Goal: Task Accomplishment & Management: Complete application form

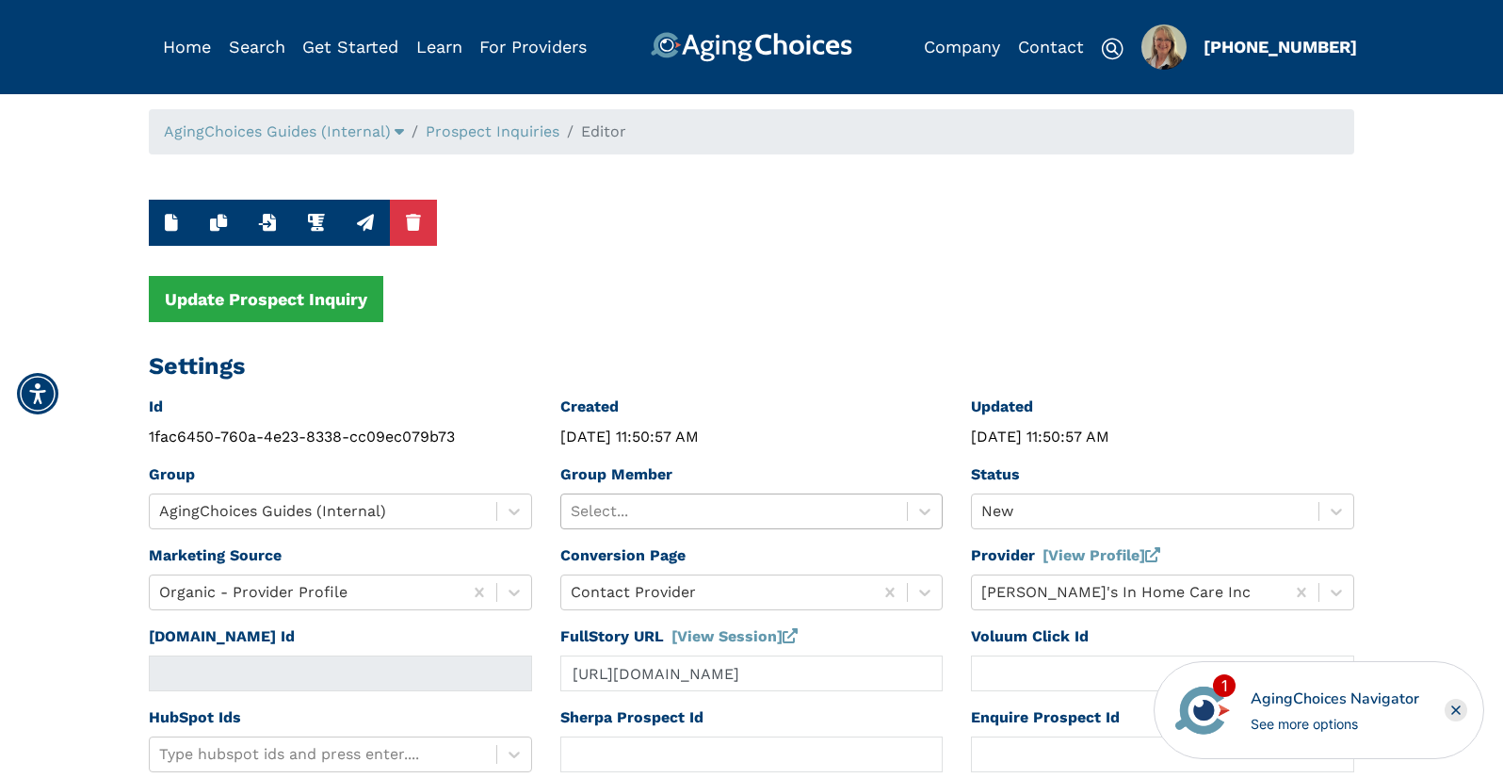
click at [775, 508] on div at bounding box center [735, 511] width 328 height 26
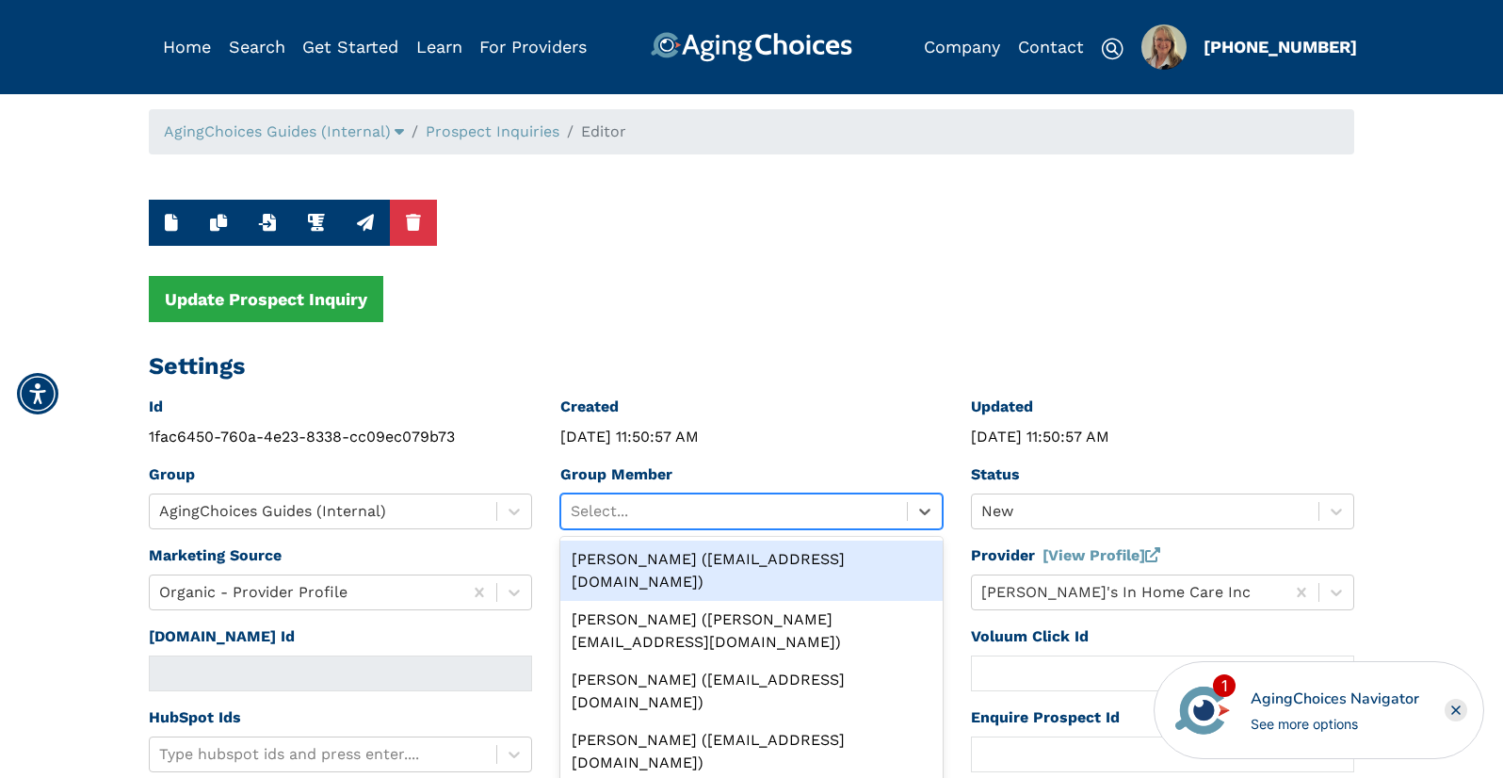
click at [756, 558] on div "[PERSON_NAME] ([EMAIL_ADDRESS][DOMAIN_NAME])" at bounding box center [751, 571] width 383 height 60
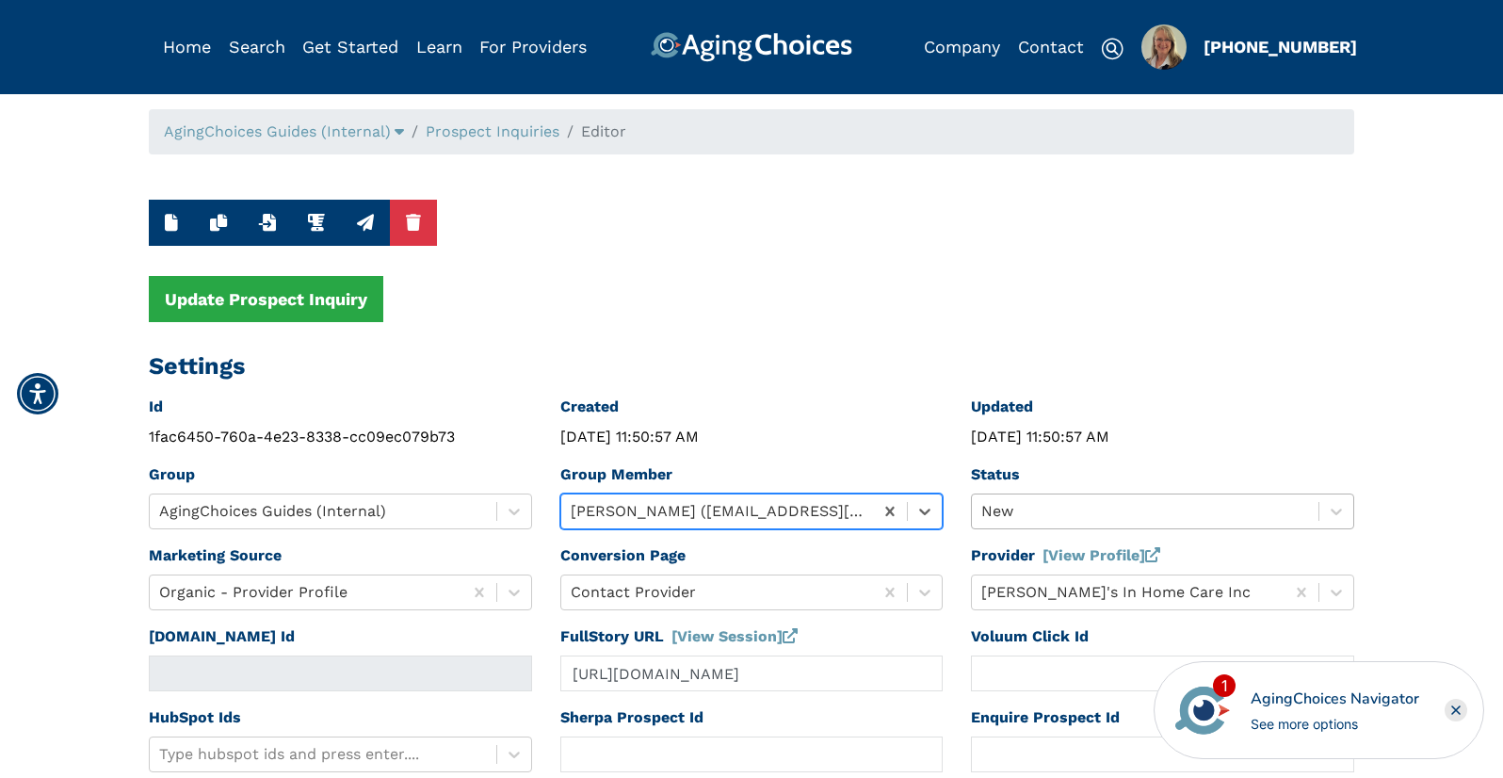
click at [1122, 503] on div "New" at bounding box center [1162, 511] width 383 height 36
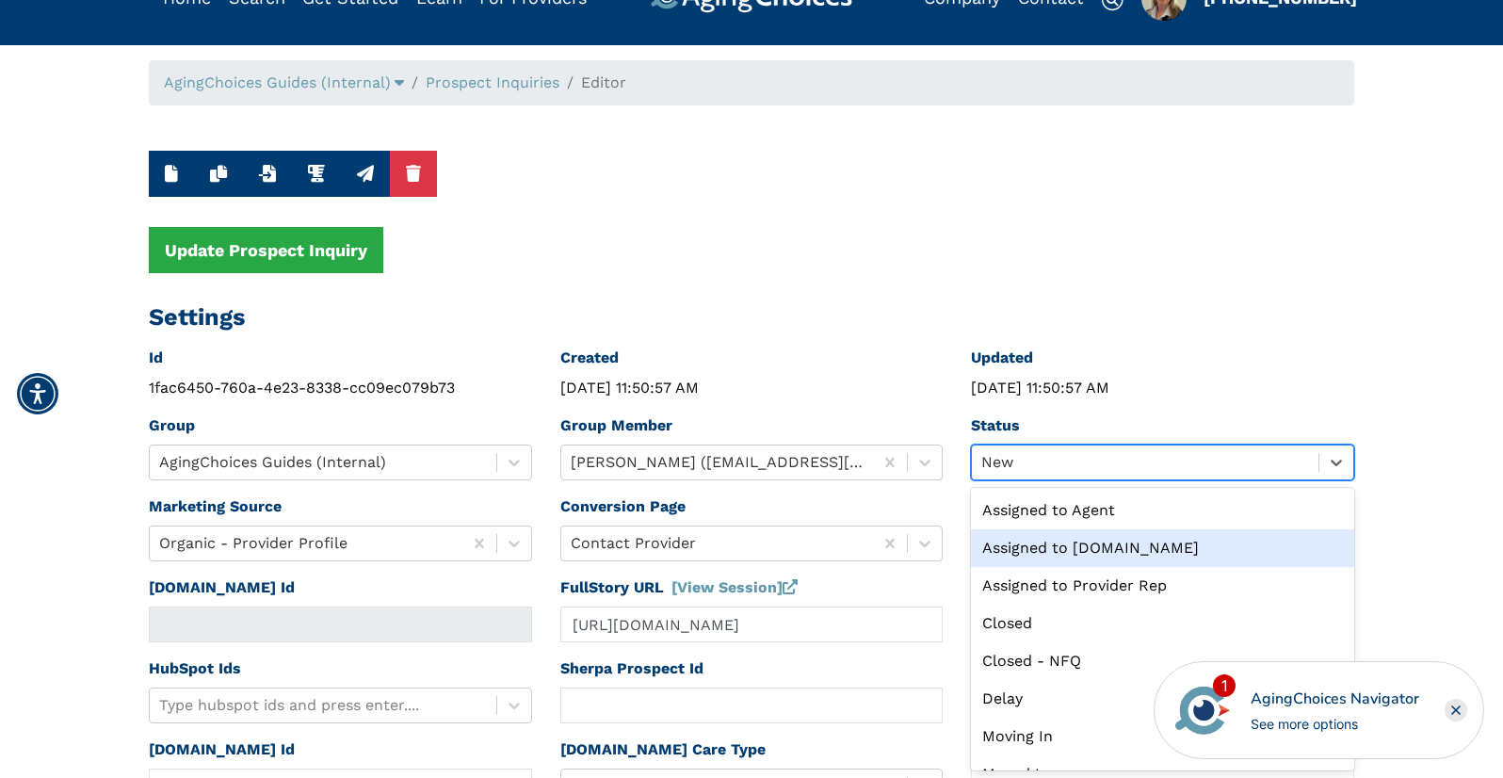
click at [1083, 543] on div "Assigned to [DOMAIN_NAME]" at bounding box center [1162, 548] width 383 height 38
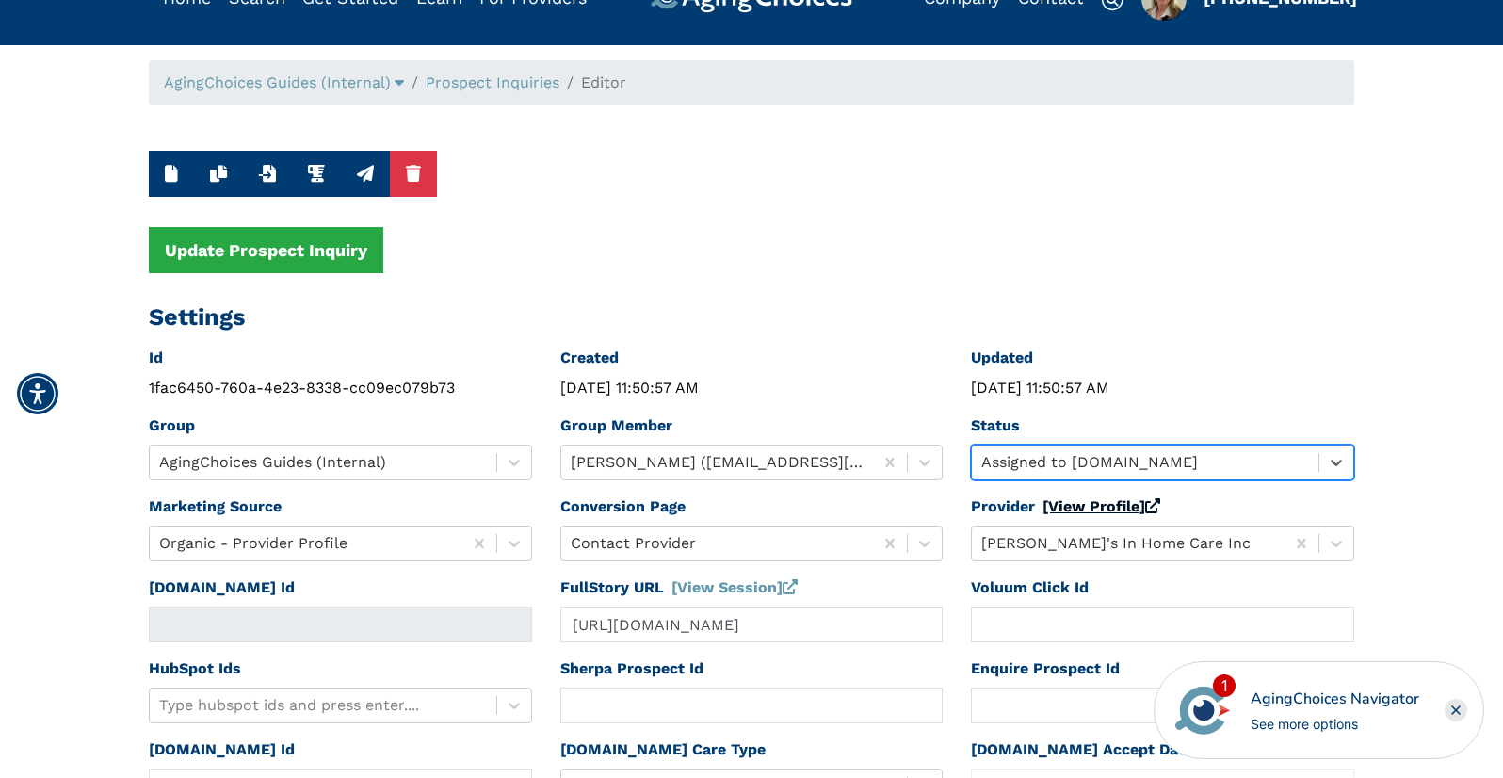
click at [1081, 509] on link "[View Profile]" at bounding box center [1101, 506] width 118 height 18
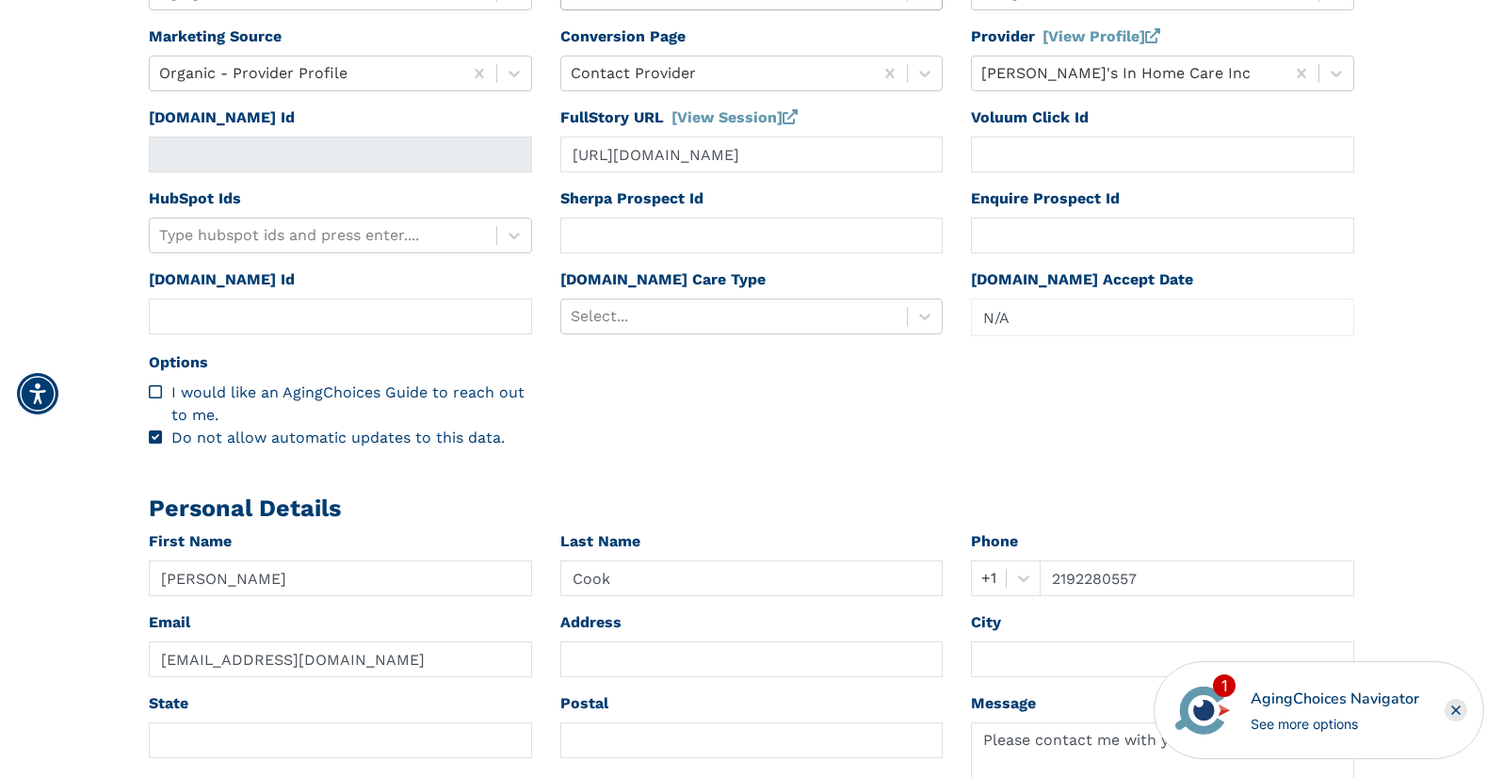
scroll to position [722, 0]
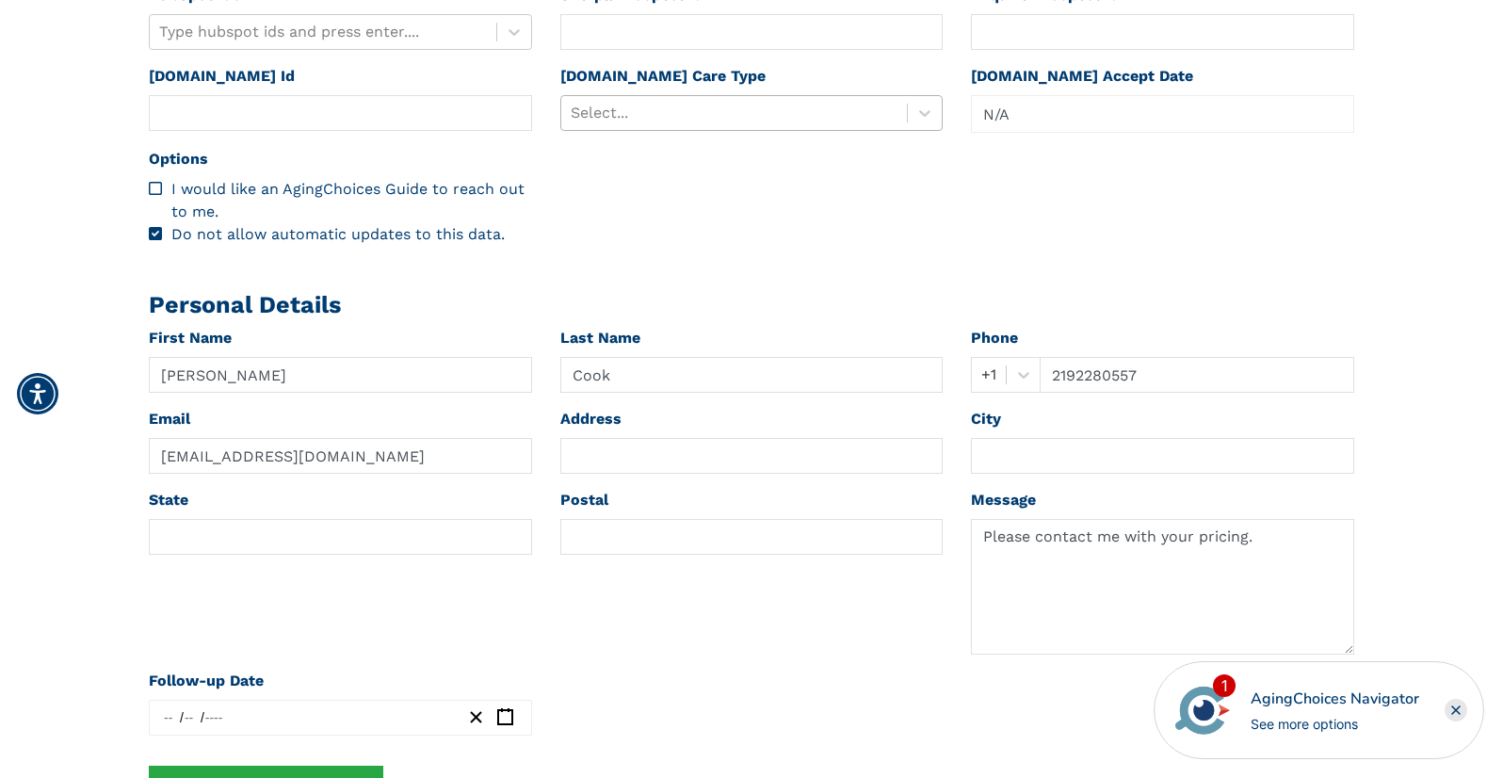
click at [715, 117] on div at bounding box center [735, 113] width 328 height 26
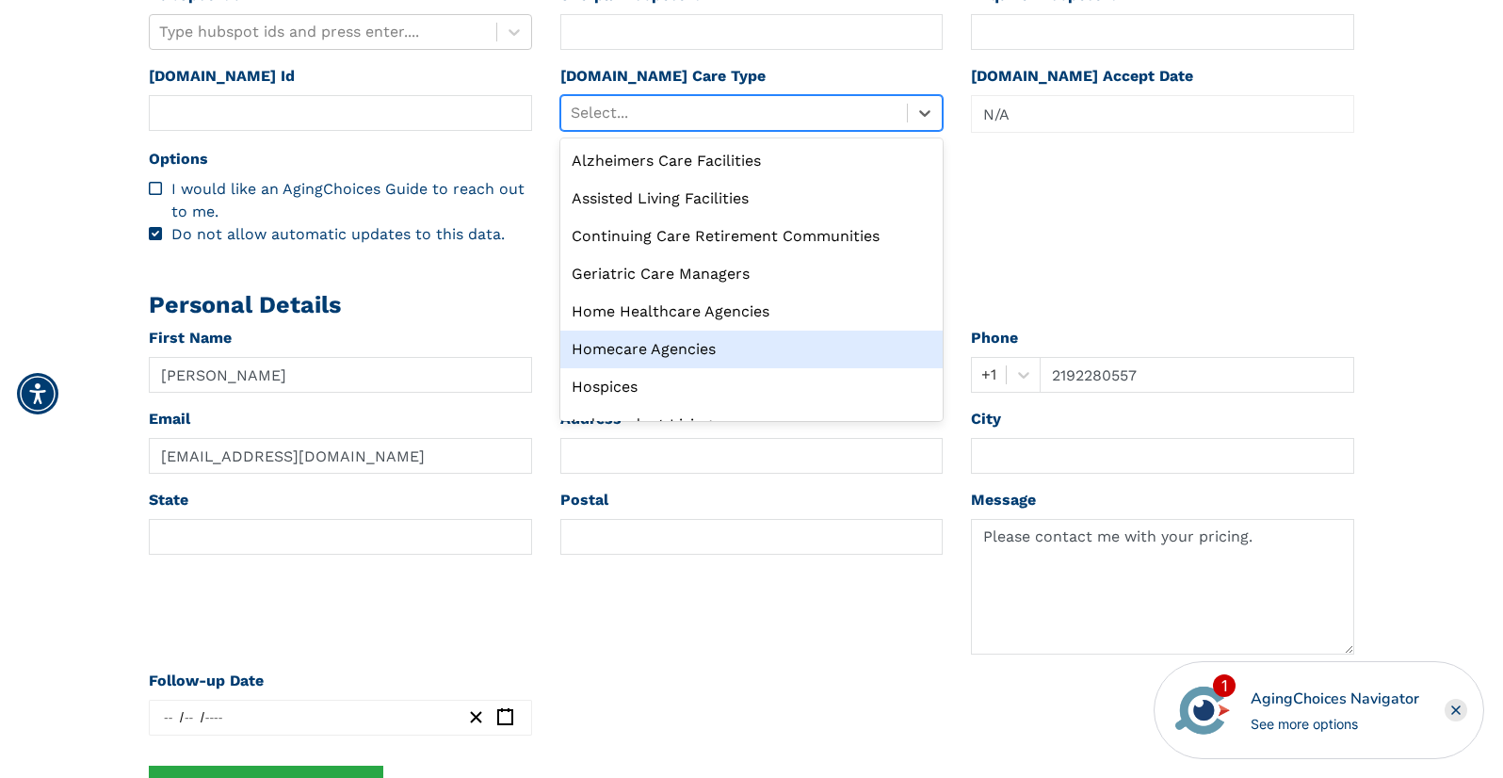
click at [688, 350] on div "Homecare Agencies" at bounding box center [751, 350] width 383 height 38
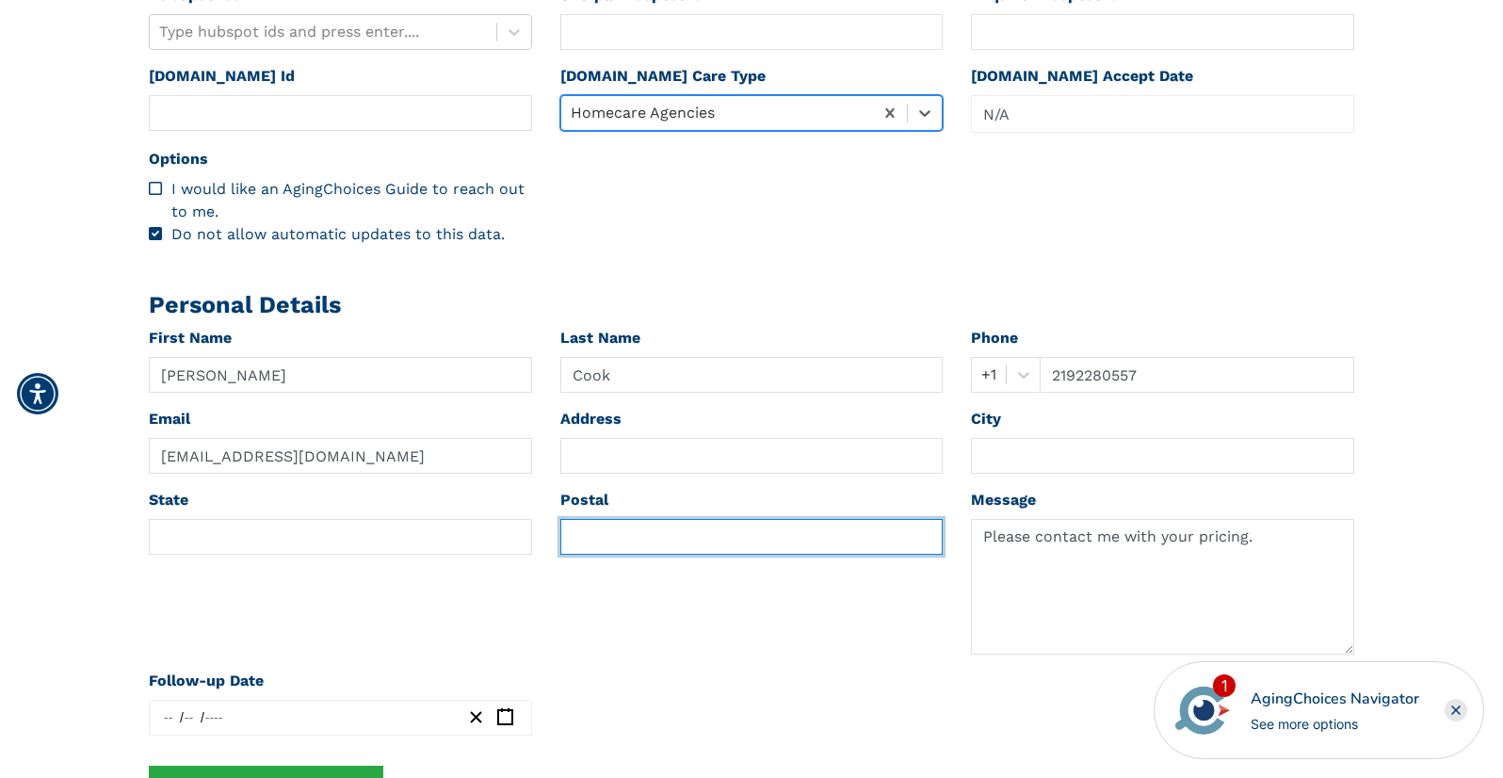
click at [573, 528] on input "text" at bounding box center [751, 537] width 383 height 36
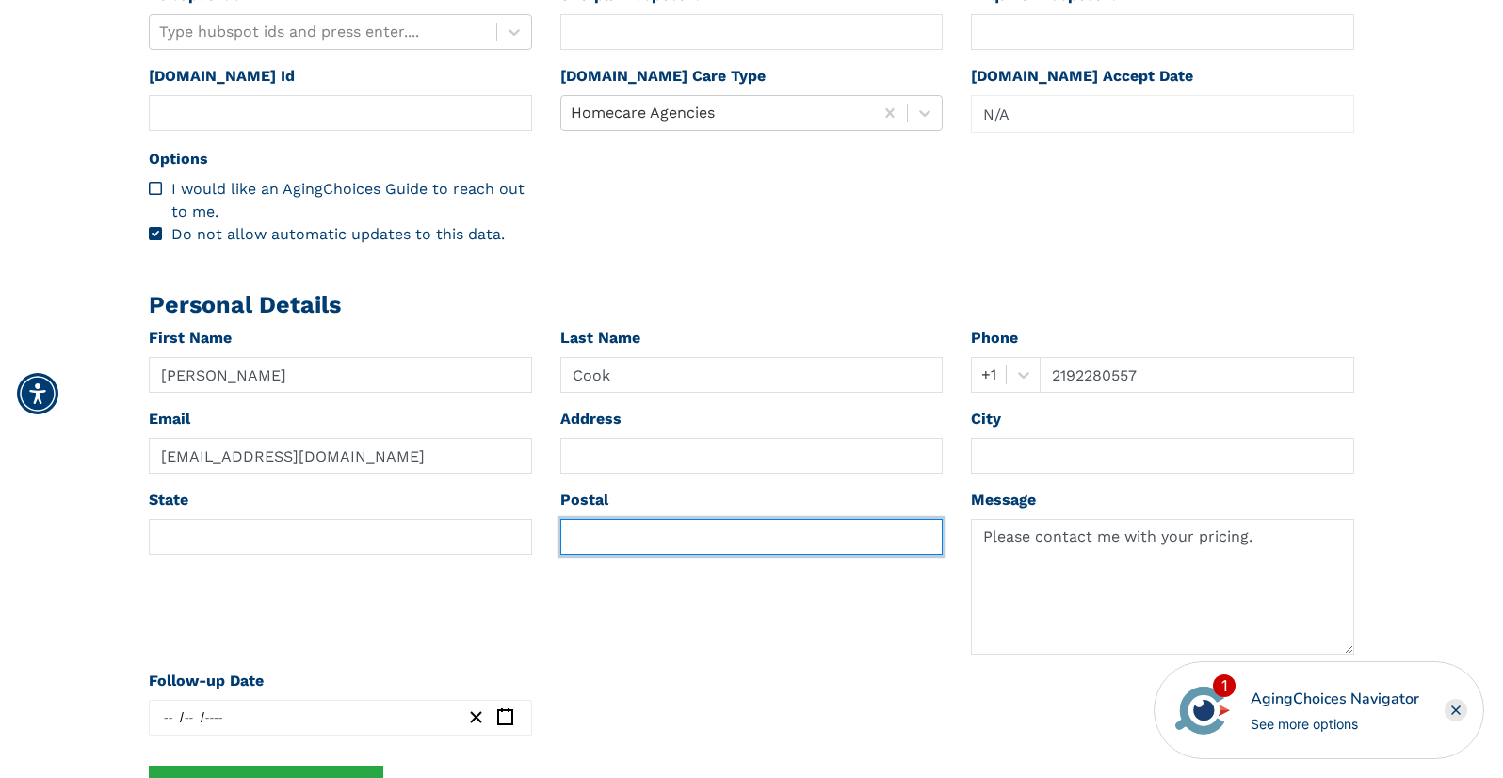
paste input "46323"
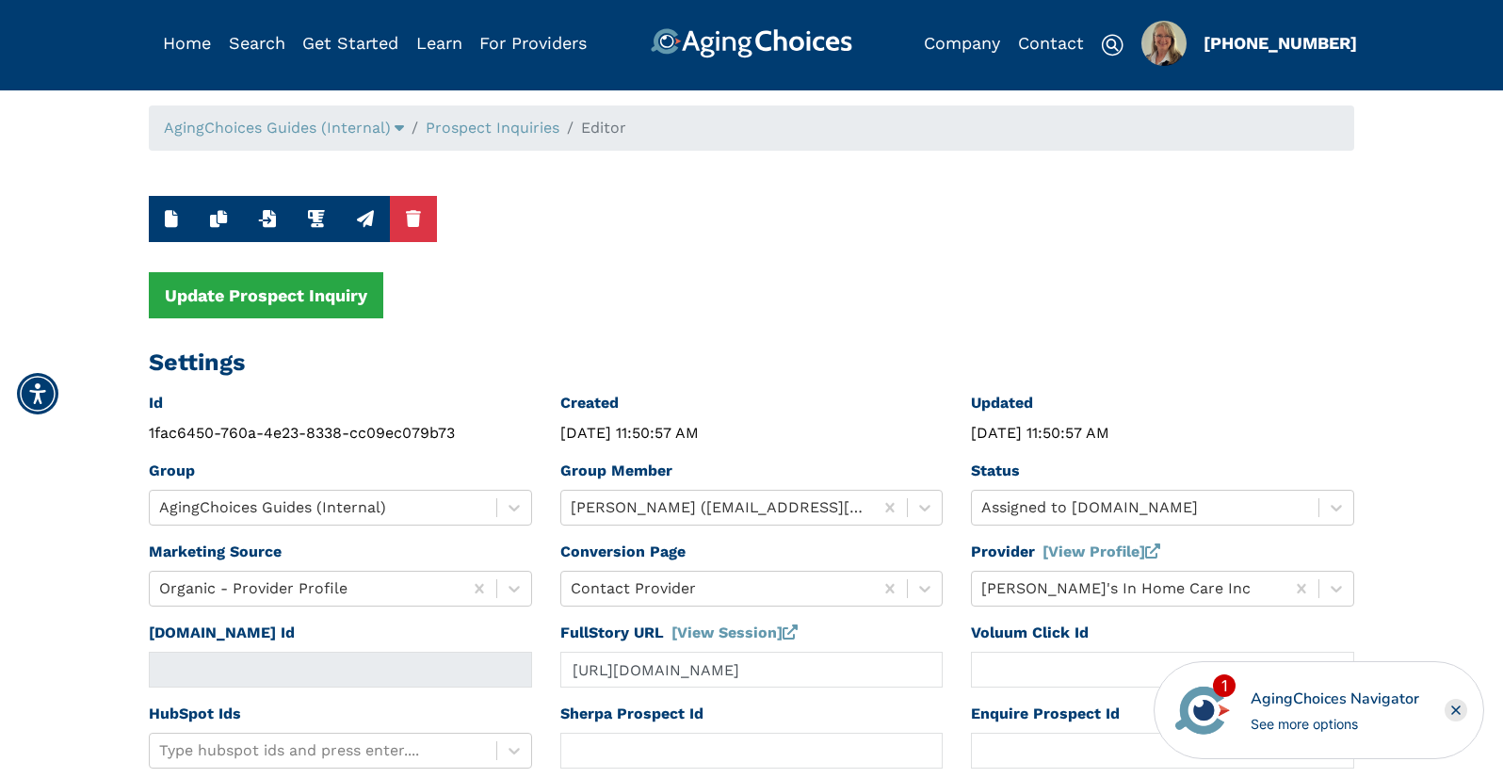
scroll to position [0, 0]
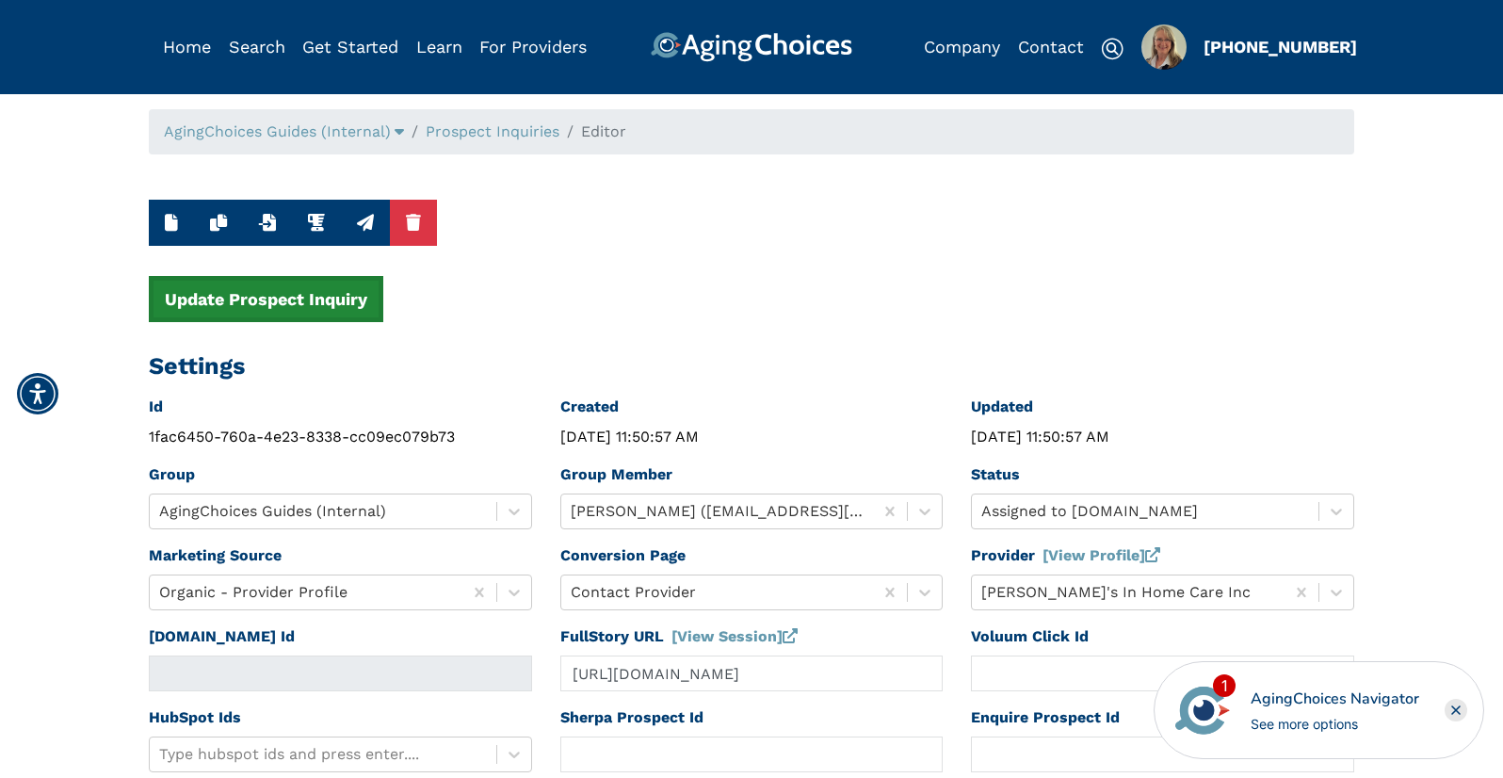
type input "46323"
click at [285, 299] on button "Update Prospect Inquiry" at bounding box center [266, 299] width 234 height 46
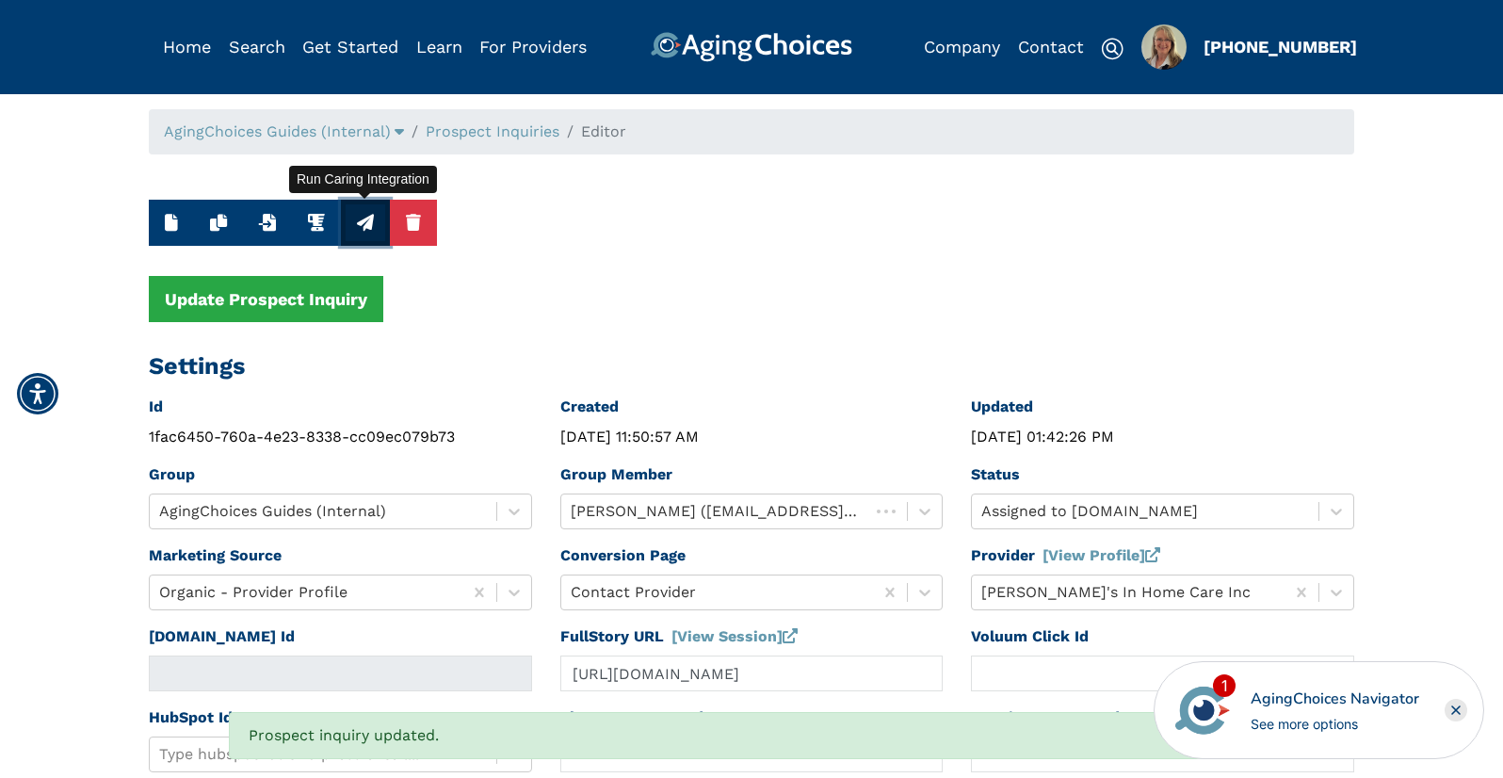
click at [366, 224] on icon "button" at bounding box center [365, 222] width 17 height 17
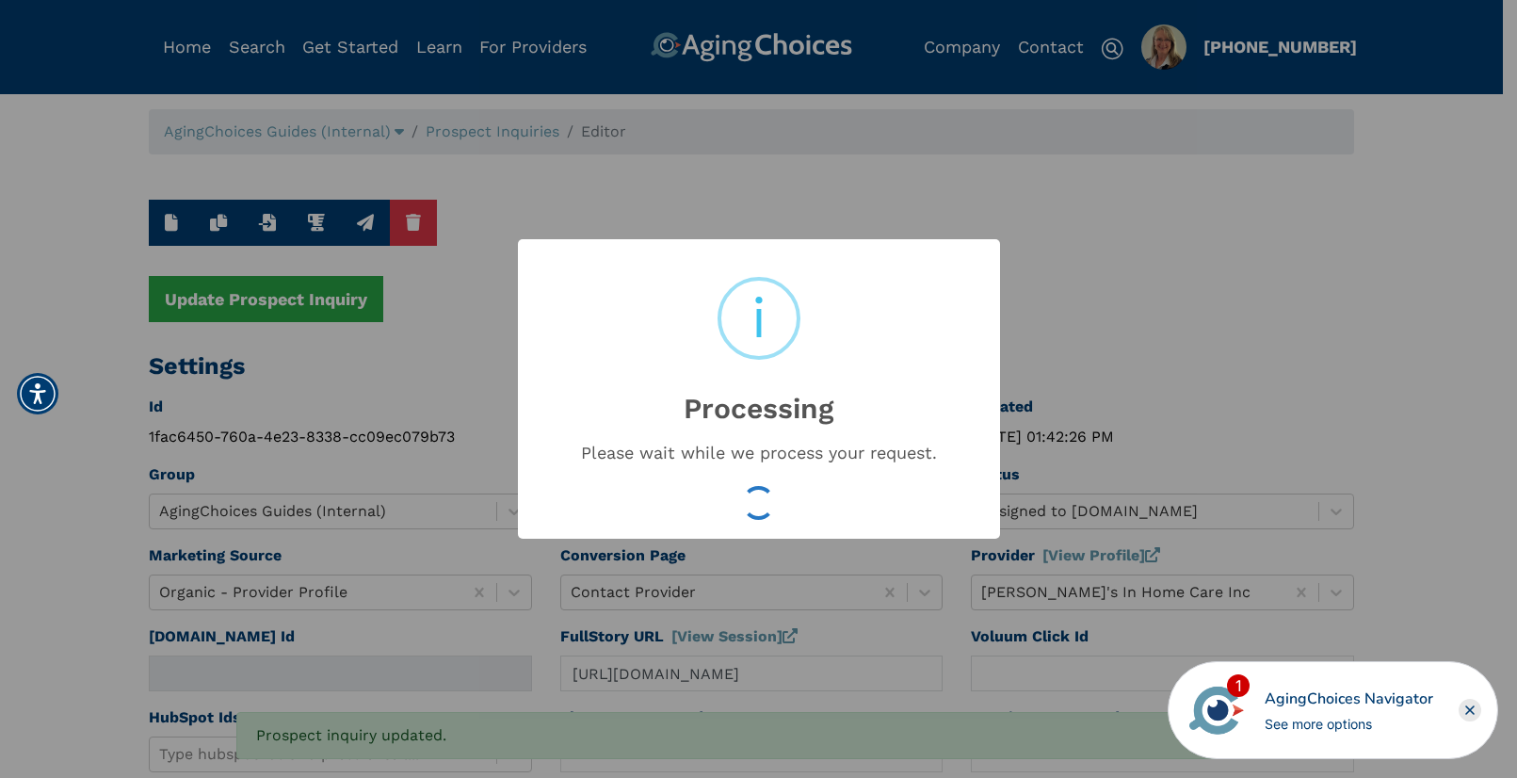
type input "16538535"
type input "[DATE] 01:42:28 PM"
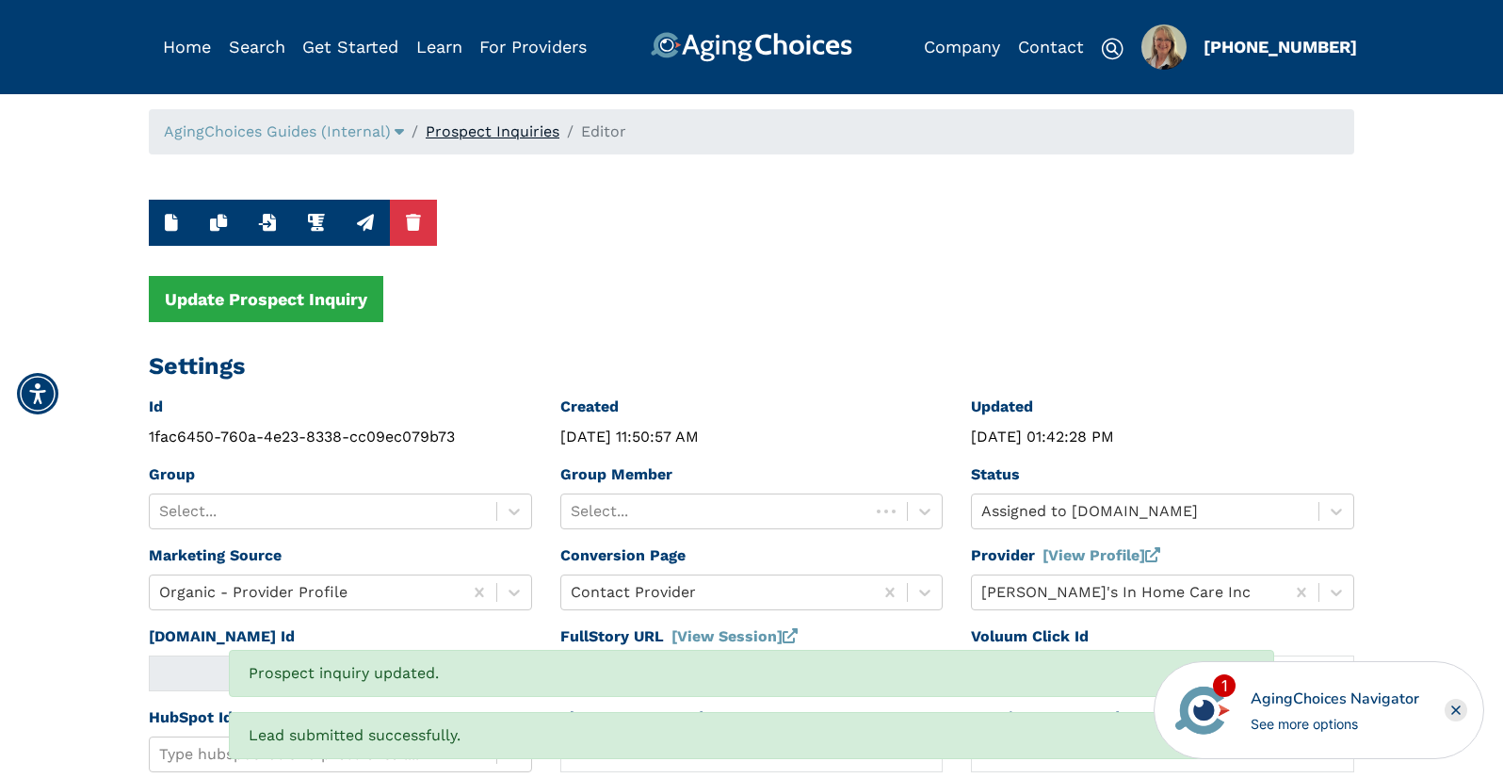
click at [488, 128] on link "Prospect Inquiries" at bounding box center [493, 131] width 134 height 18
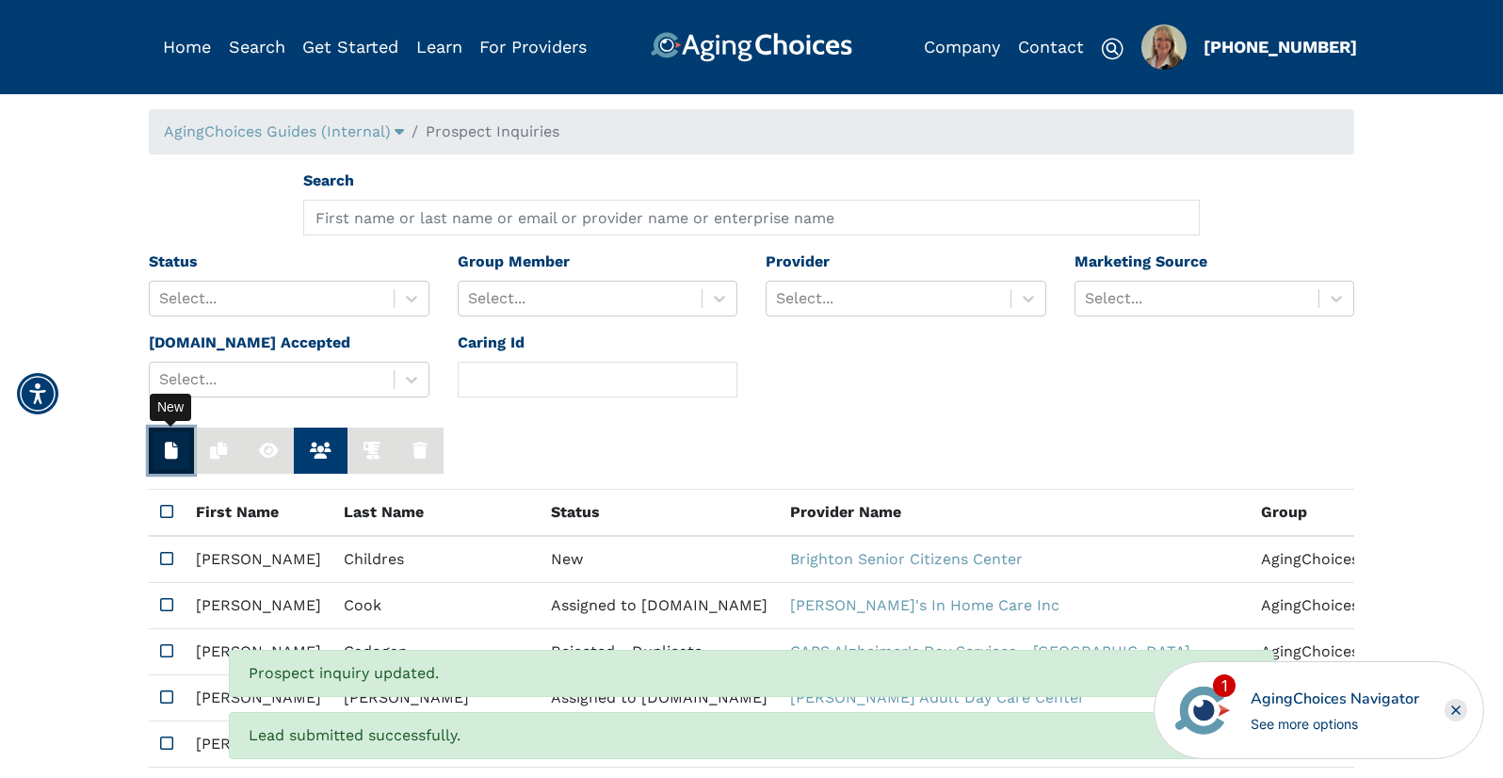
click at [166, 452] on icon "button" at bounding box center [171, 450] width 13 height 17
type input "N/A"
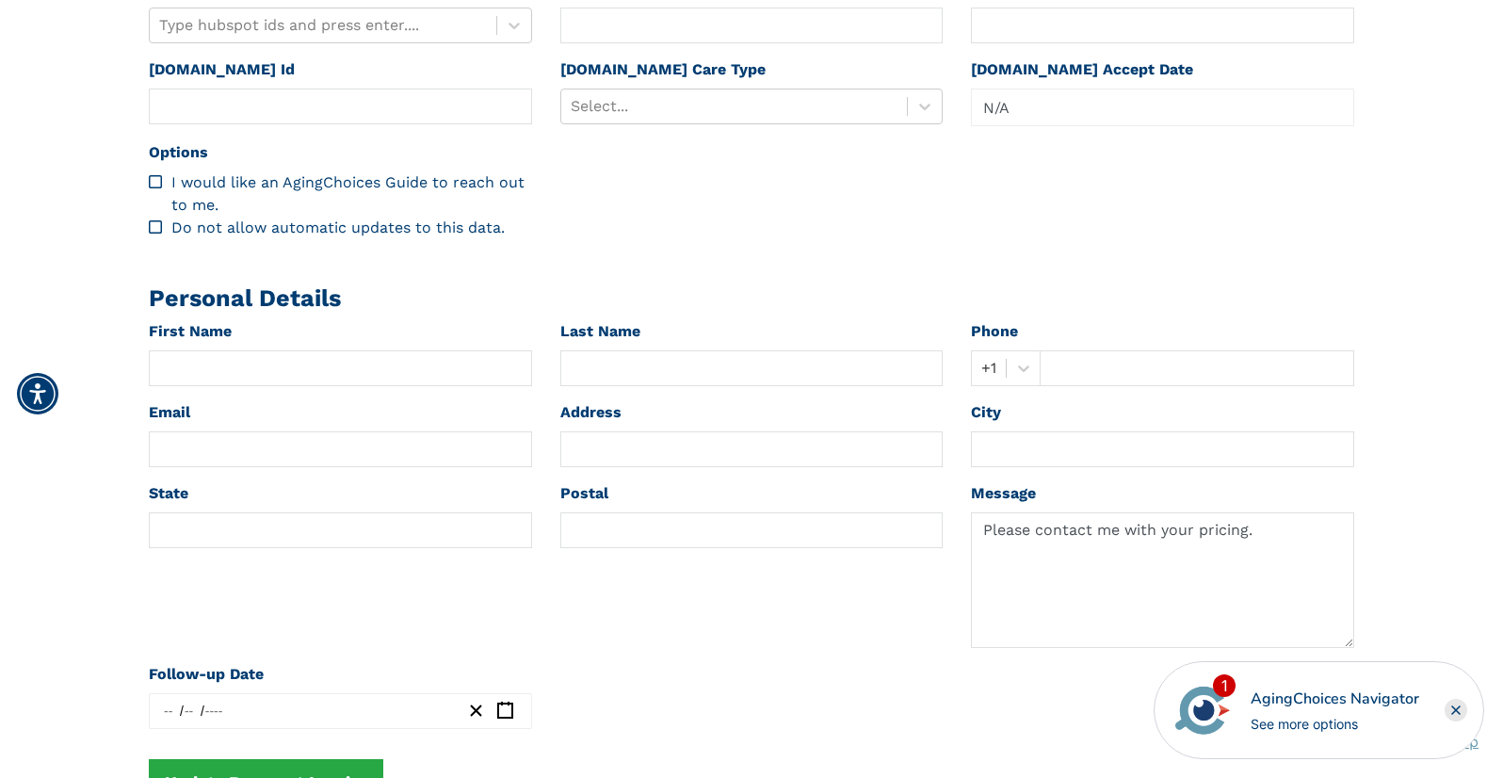
scroll to position [904, 0]
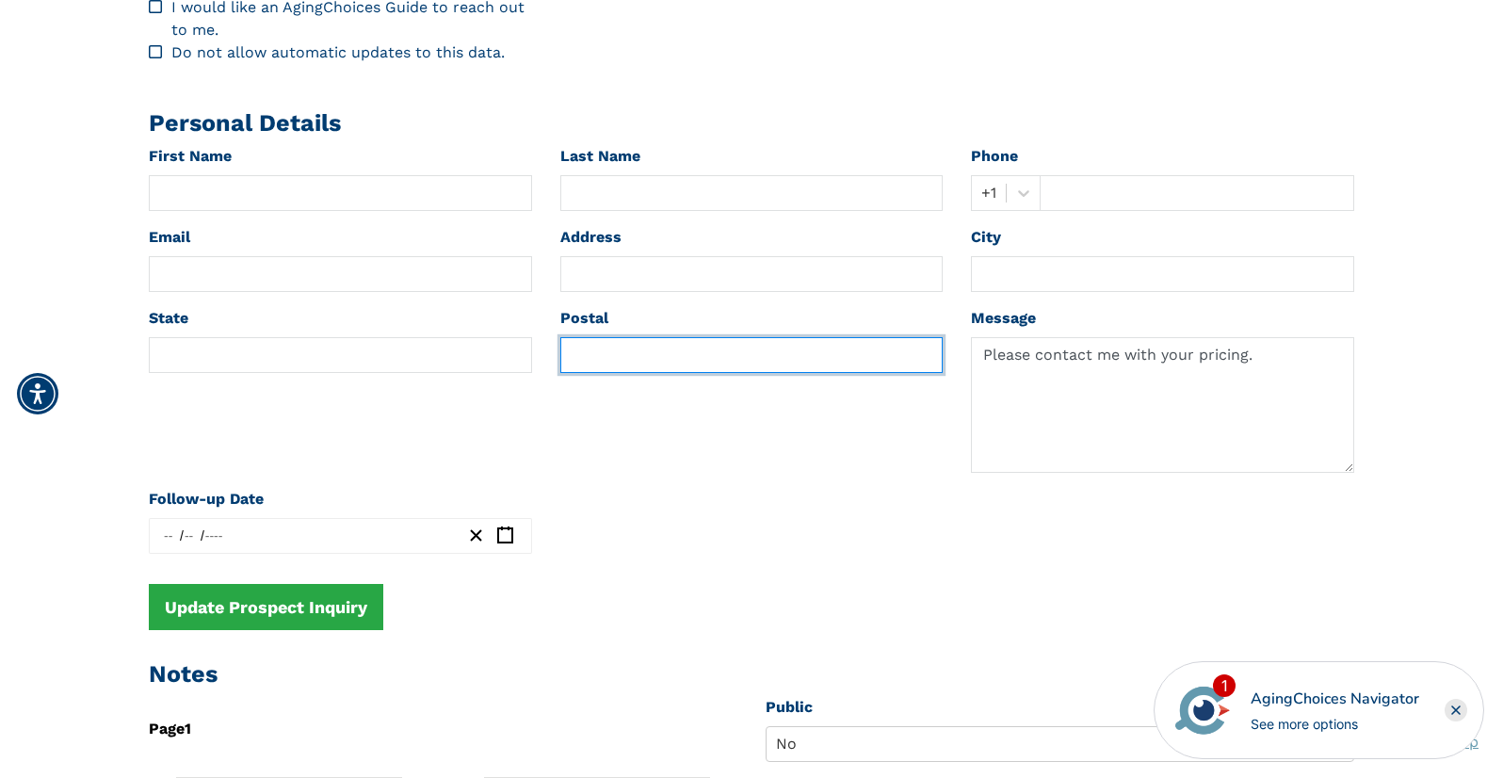
click at [614, 361] on input "text" at bounding box center [751, 355] width 383 height 36
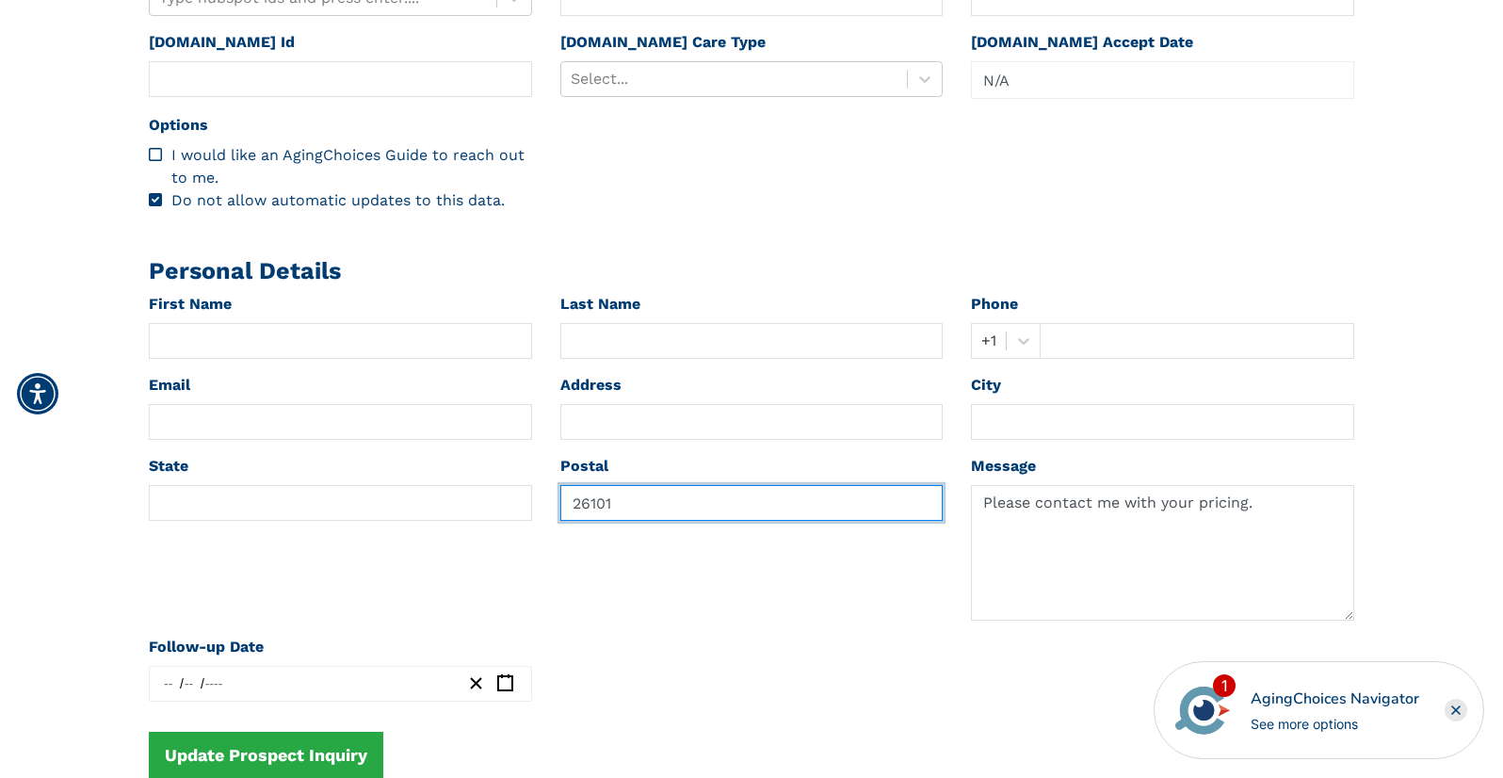
type input "26101"
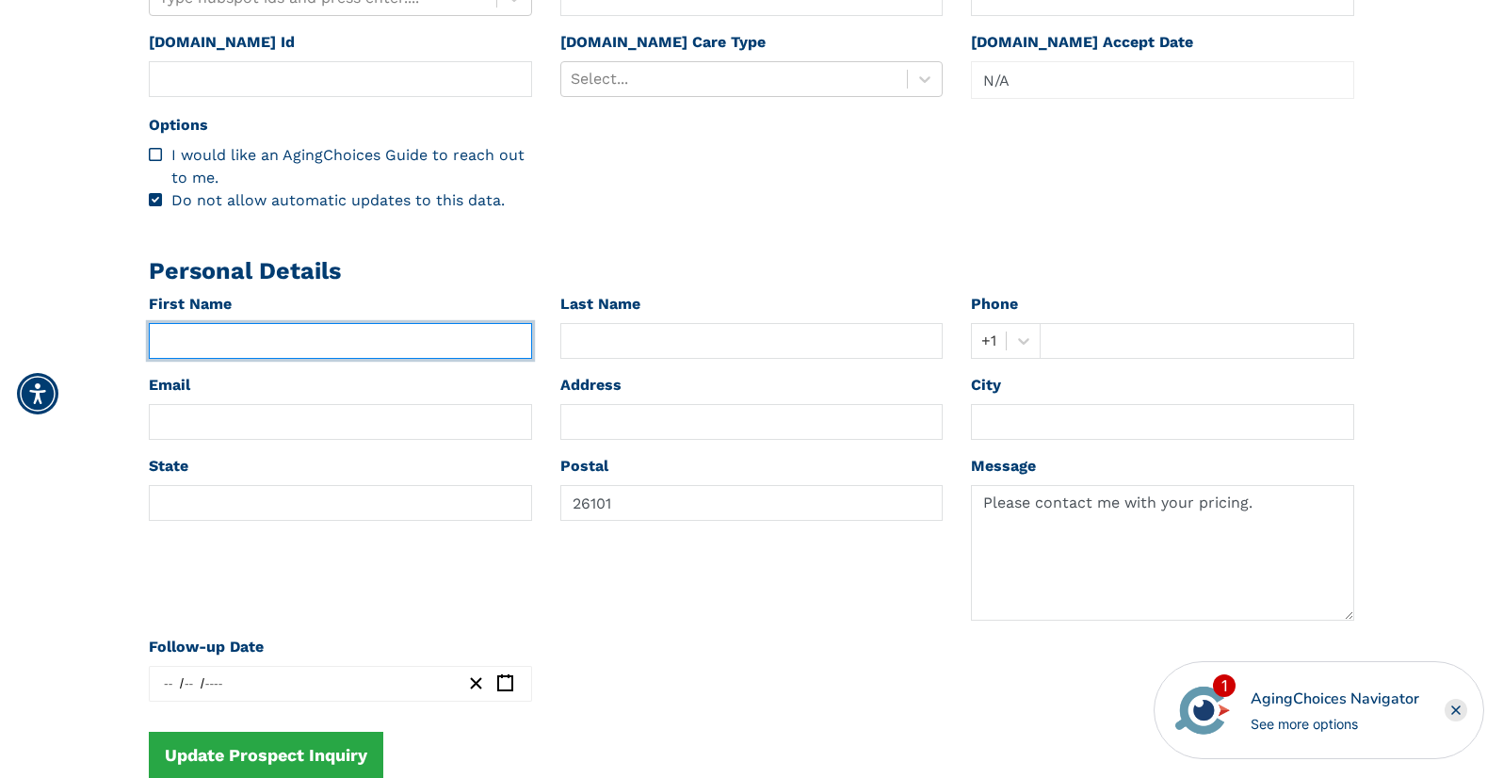
click at [237, 340] on input "text" at bounding box center [340, 341] width 383 height 36
paste input "[PERSON_NAME]"
click at [235, 346] on input "[PERSON_NAME]" at bounding box center [340, 341] width 383 height 36
type input "[PERSON_NAME]"
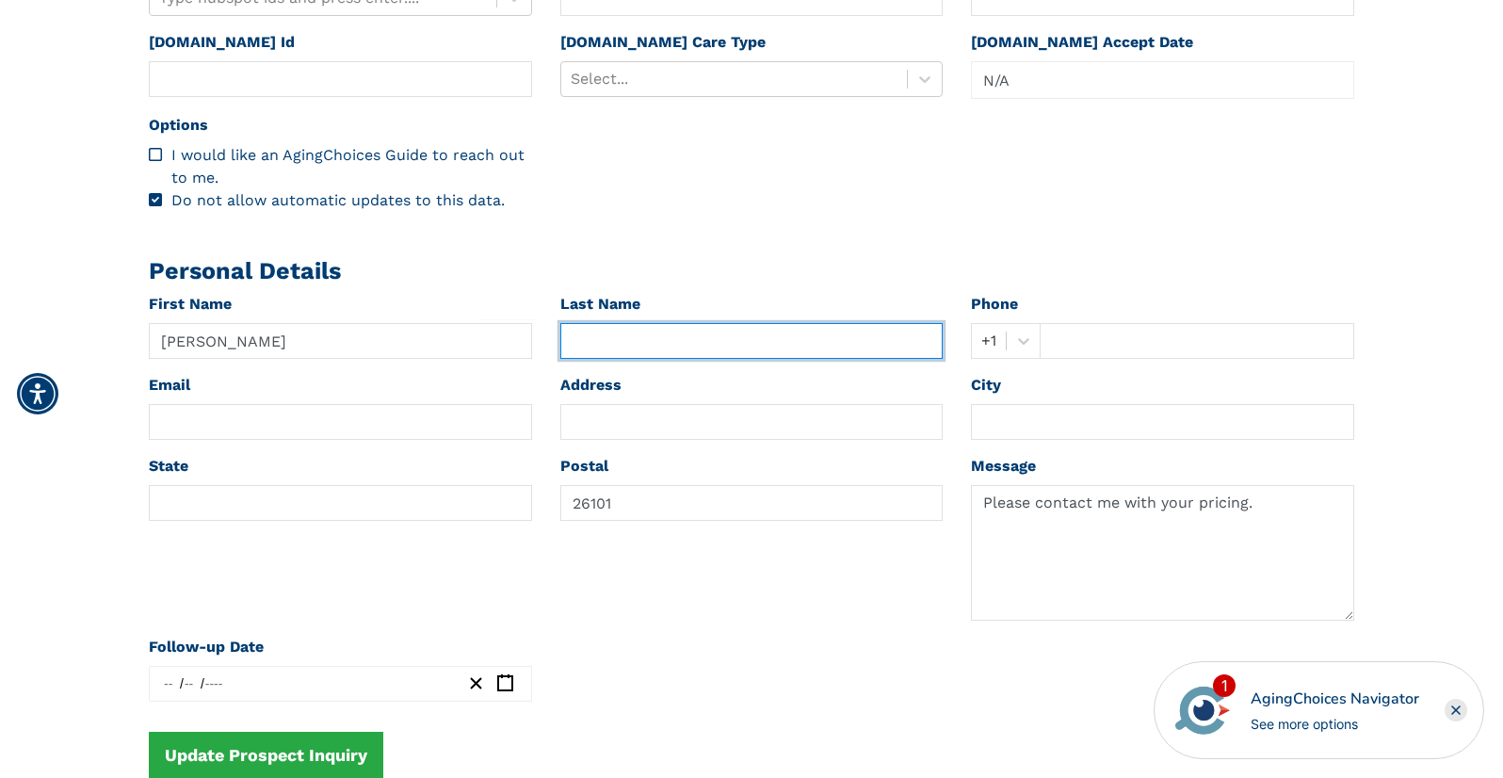
click at [616, 341] on input "text" at bounding box center [751, 341] width 383 height 36
paste input "[PERSON_NAME]"
type input "[PERSON_NAME]"
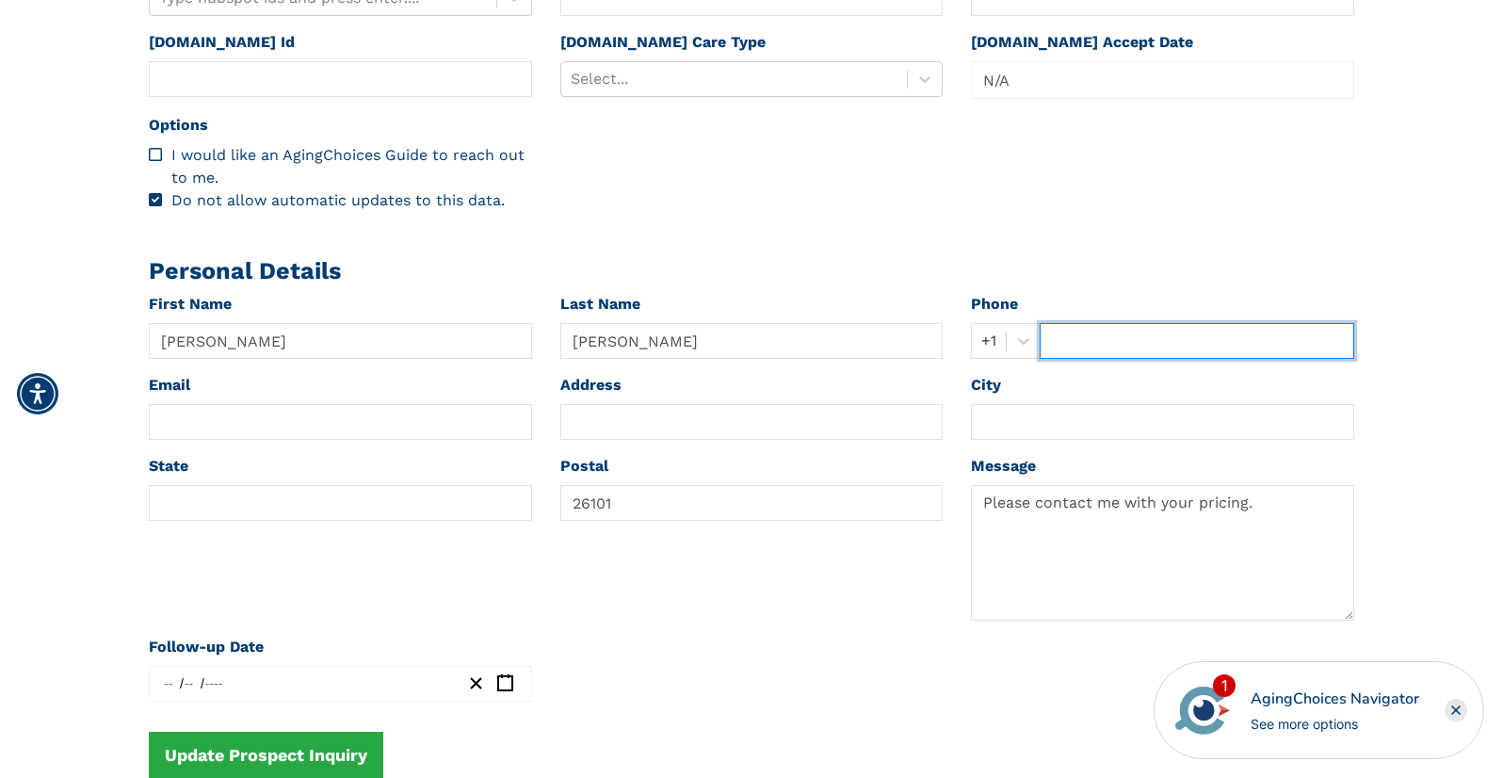
click at [1096, 339] on input "text" at bounding box center [1197, 341] width 315 height 36
paste input "3042772260"
type input "3042772260"
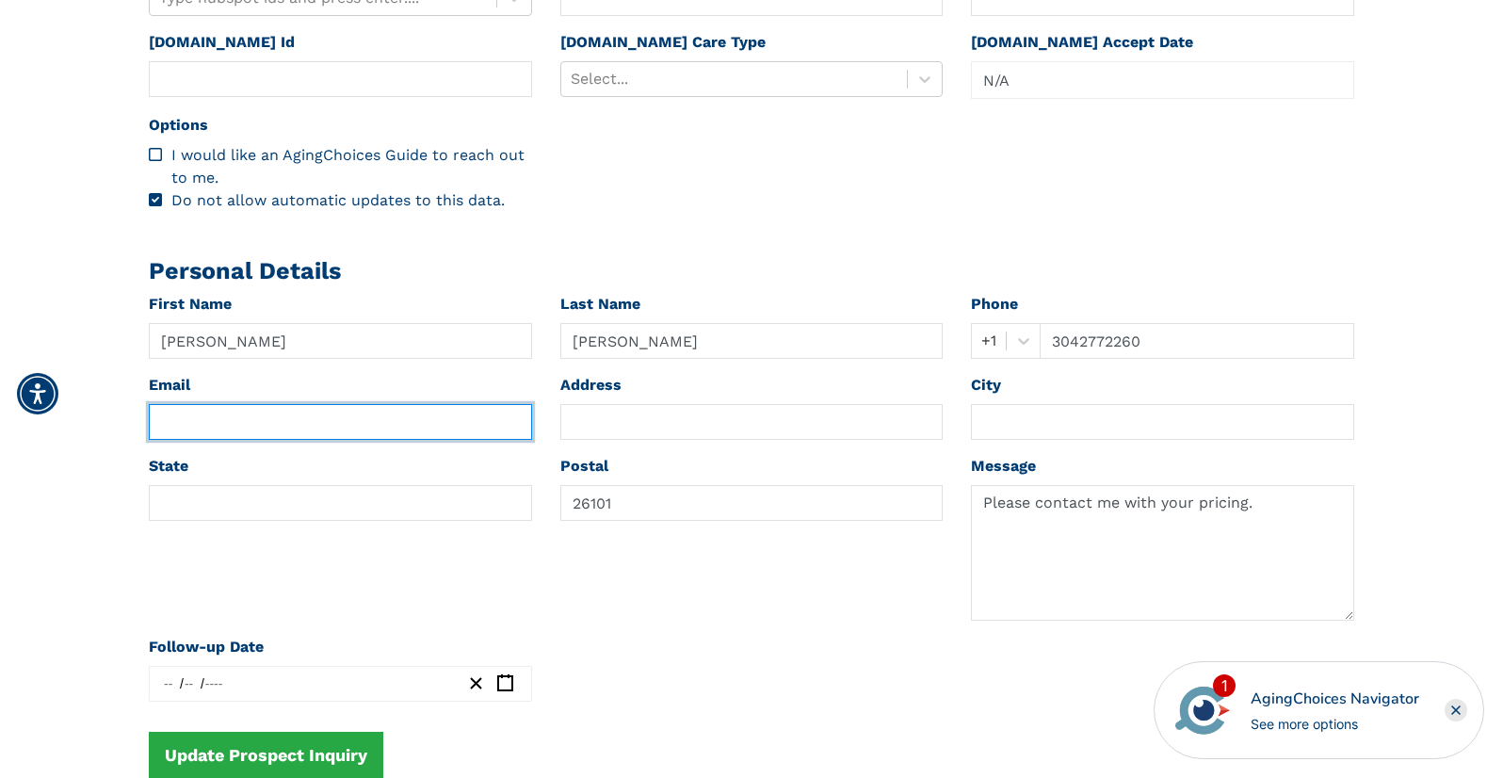
click at [250, 425] on input "text" at bounding box center [340, 422] width 383 height 36
paste input "[EMAIL_ADDRESS][DOMAIN_NAME]"
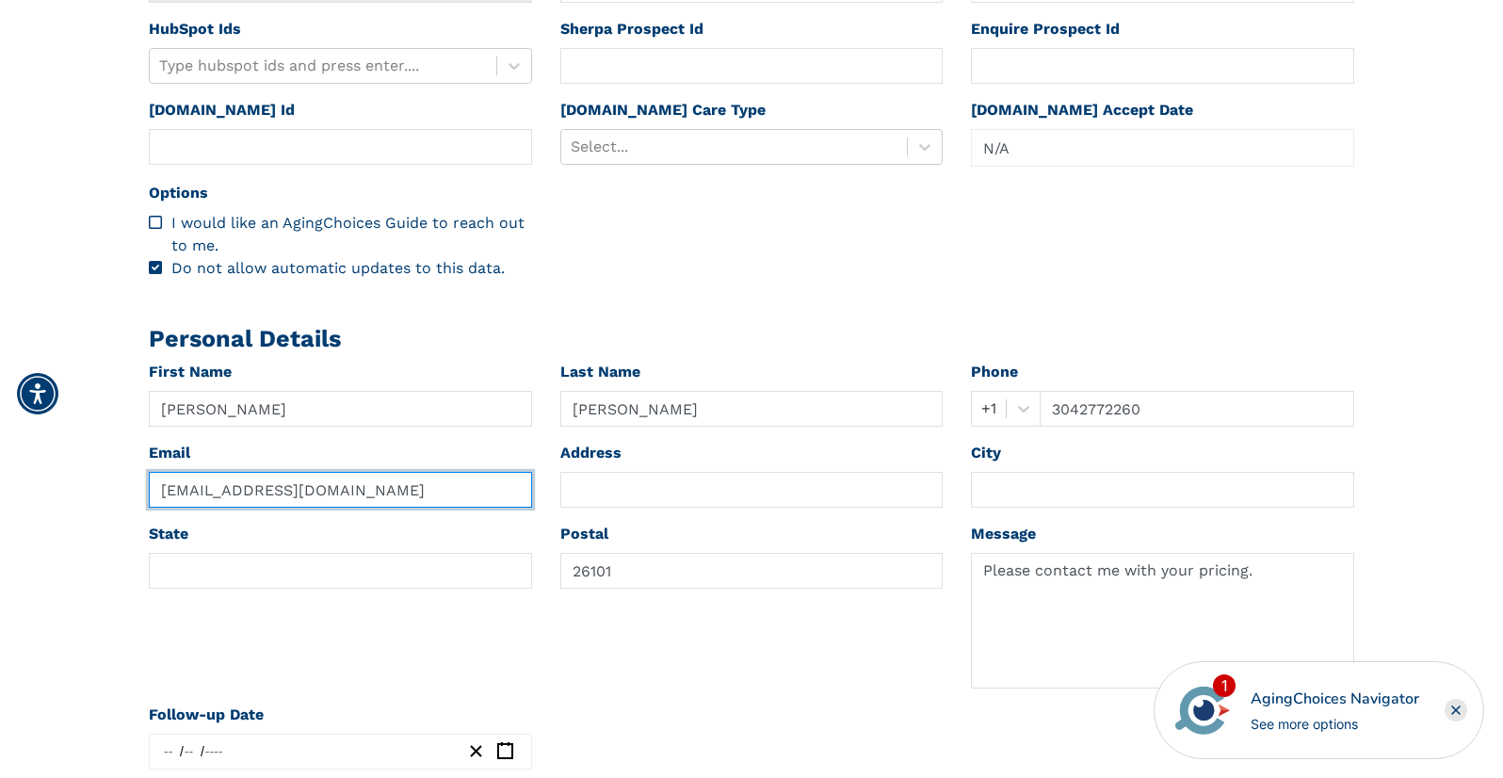
scroll to position [677, 0]
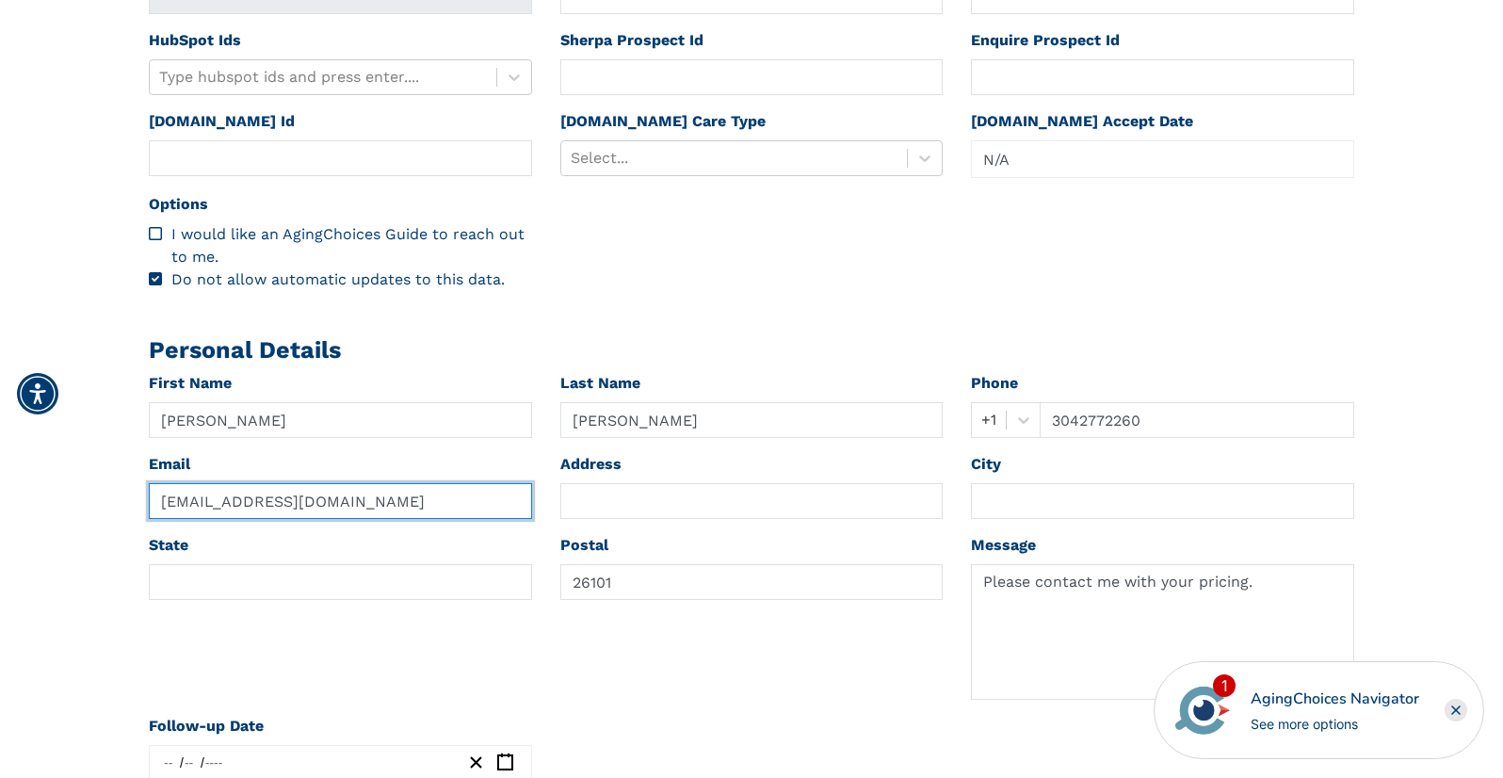
type input "[EMAIL_ADDRESS][DOMAIN_NAME]"
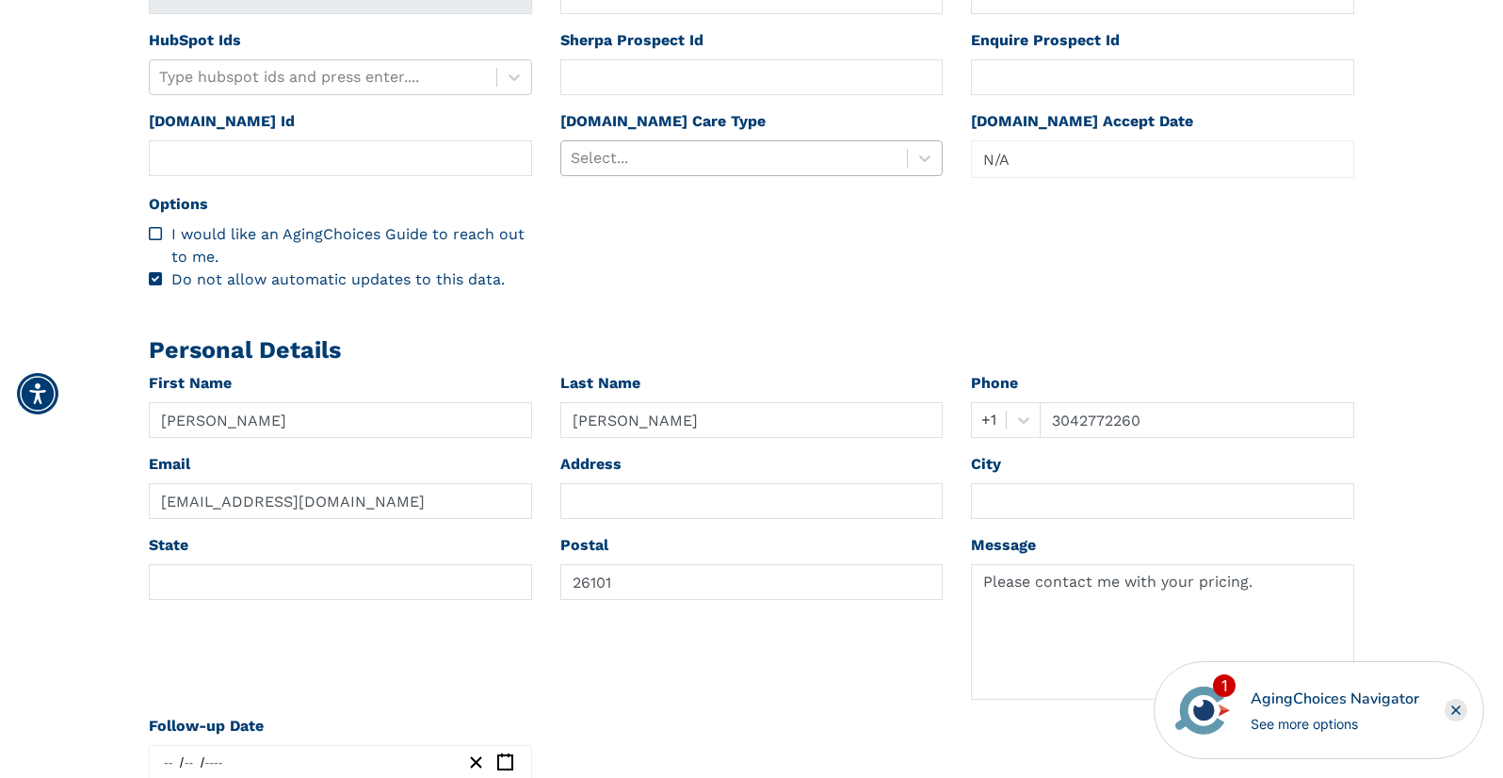
click at [611, 160] on div at bounding box center [735, 158] width 328 height 26
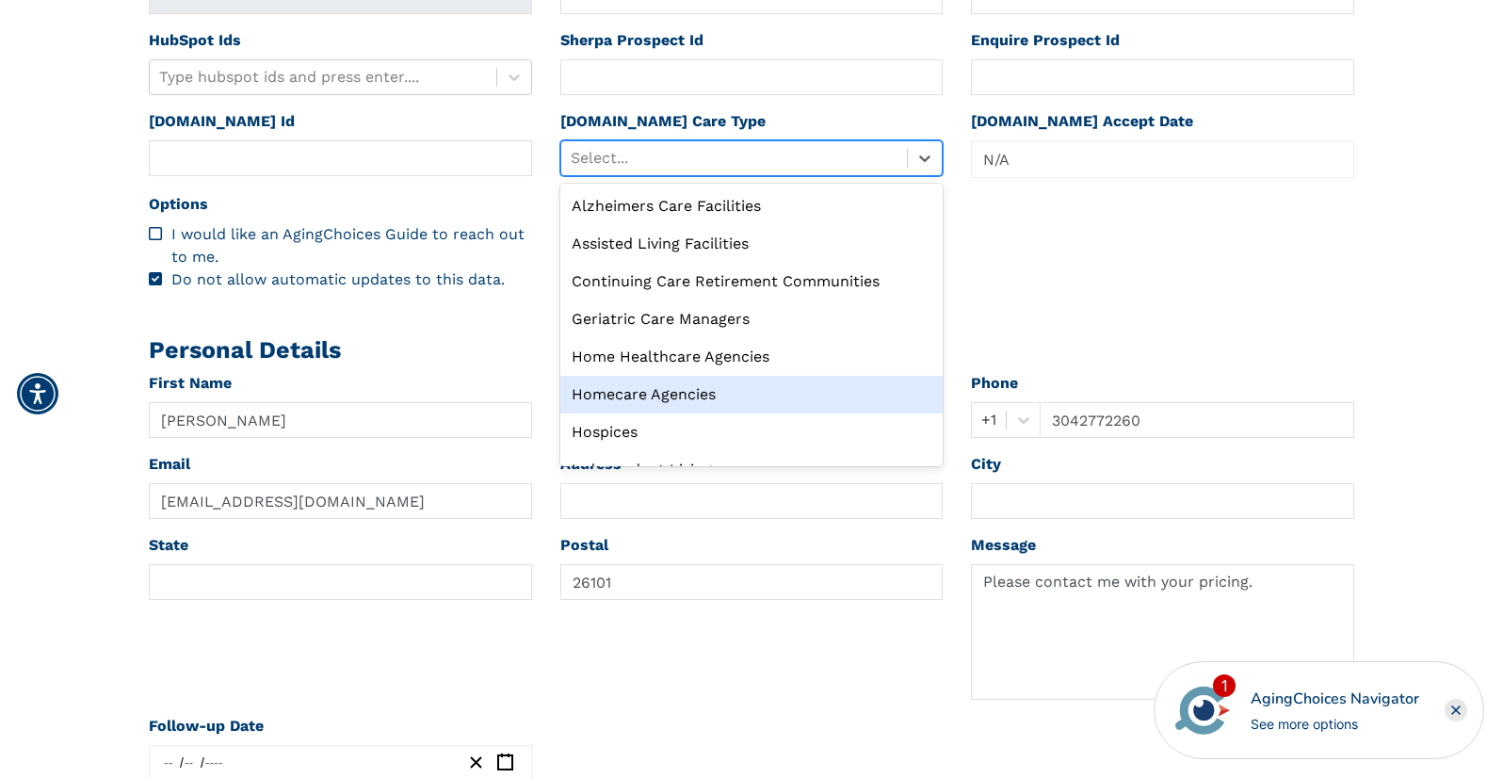
click at [605, 389] on div "Homecare Agencies" at bounding box center [751, 395] width 383 height 38
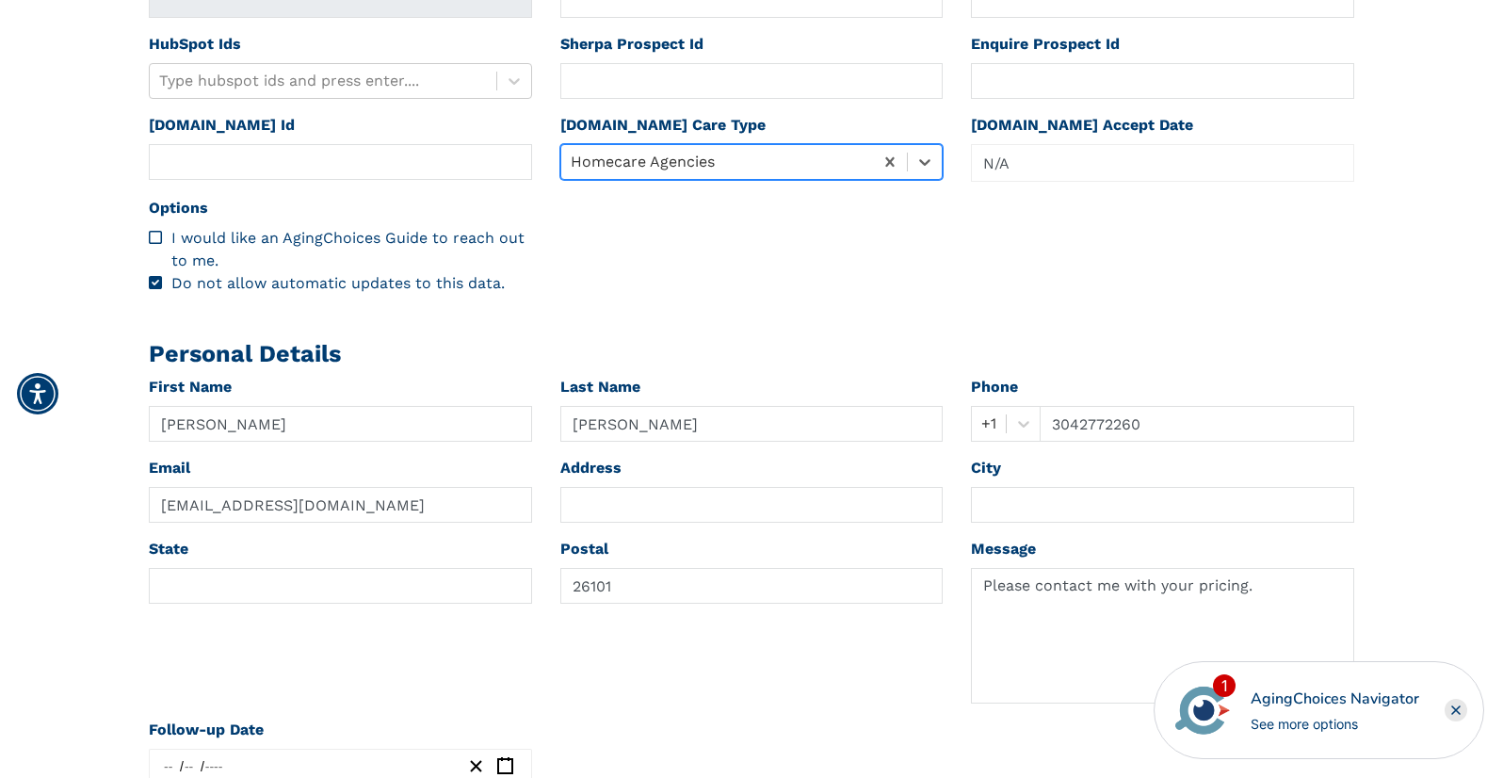
scroll to position [673, 0]
click at [1011, 583] on textarea "Please contact me with your pricing." at bounding box center [1162, 636] width 383 height 136
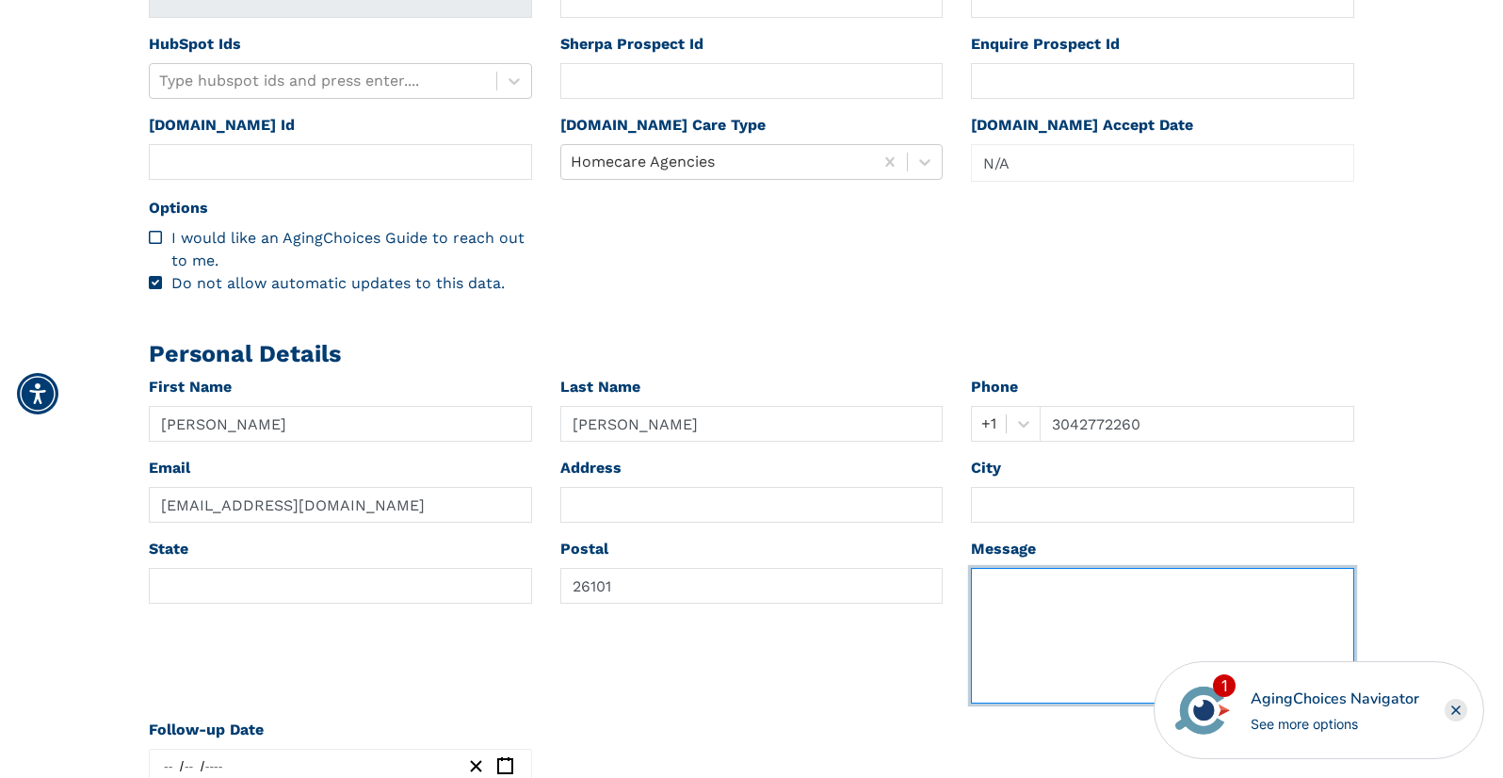
paste textarea "Casayre547 reported via email 2 hours ago ([DATE] 11:46 AM) To:[EMAIL_ADDRESS][…"
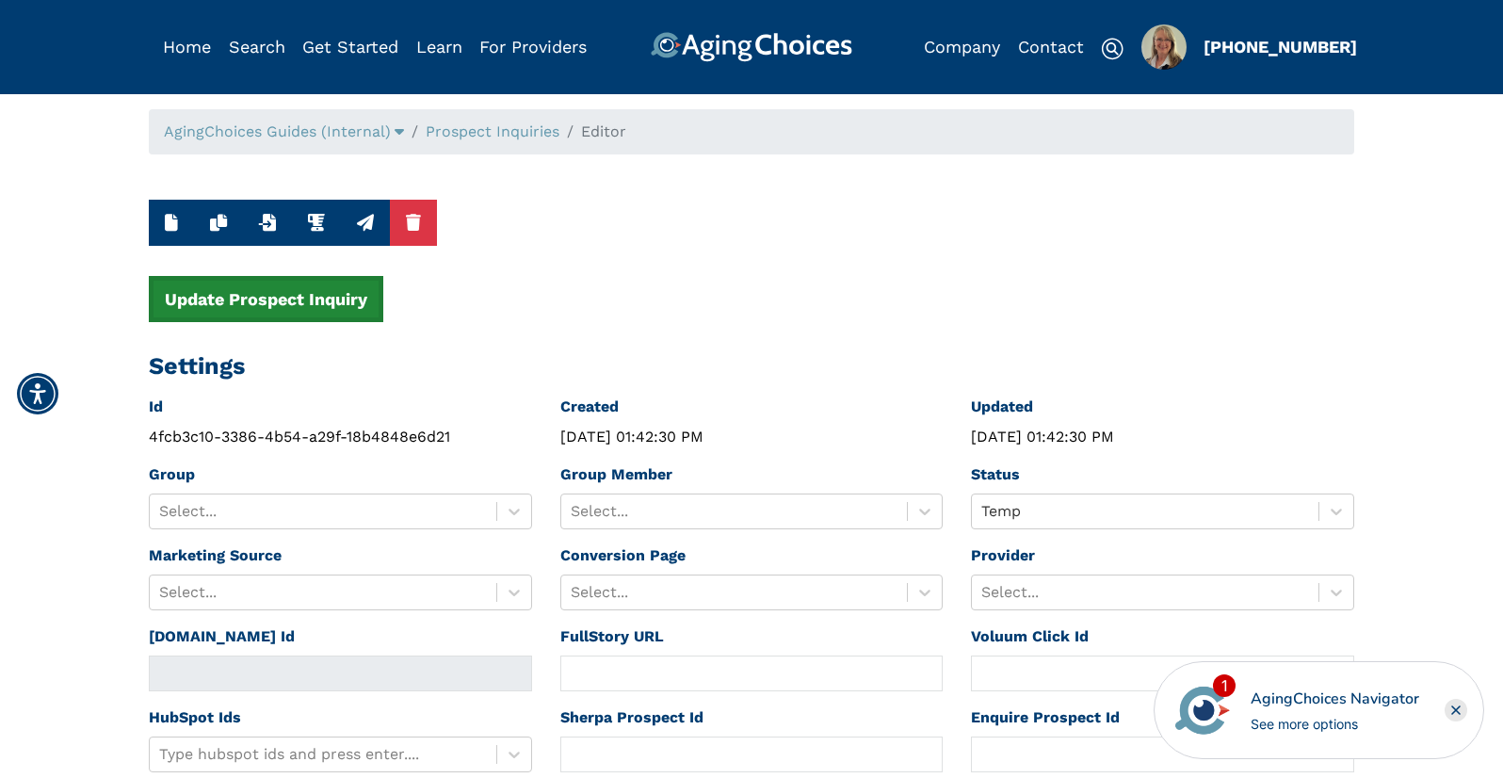
scroll to position [186, 0]
type textarea "Casayre547 reported via email 2 hours ago ([DATE] 11:46 AM) To:[EMAIL_ADDRESS][…"
click at [695, 515] on div at bounding box center [735, 511] width 328 height 26
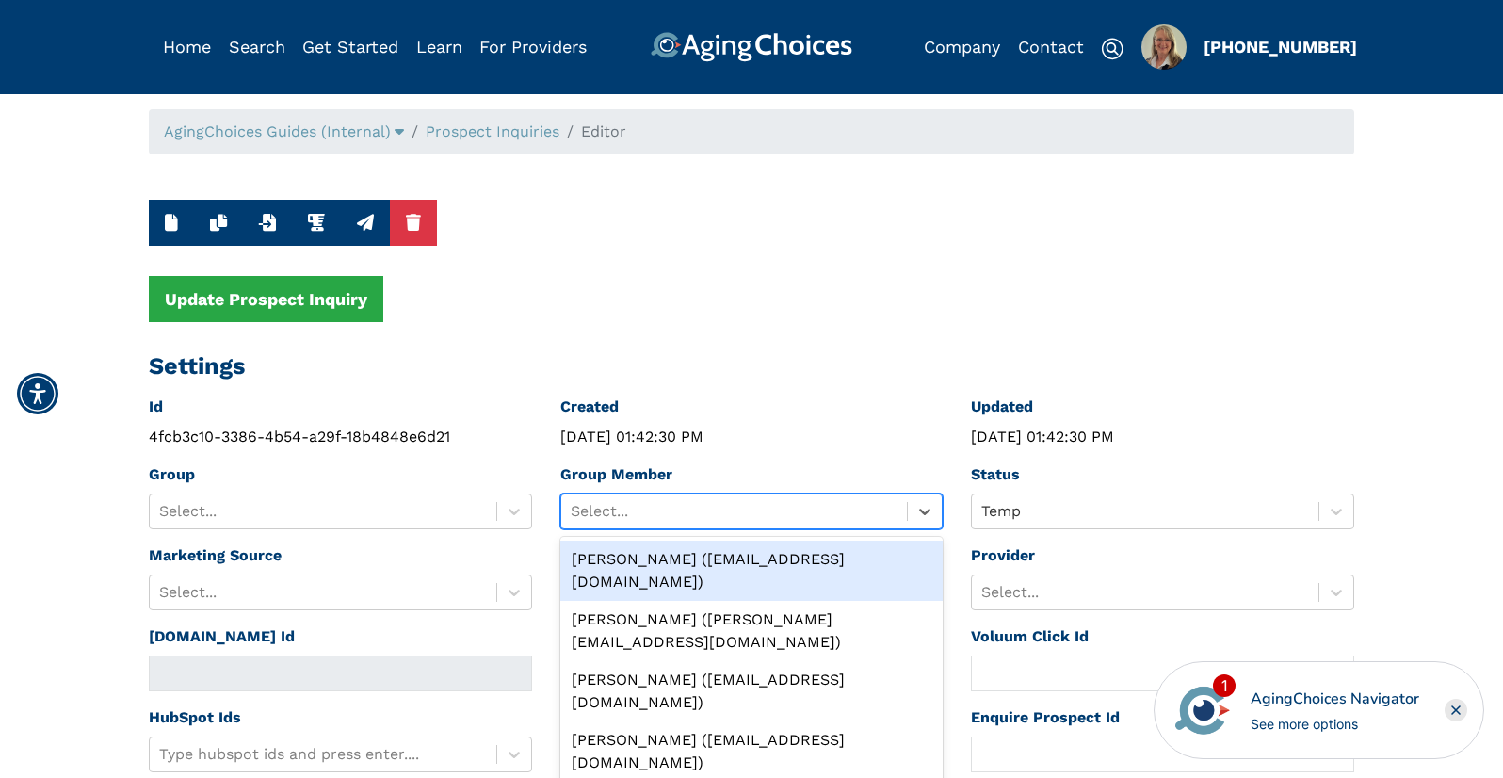
click at [691, 562] on div "[PERSON_NAME] ([EMAIL_ADDRESS][DOMAIN_NAME])" at bounding box center [751, 571] width 383 height 60
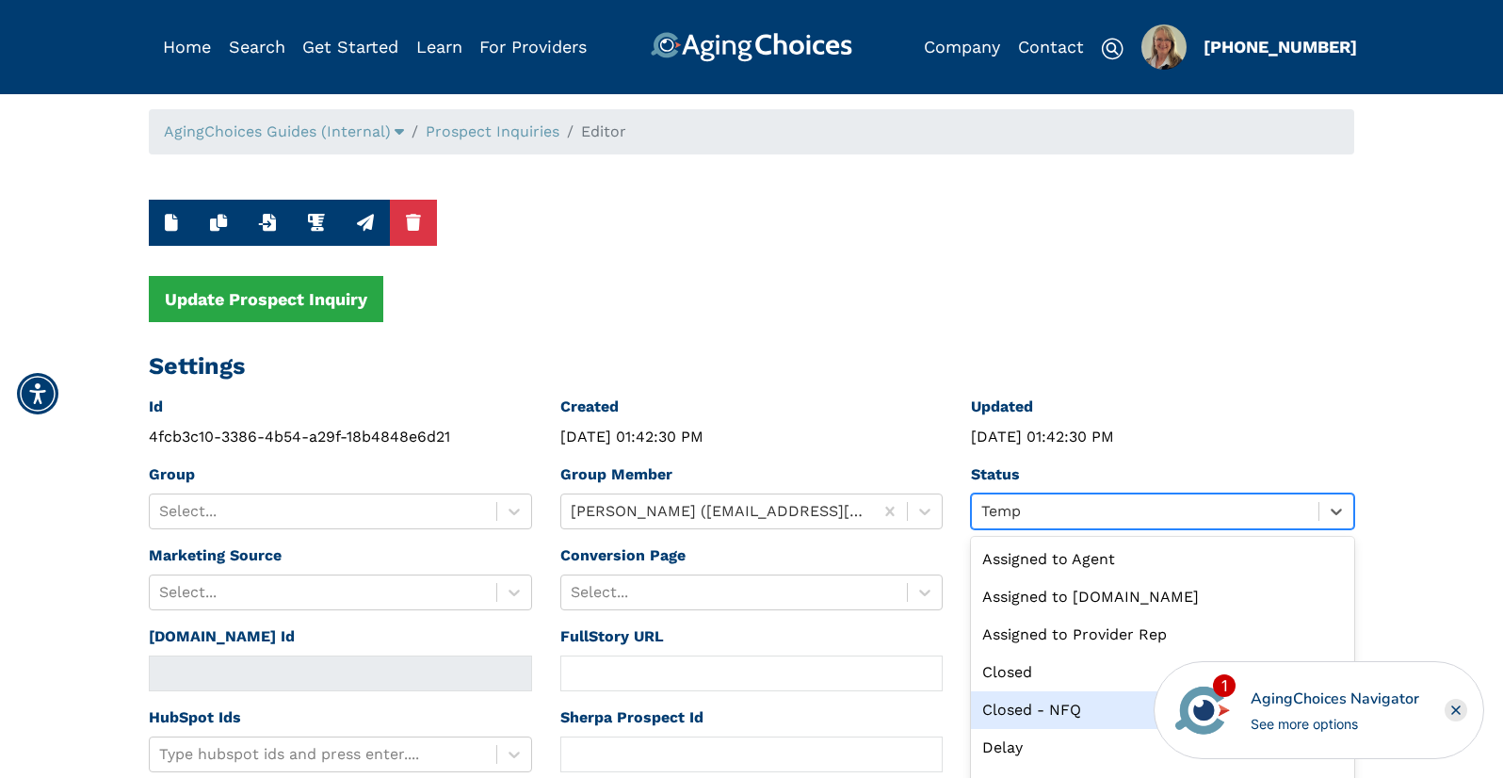
click at [1020, 514] on div "option Closed - NFQ focused, 5 of 13. 13 results available. Use Up and Down to …" at bounding box center [1162, 511] width 383 height 36
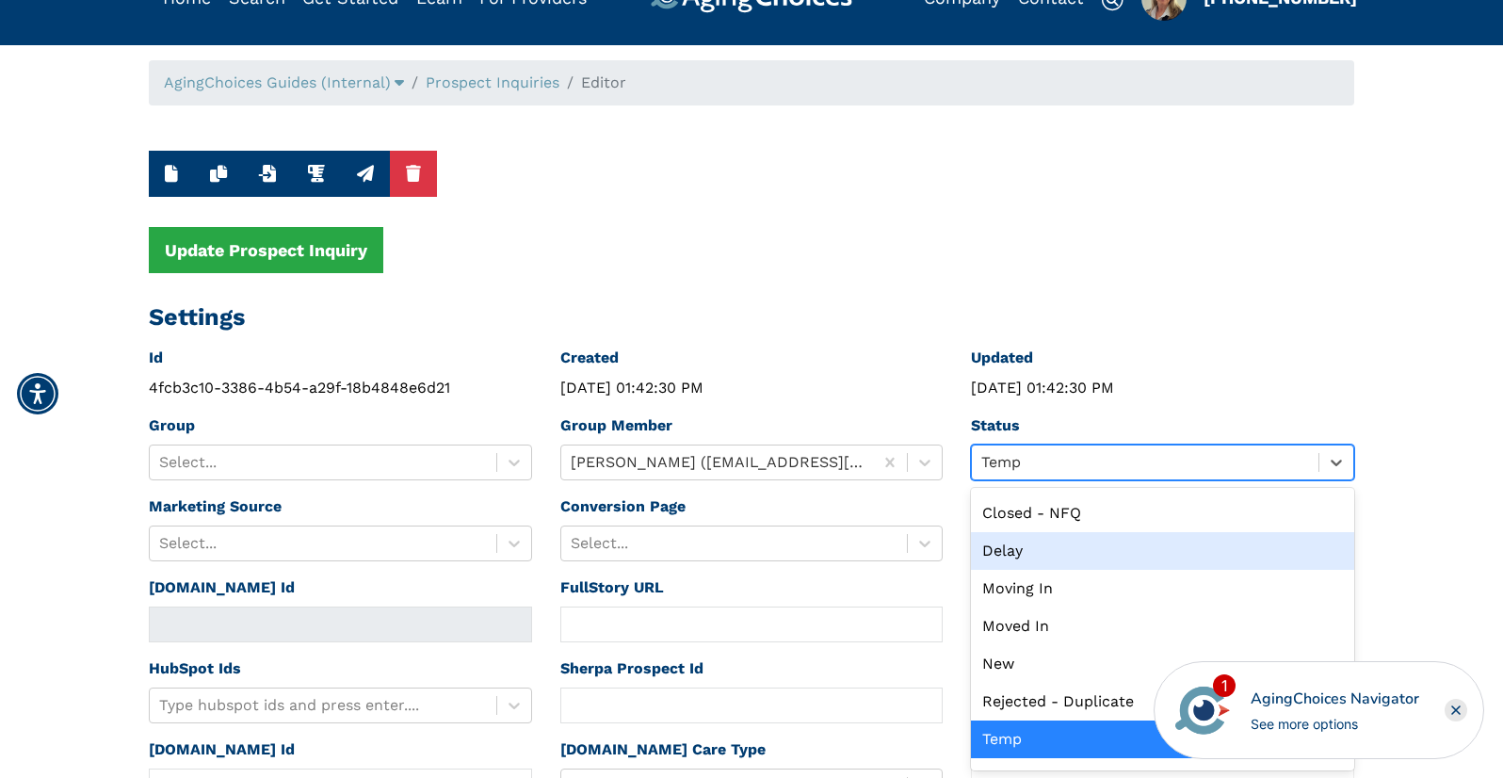
scroll to position [0, 0]
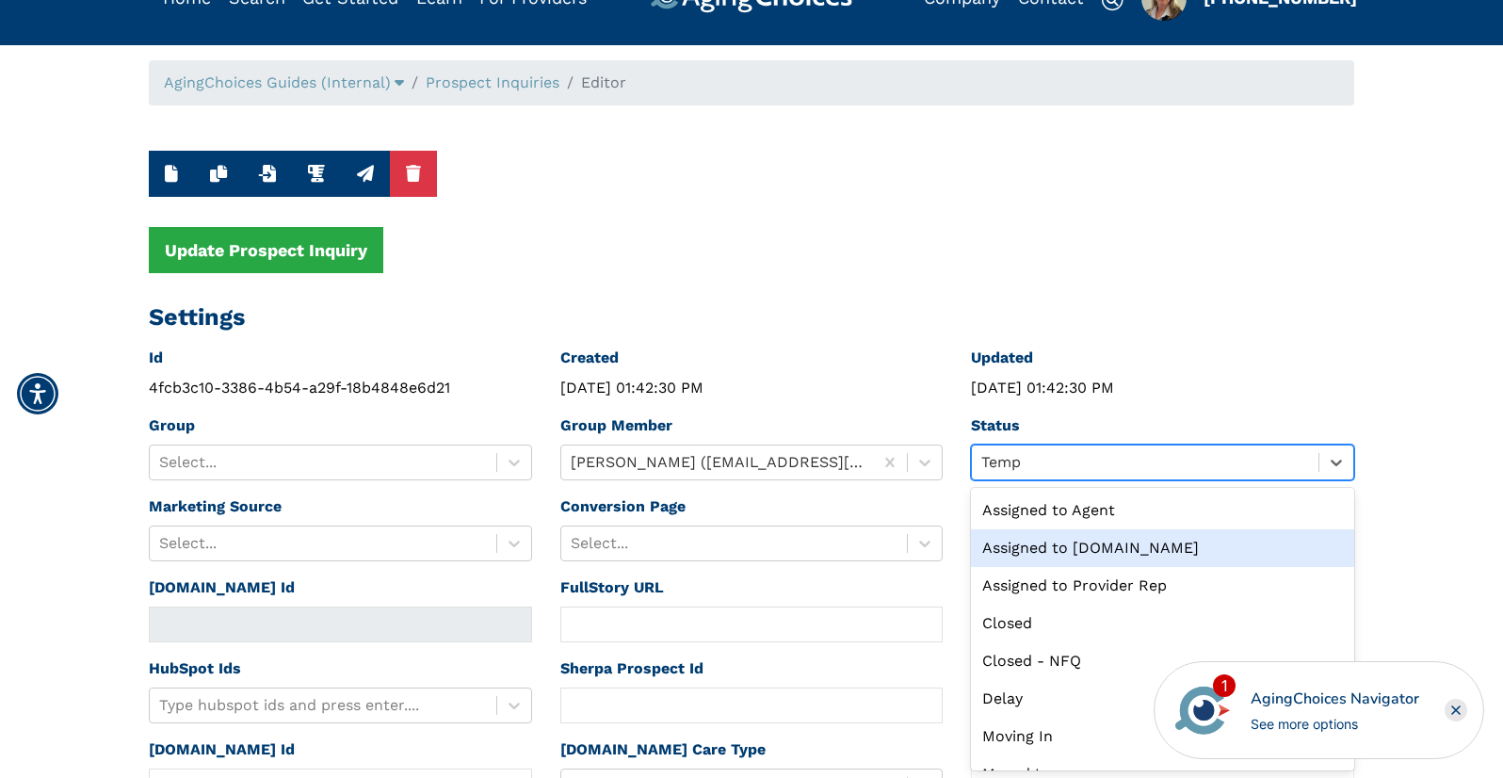
click at [1052, 544] on div "Assigned to [DOMAIN_NAME]" at bounding box center [1162, 548] width 383 height 38
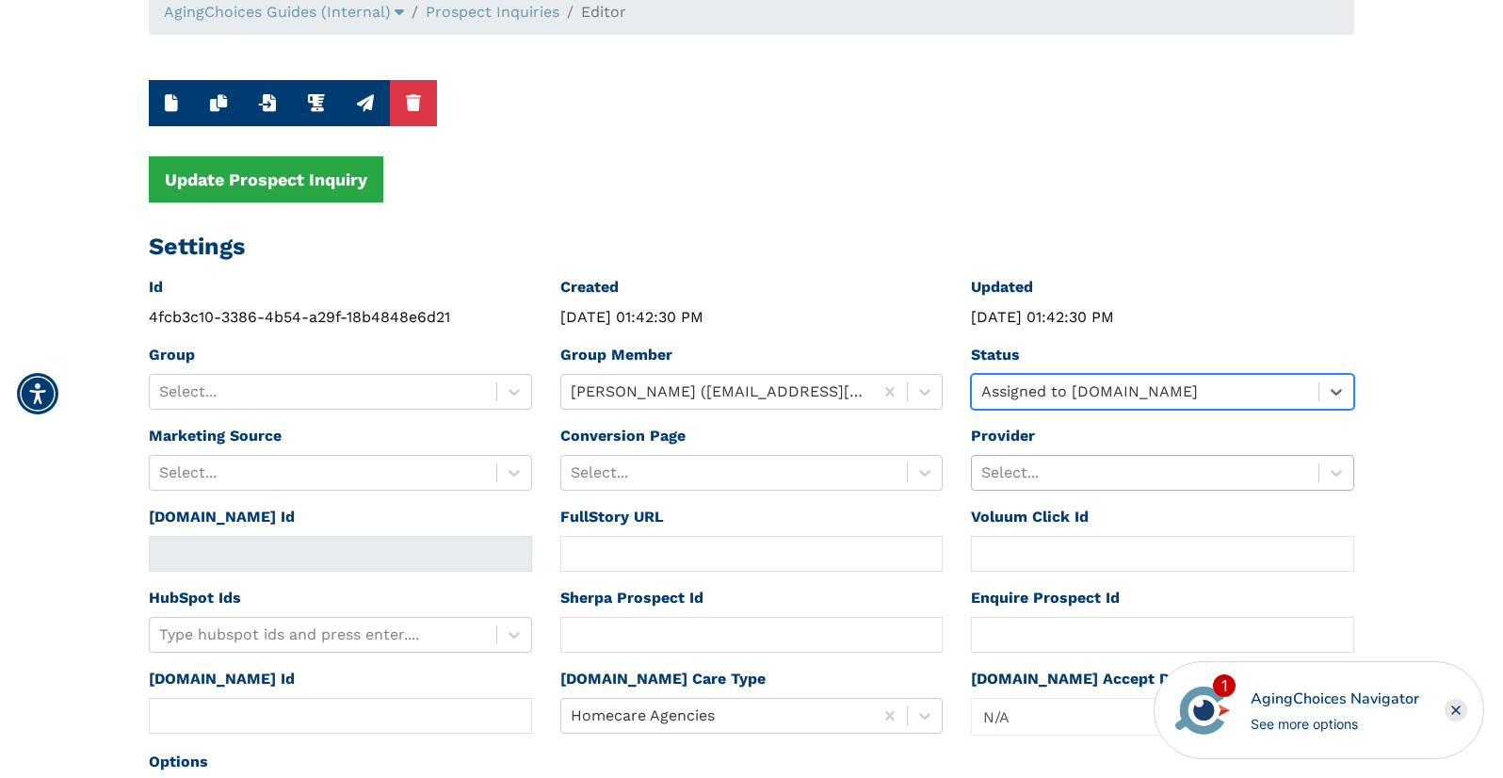
click at [1051, 491] on div "Select..." at bounding box center [1162, 473] width 383 height 36
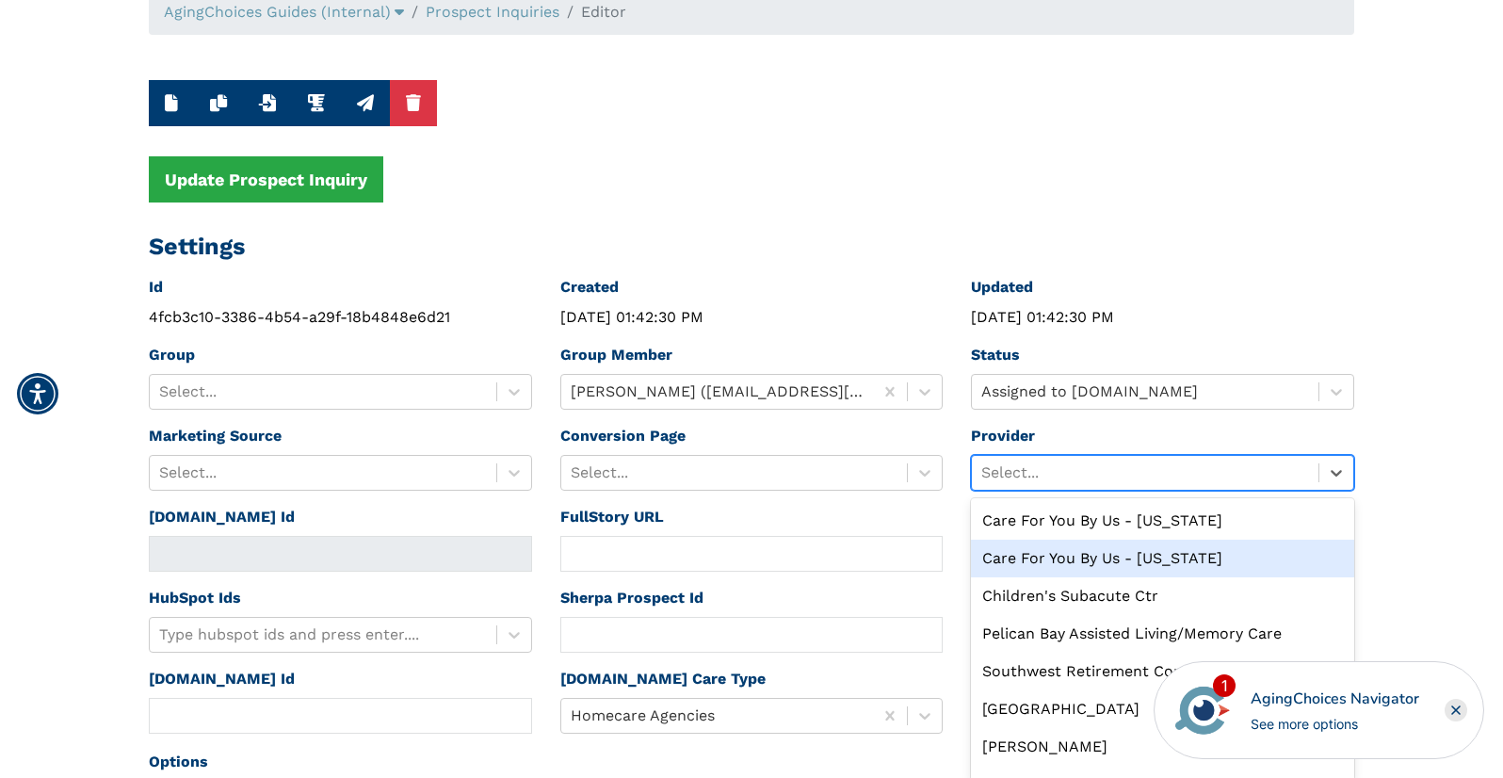
scroll to position [130, 0]
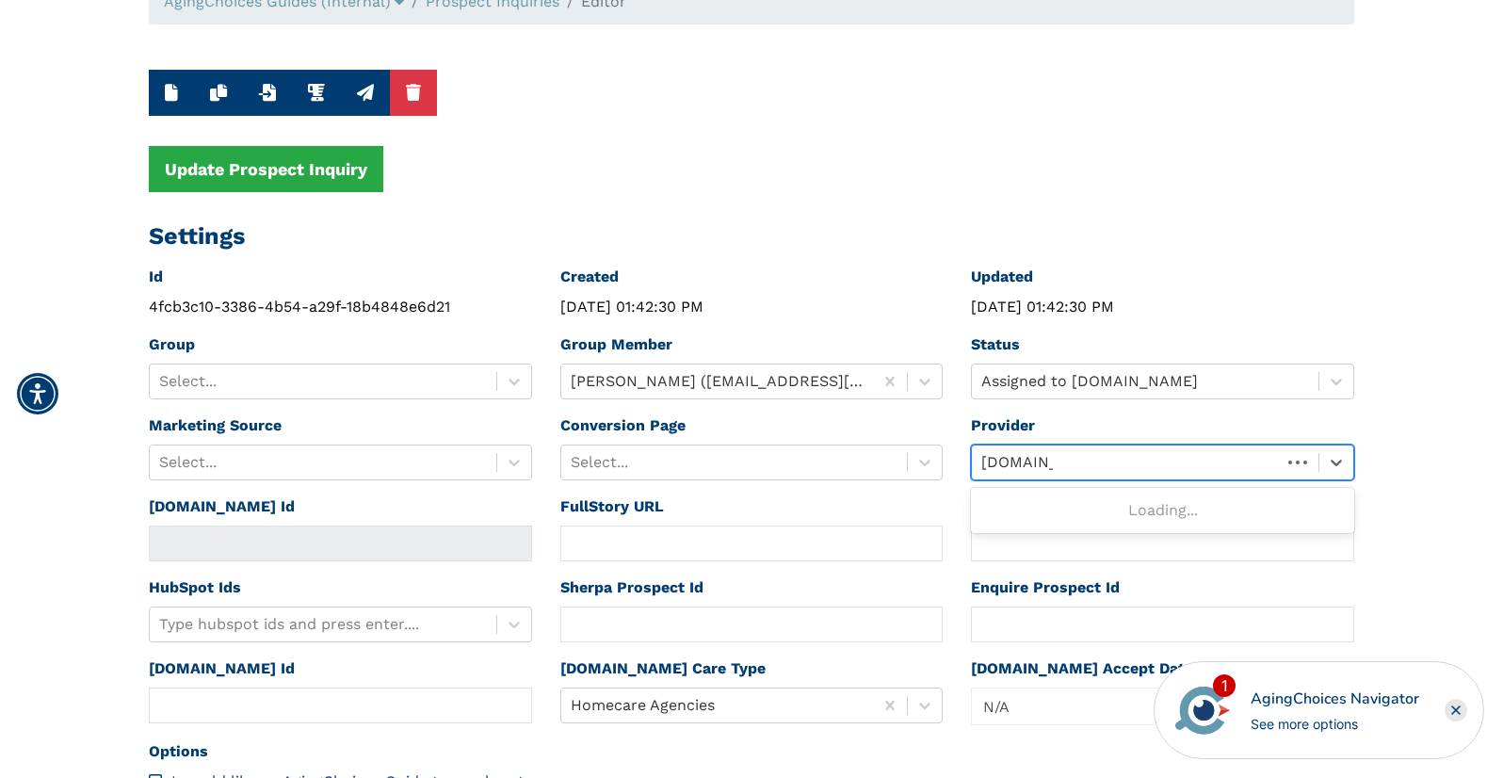
type input "[DOMAIN_NAME]"
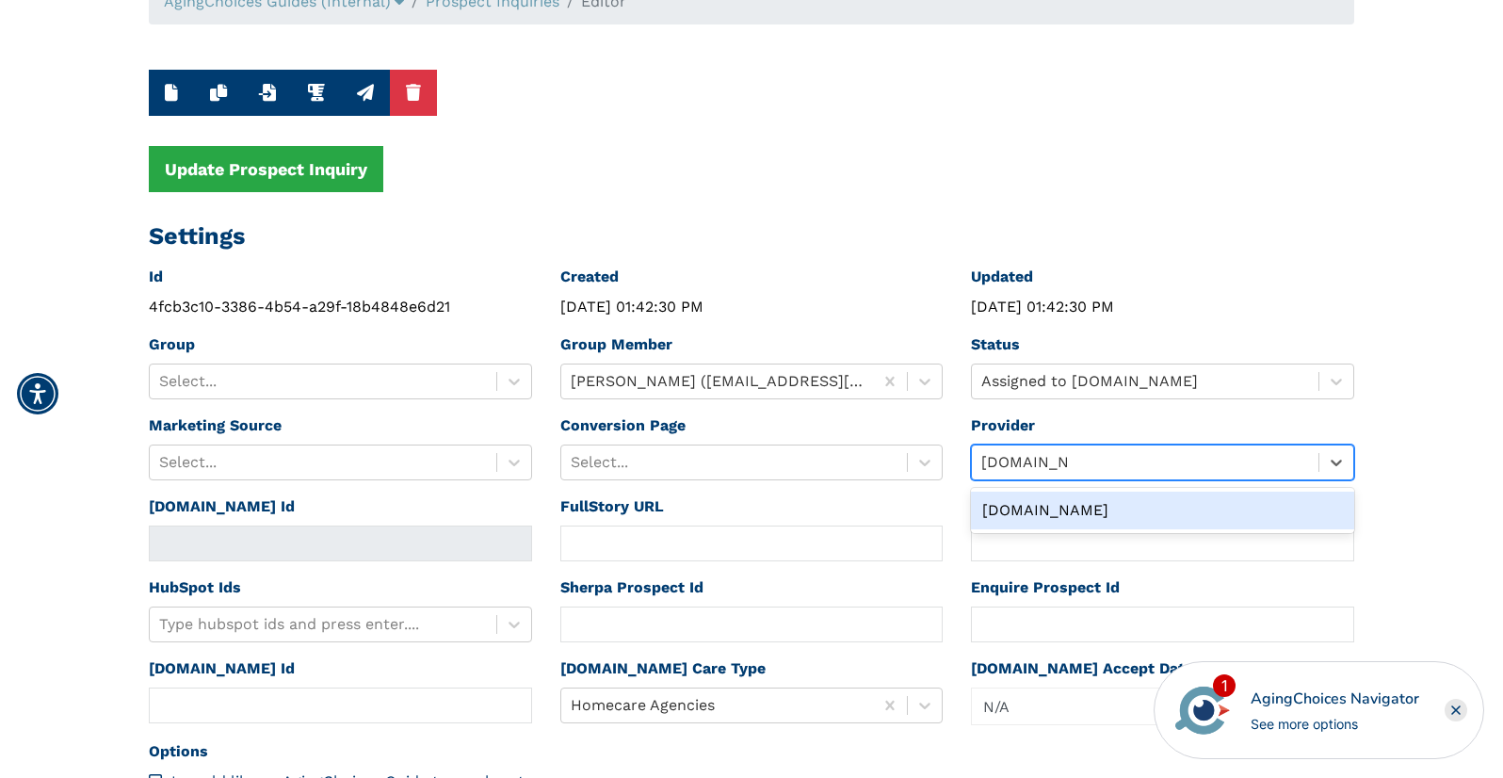
click at [1001, 504] on div "[DOMAIN_NAME]" at bounding box center [1162, 511] width 383 height 38
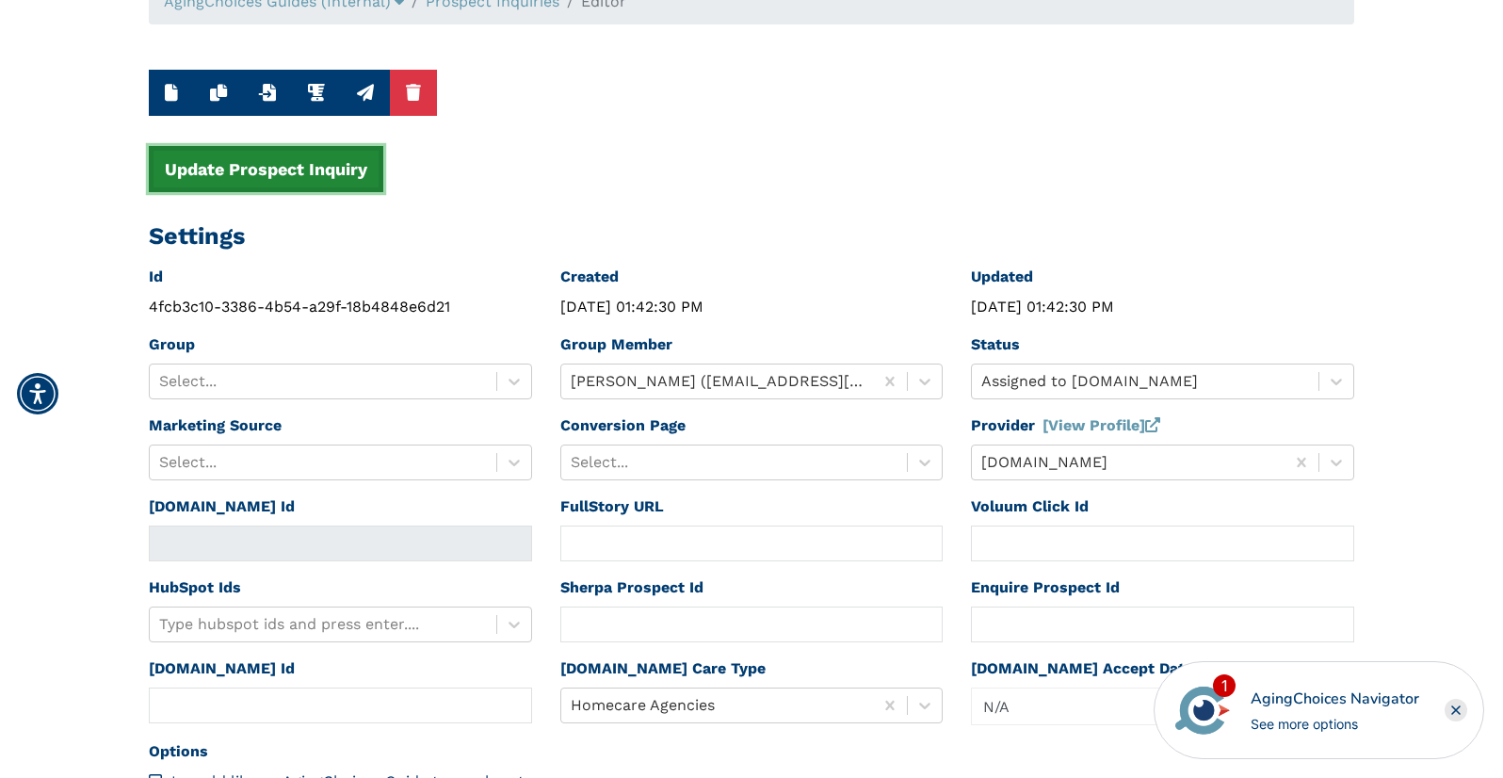
click at [321, 172] on button "Update Prospect Inquiry" at bounding box center [266, 169] width 234 height 46
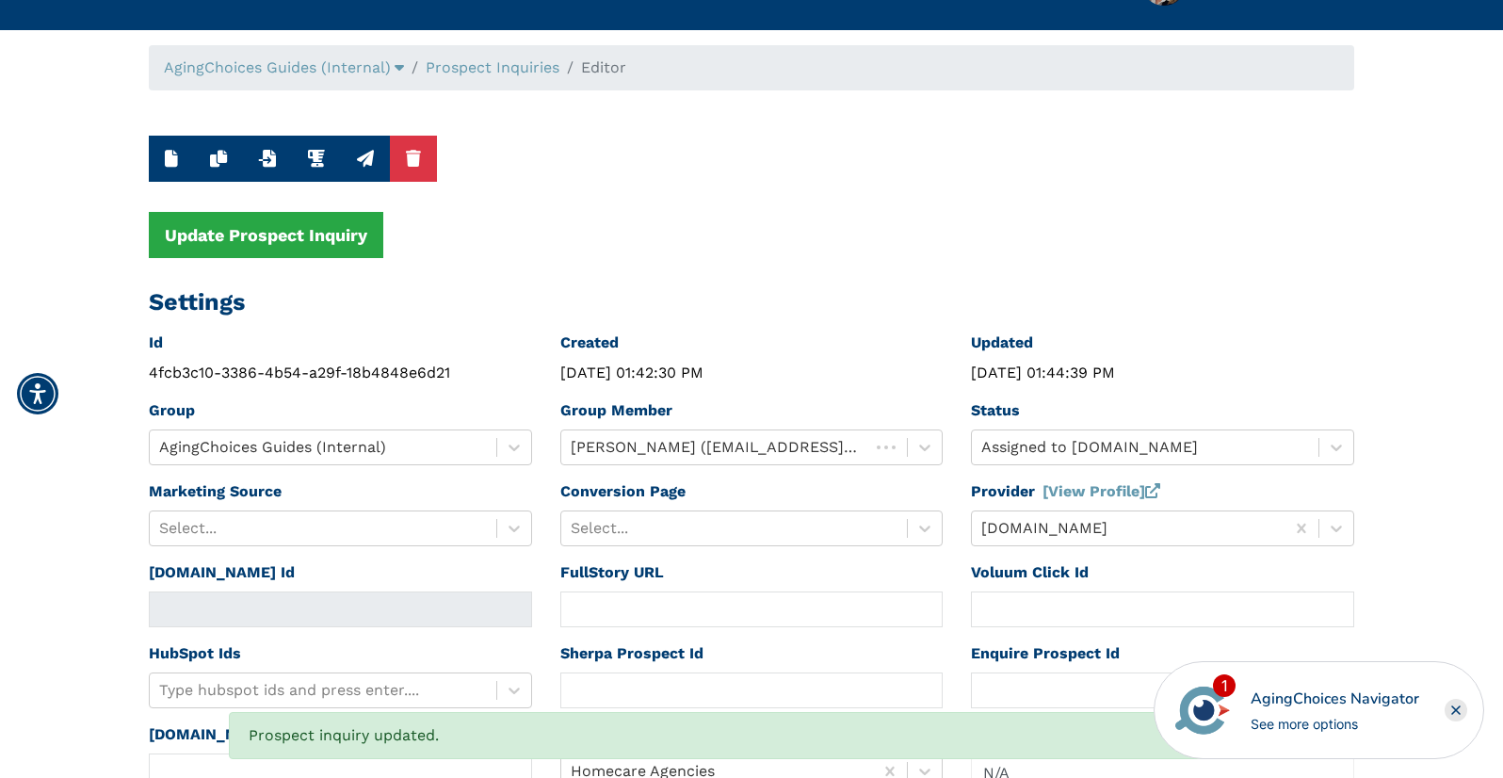
scroll to position [0, 0]
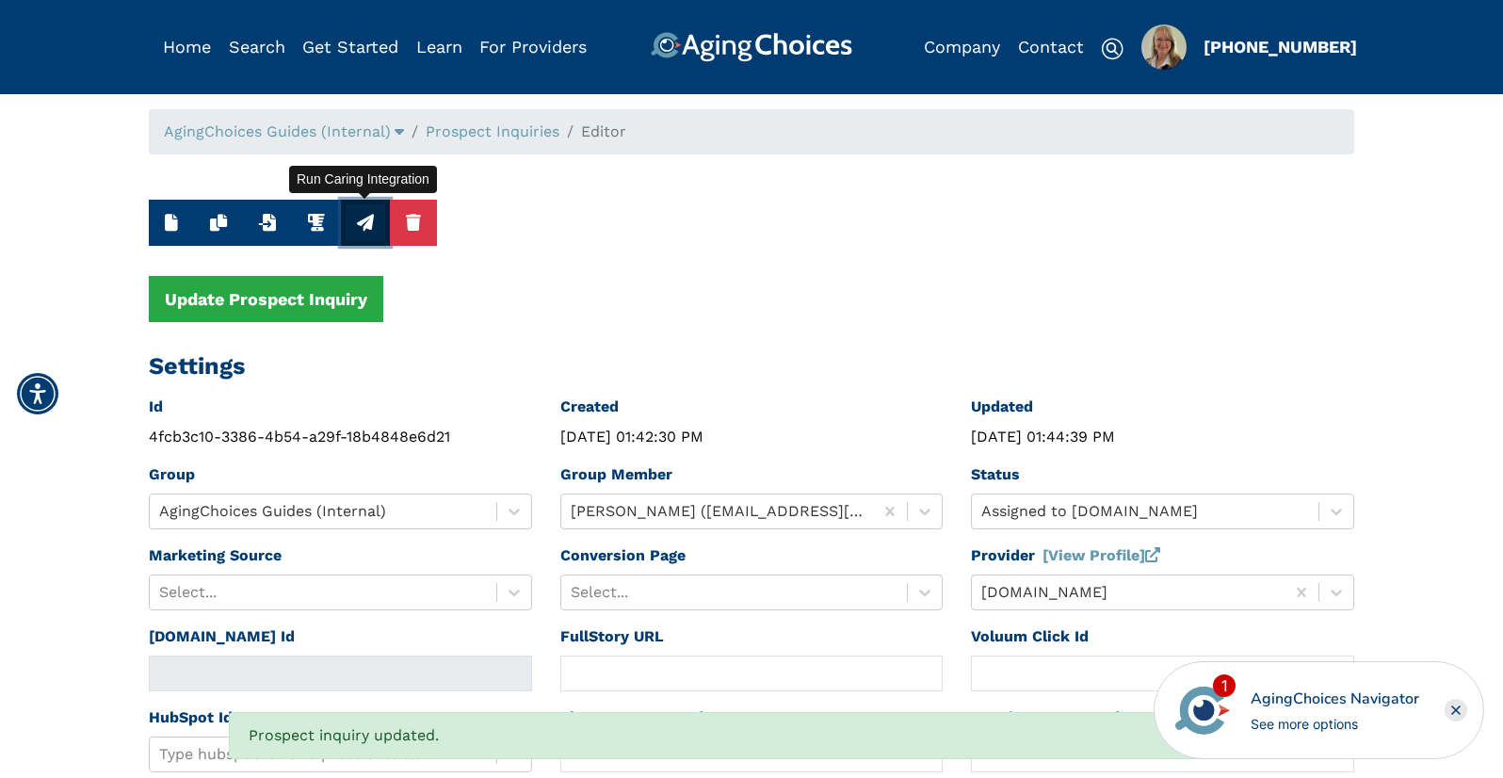
click at [374, 220] on button "button" at bounding box center [365, 223] width 49 height 46
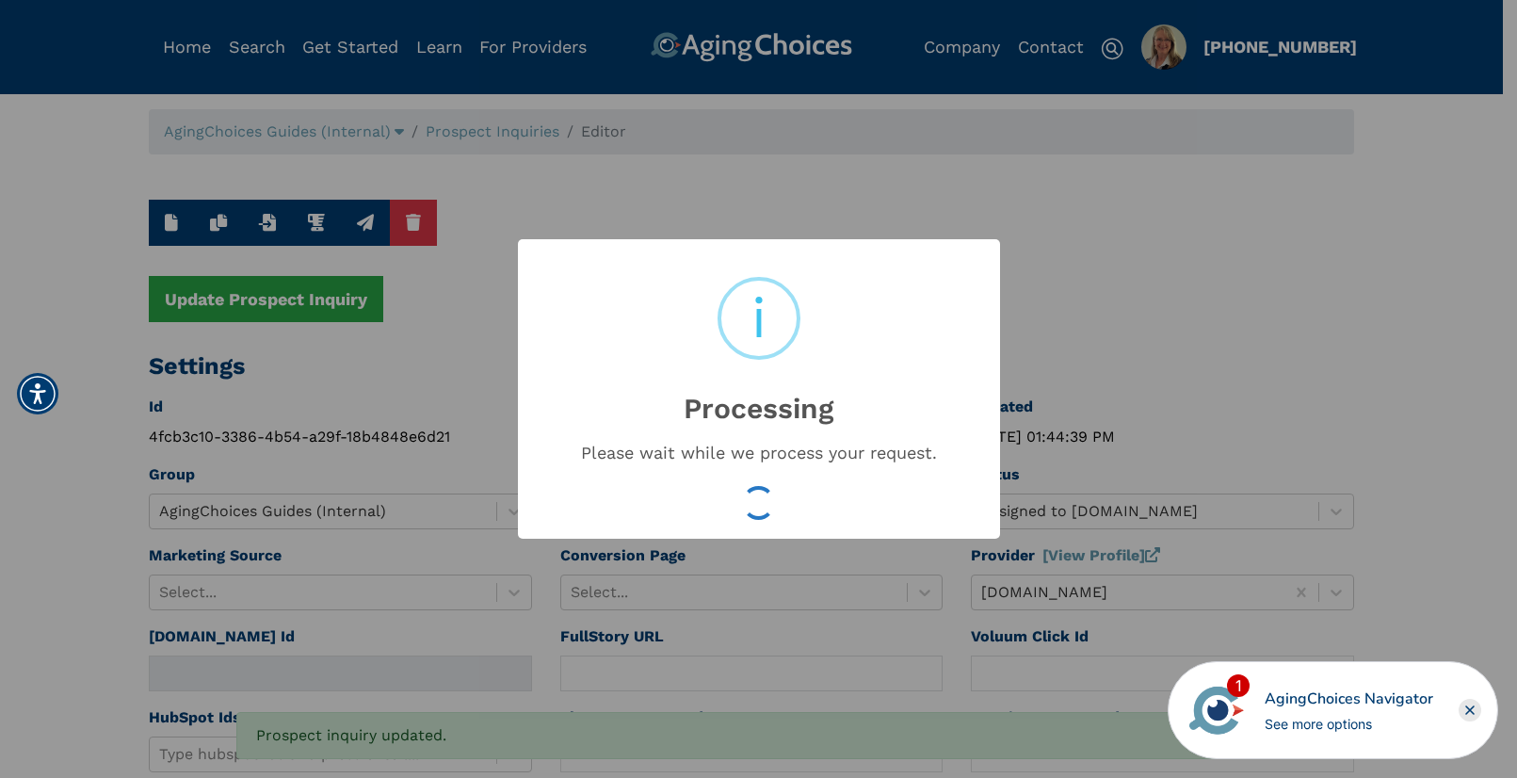
type input "16538542"
type input "[DATE] 01:44:42 PM"
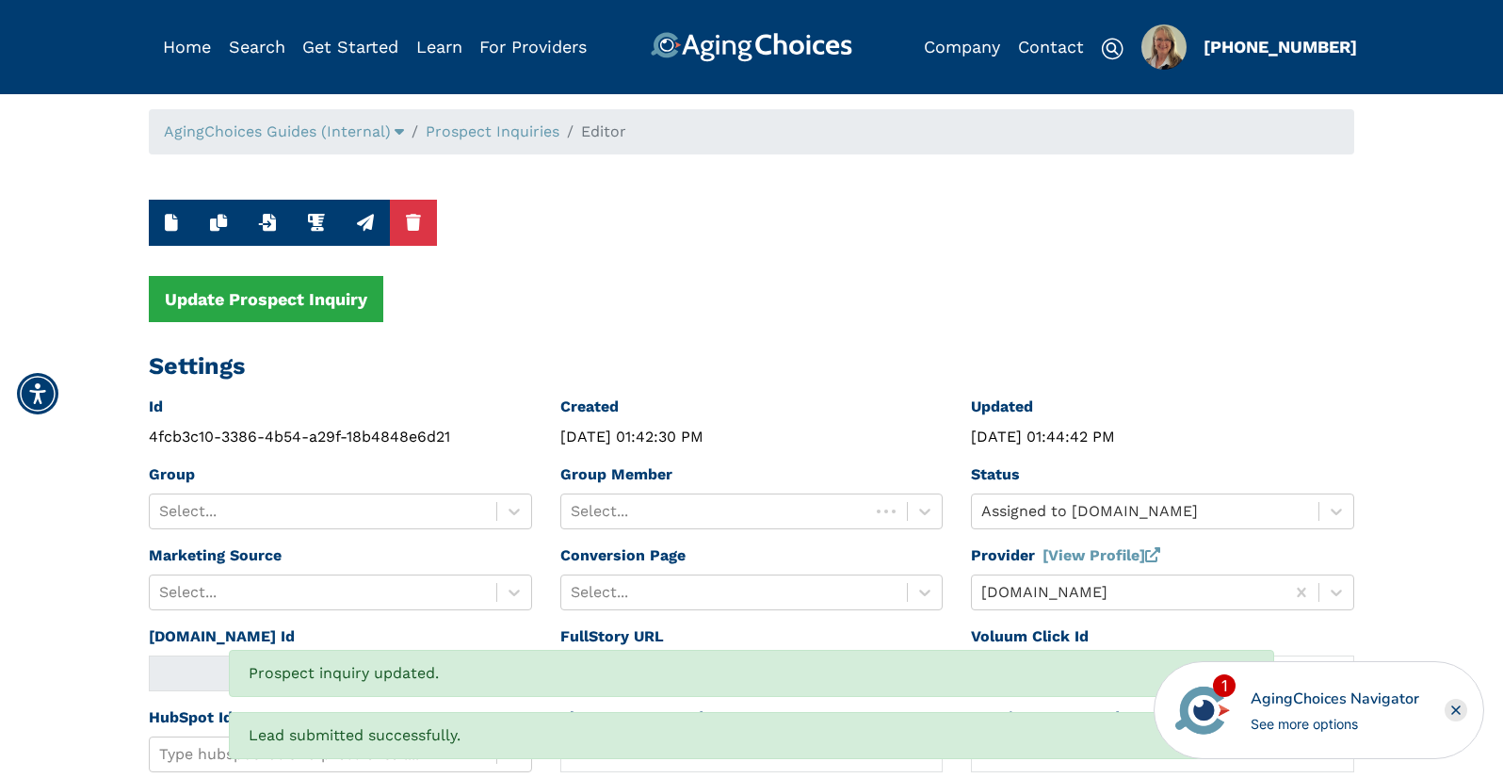
click at [502, 126] on link "Prospect Inquiries" at bounding box center [493, 131] width 134 height 18
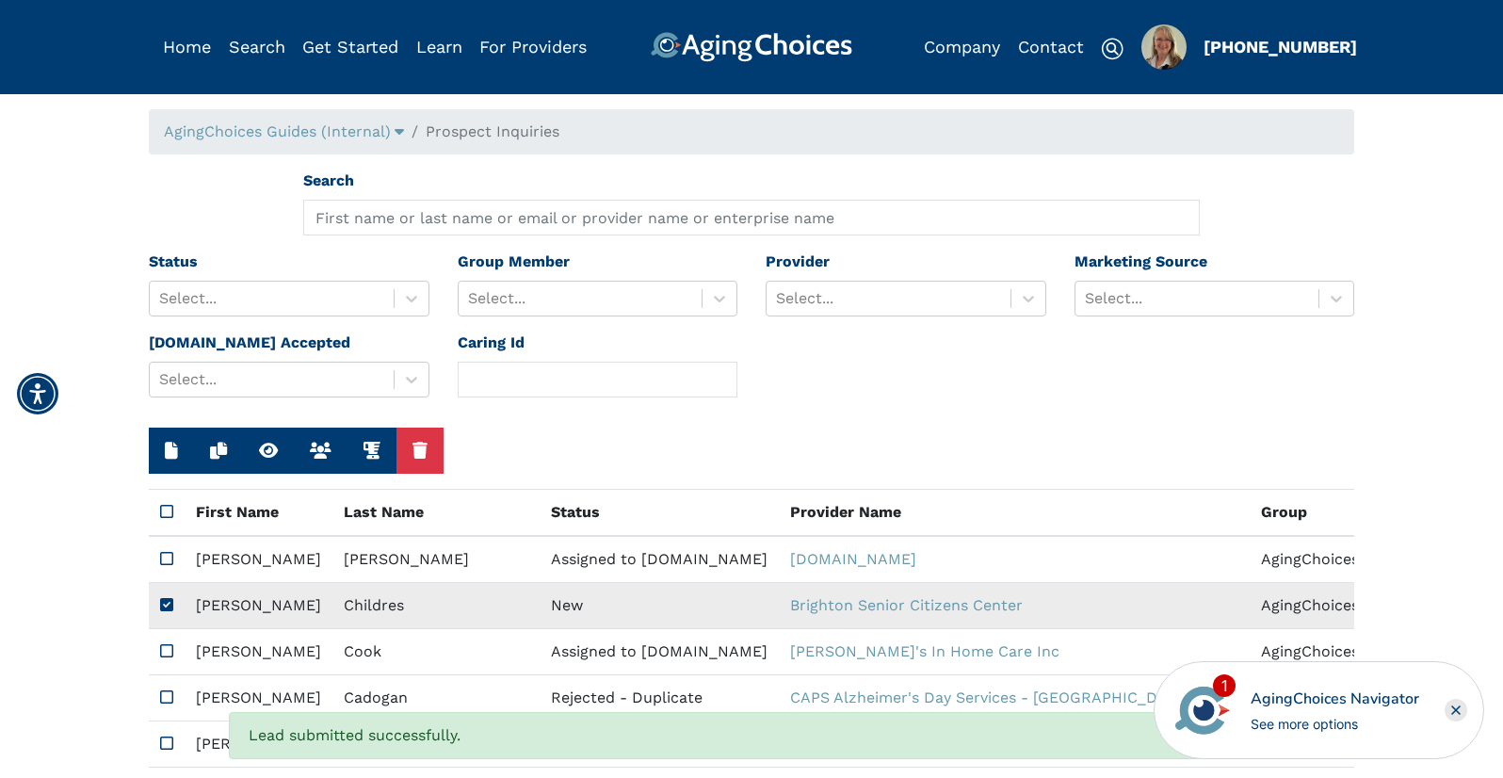
click at [540, 603] on td "New" at bounding box center [659, 606] width 239 height 46
type input "[URL][DOMAIN_NAME]"
type input "N/A"
type input "[PERSON_NAME]"
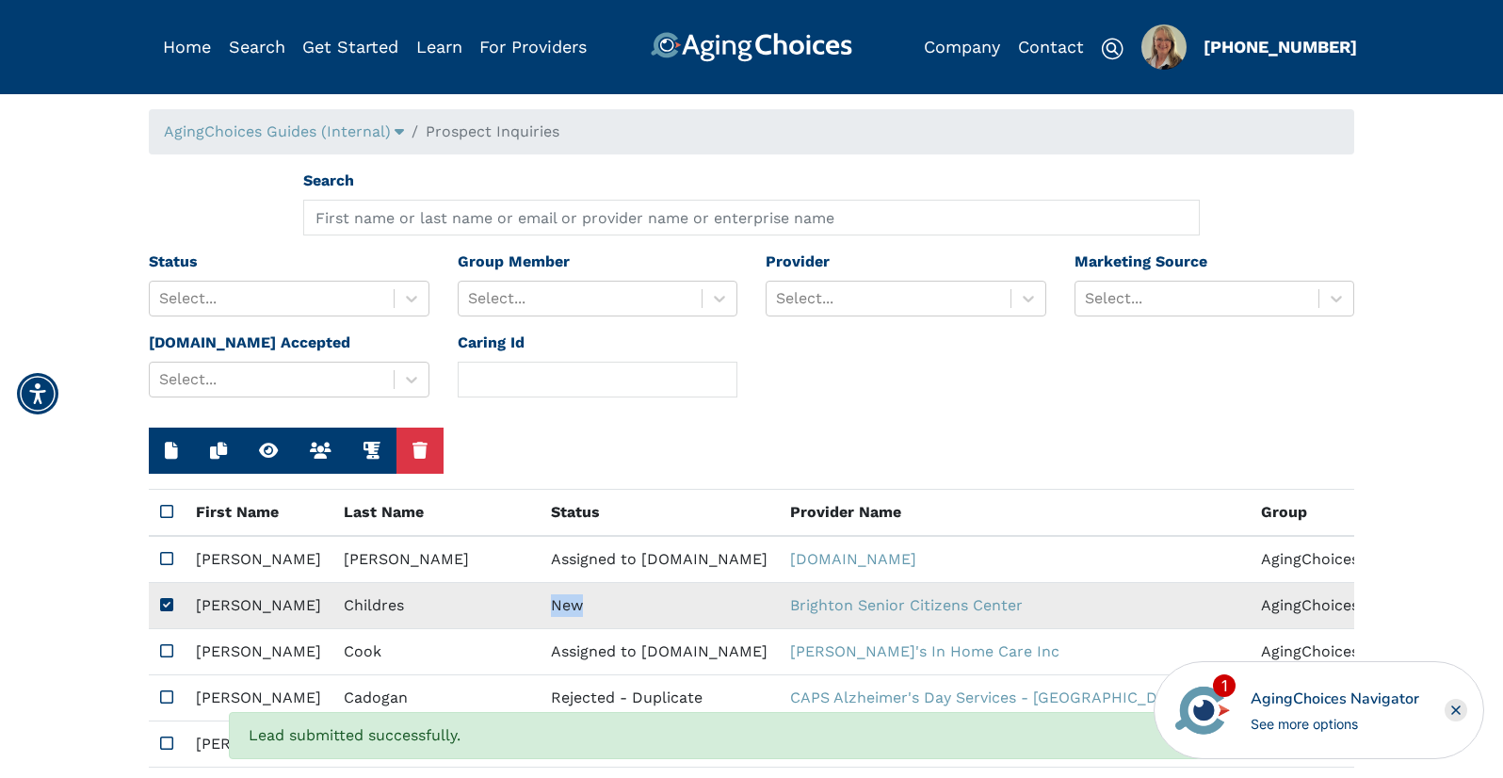
type input "Childres"
type input "9014106869"
type input "[EMAIL_ADDRESS][DOMAIN_NAME]"
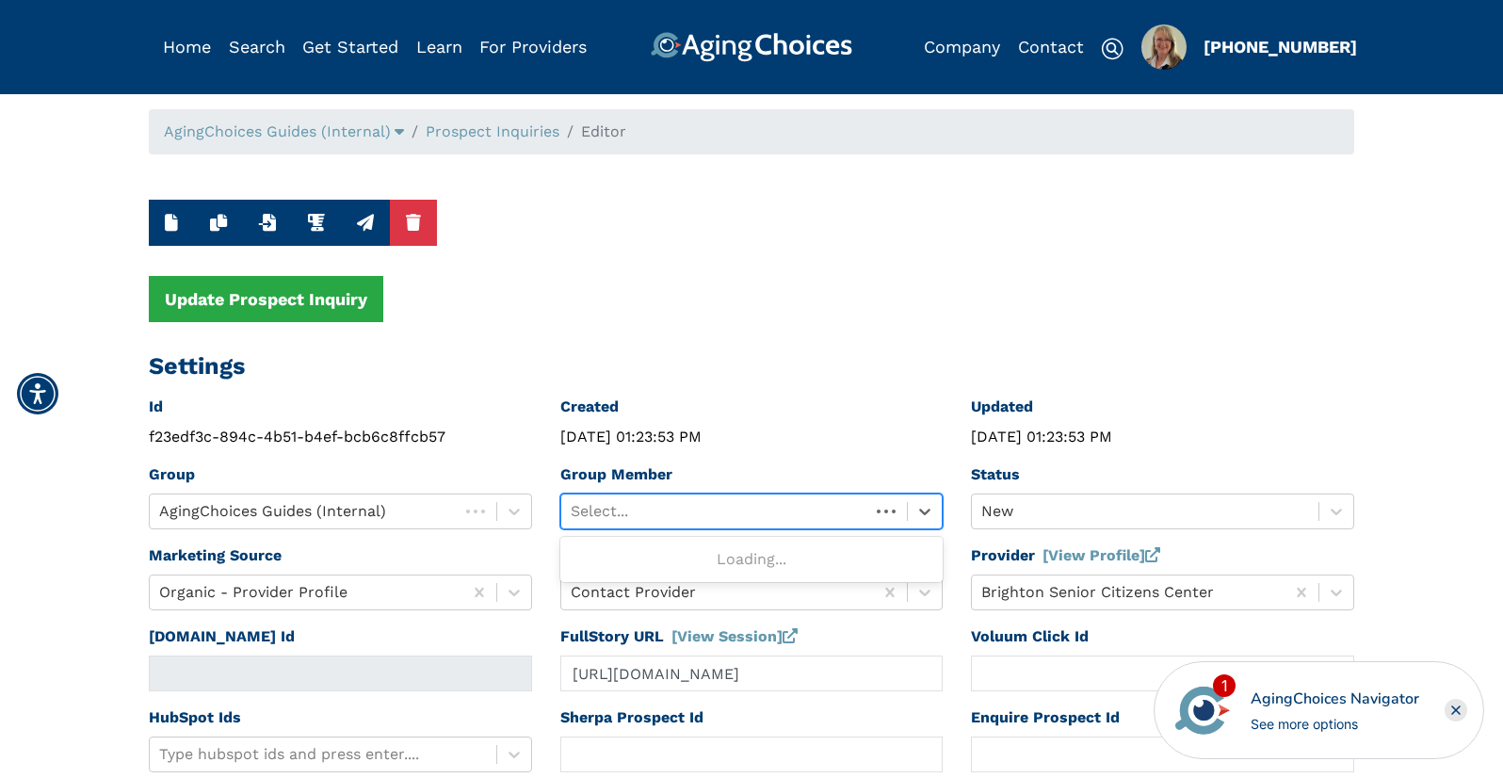
click at [693, 503] on div at bounding box center [716, 511] width 290 height 26
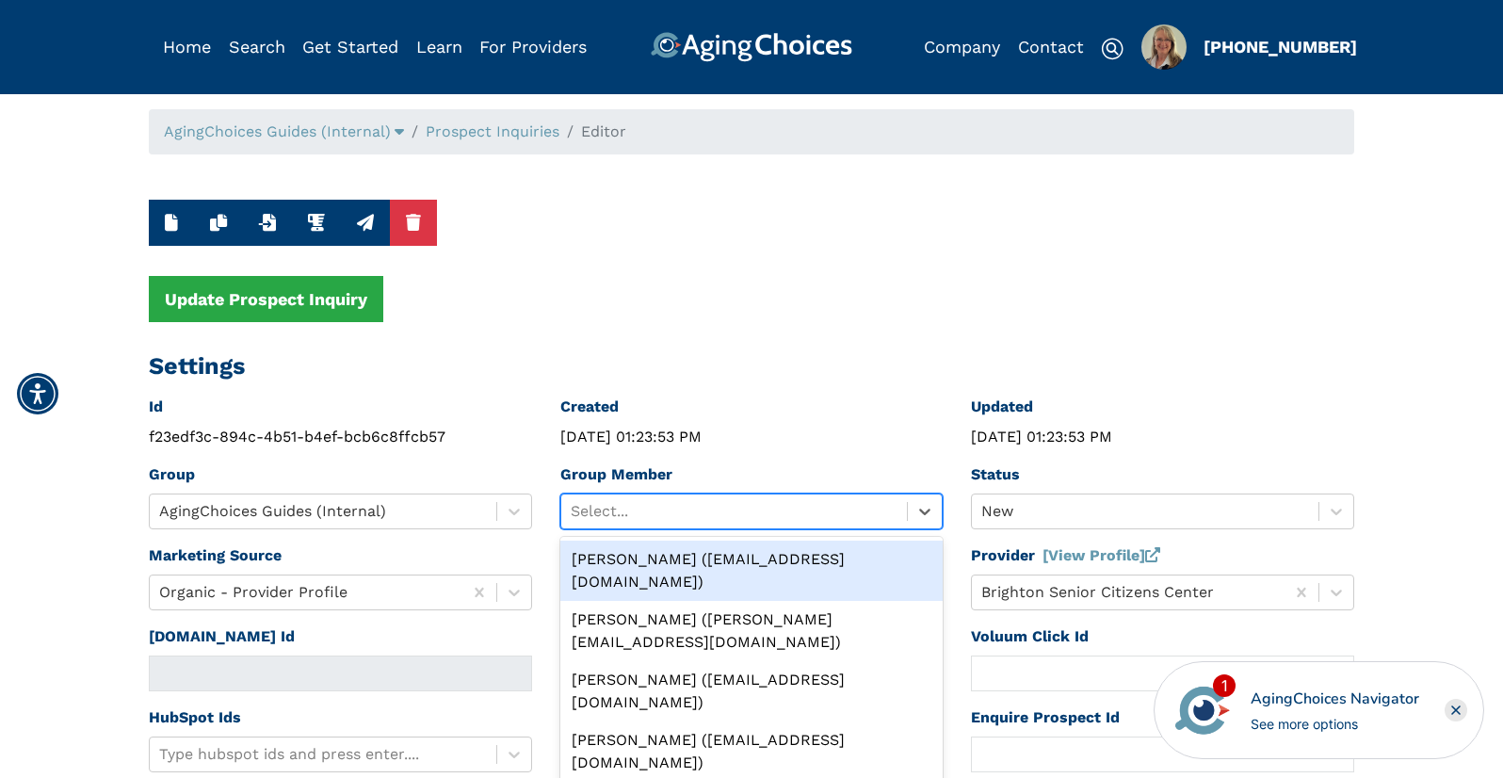
click at [688, 554] on div "[PERSON_NAME] ([EMAIL_ADDRESS][DOMAIN_NAME])" at bounding box center [751, 571] width 383 height 60
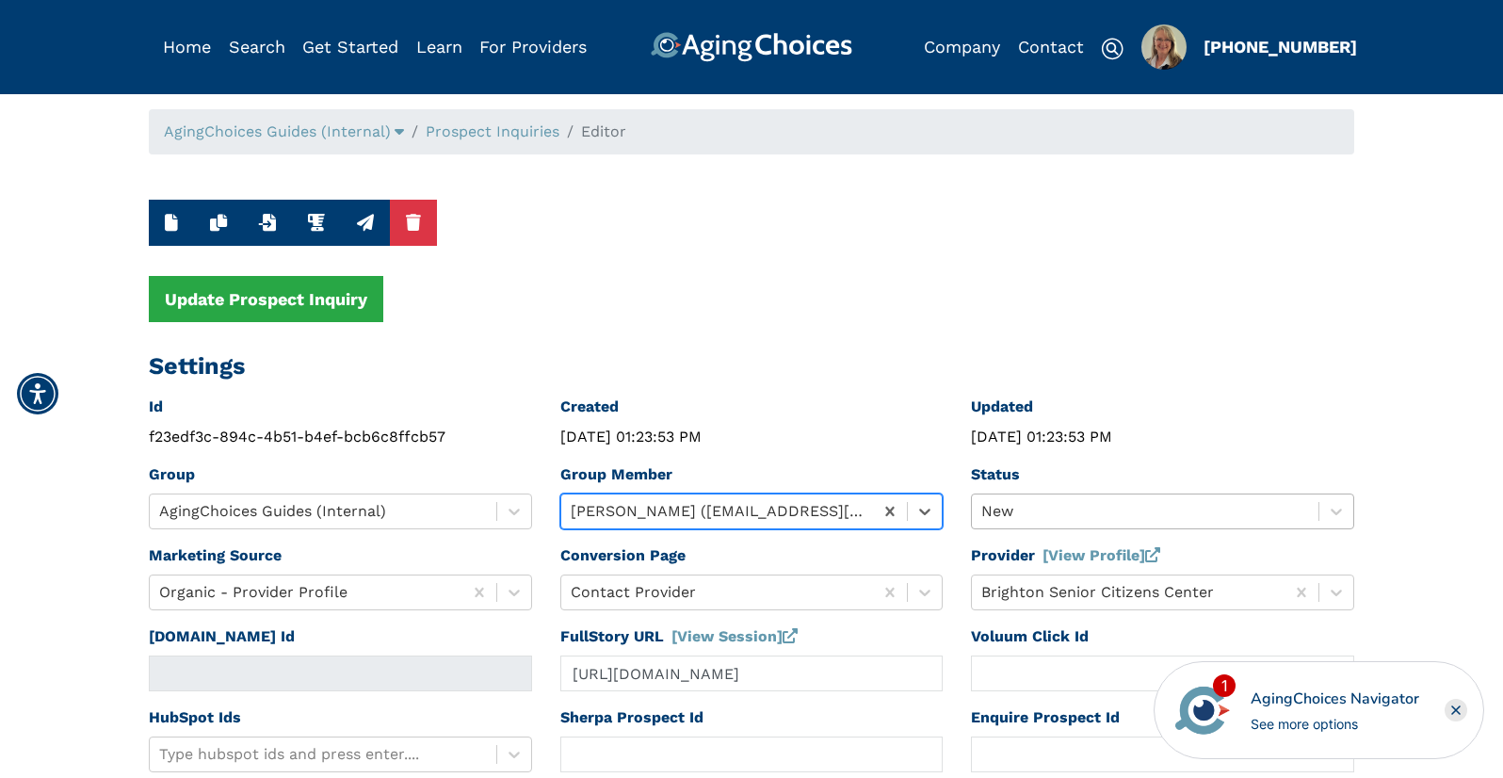
click at [1102, 509] on div "New" at bounding box center [1162, 511] width 383 height 36
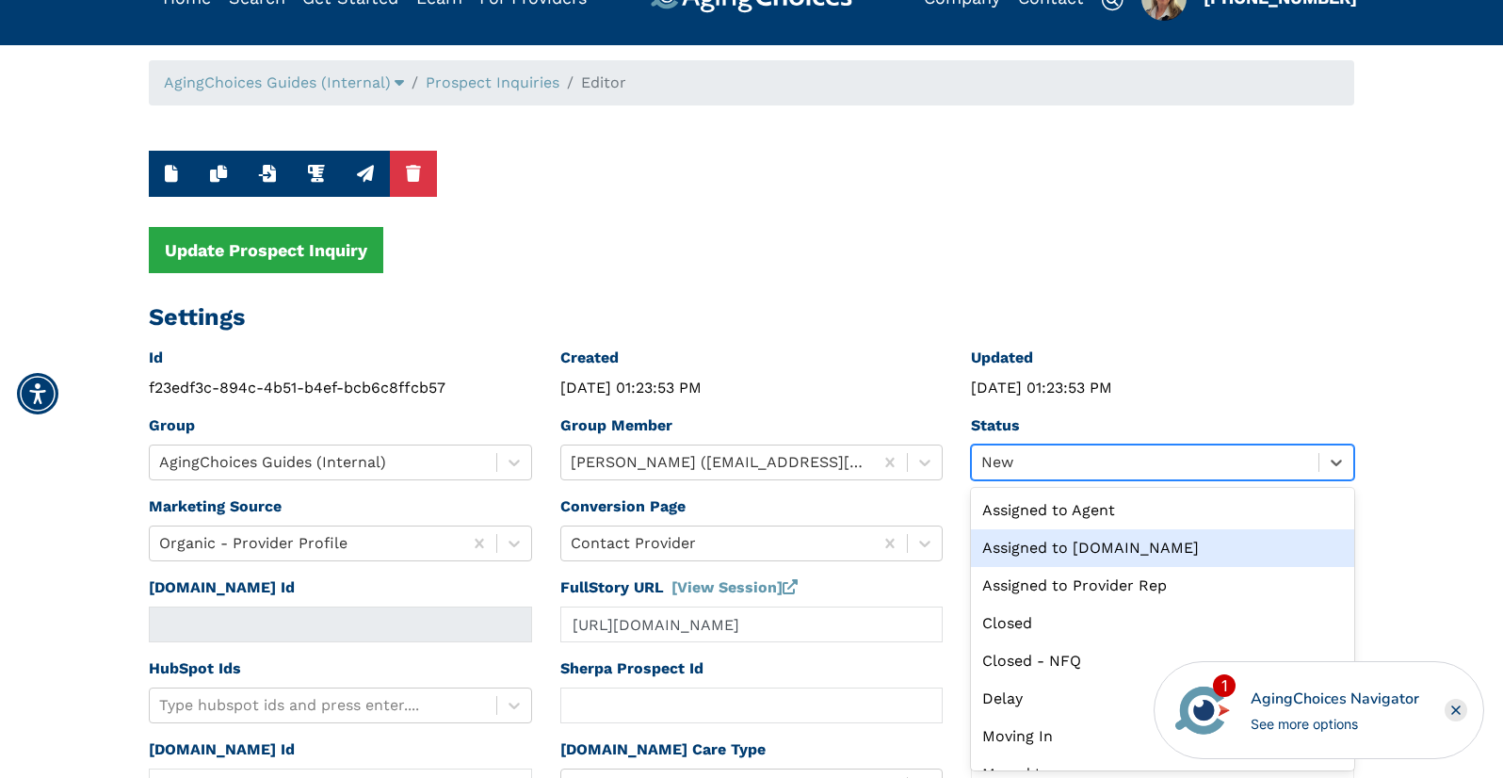
click at [1048, 549] on div "Assigned to [DOMAIN_NAME]" at bounding box center [1162, 548] width 383 height 38
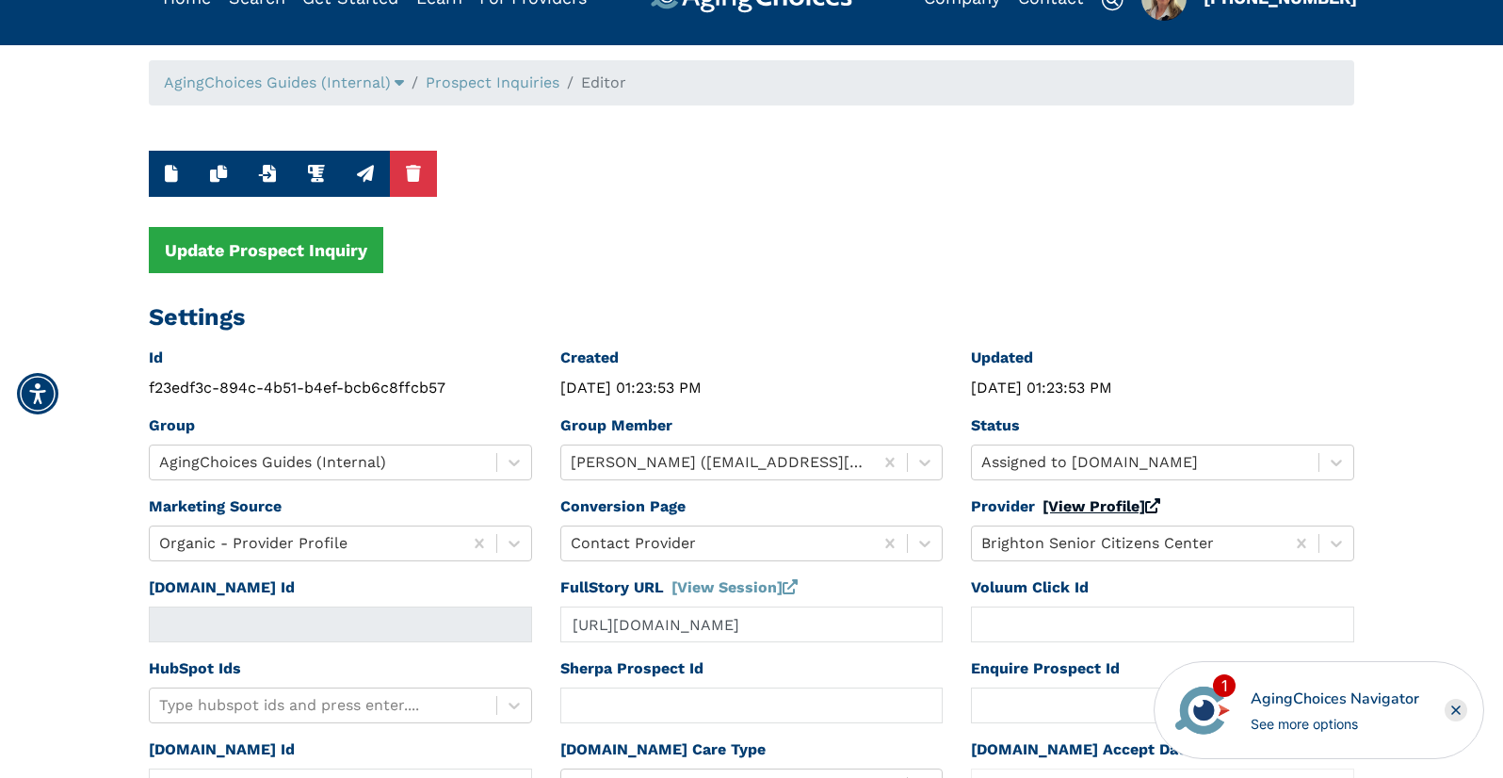
click at [1058, 507] on link "[View Profile]" at bounding box center [1101, 506] width 118 height 18
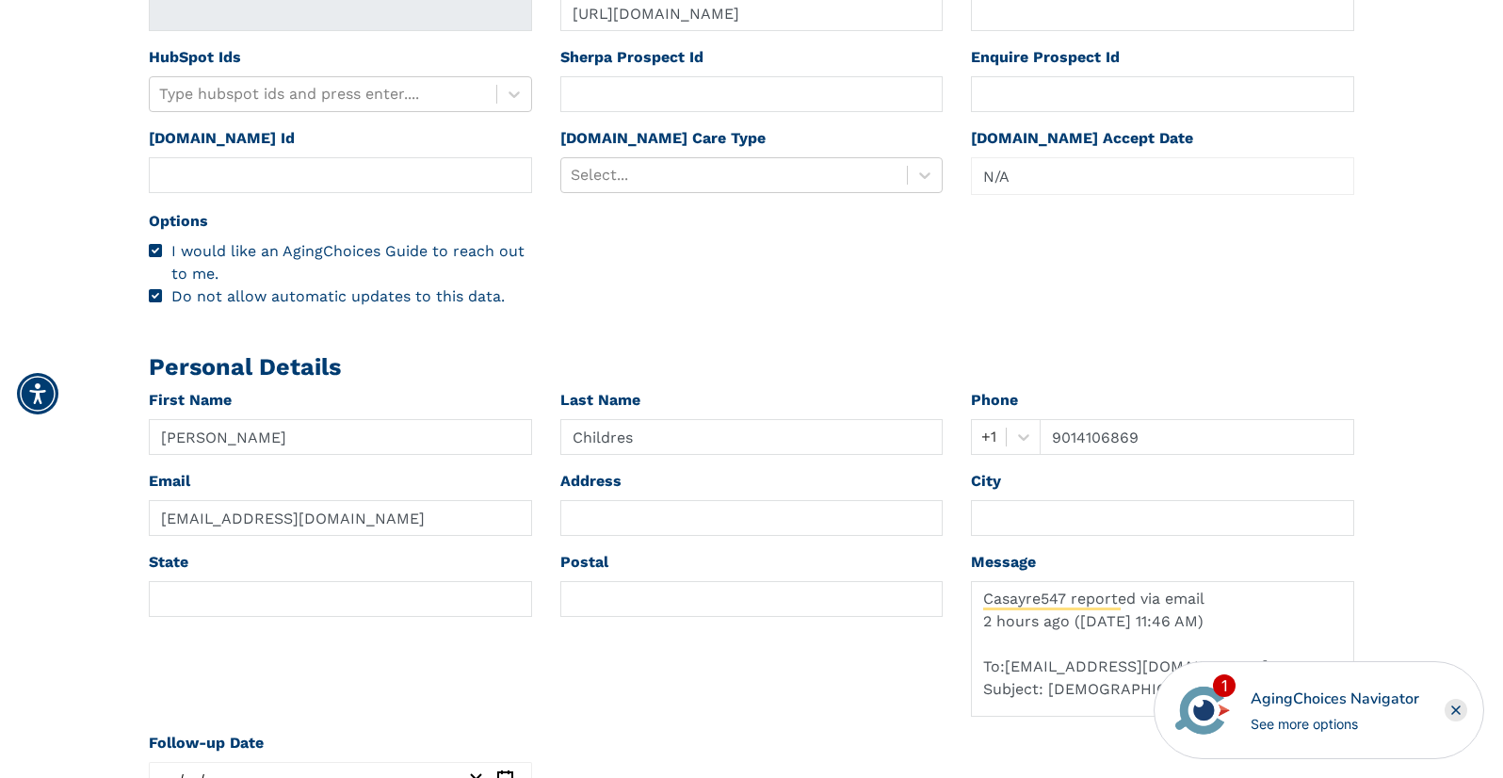
scroll to position [686, 0]
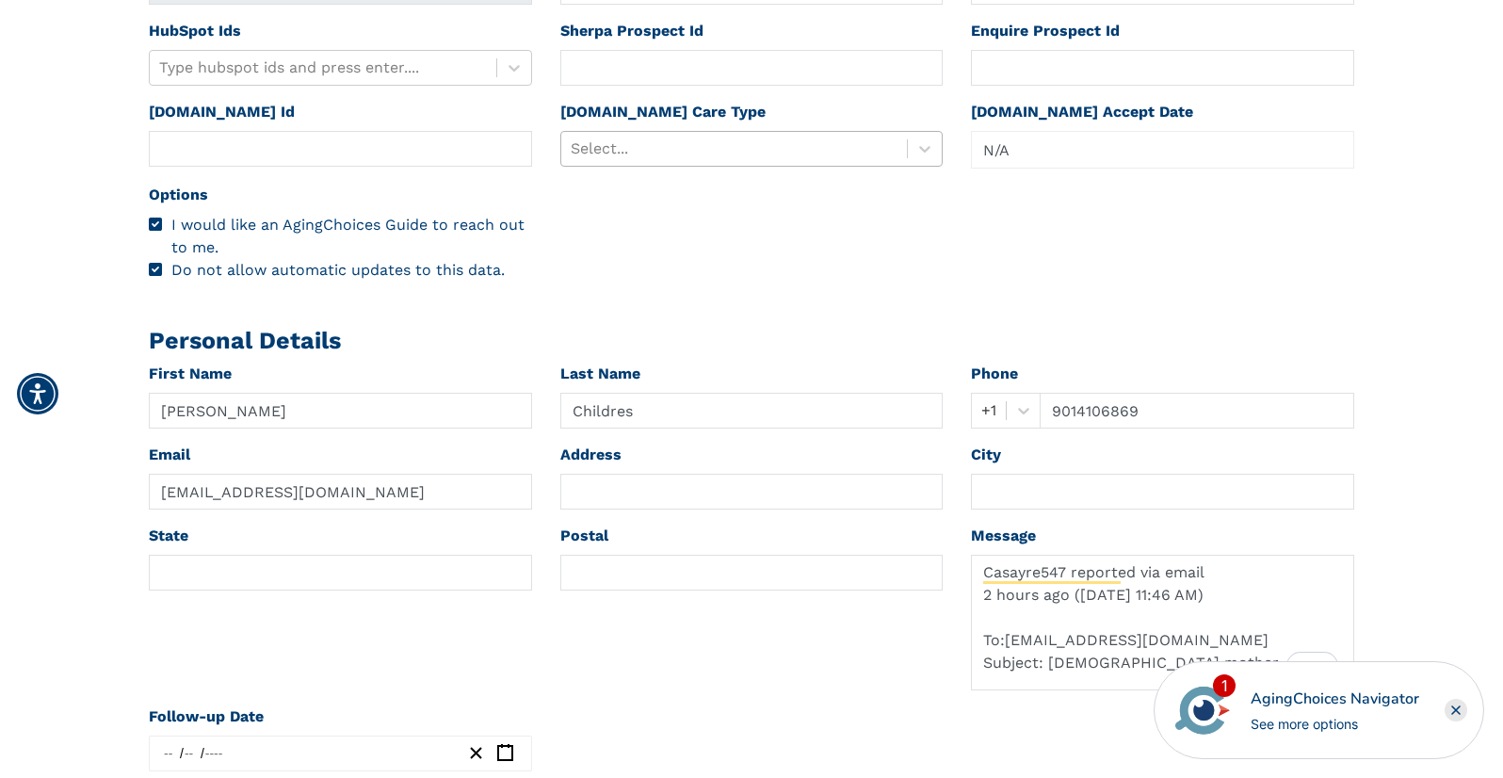
click at [644, 159] on div at bounding box center [735, 149] width 328 height 26
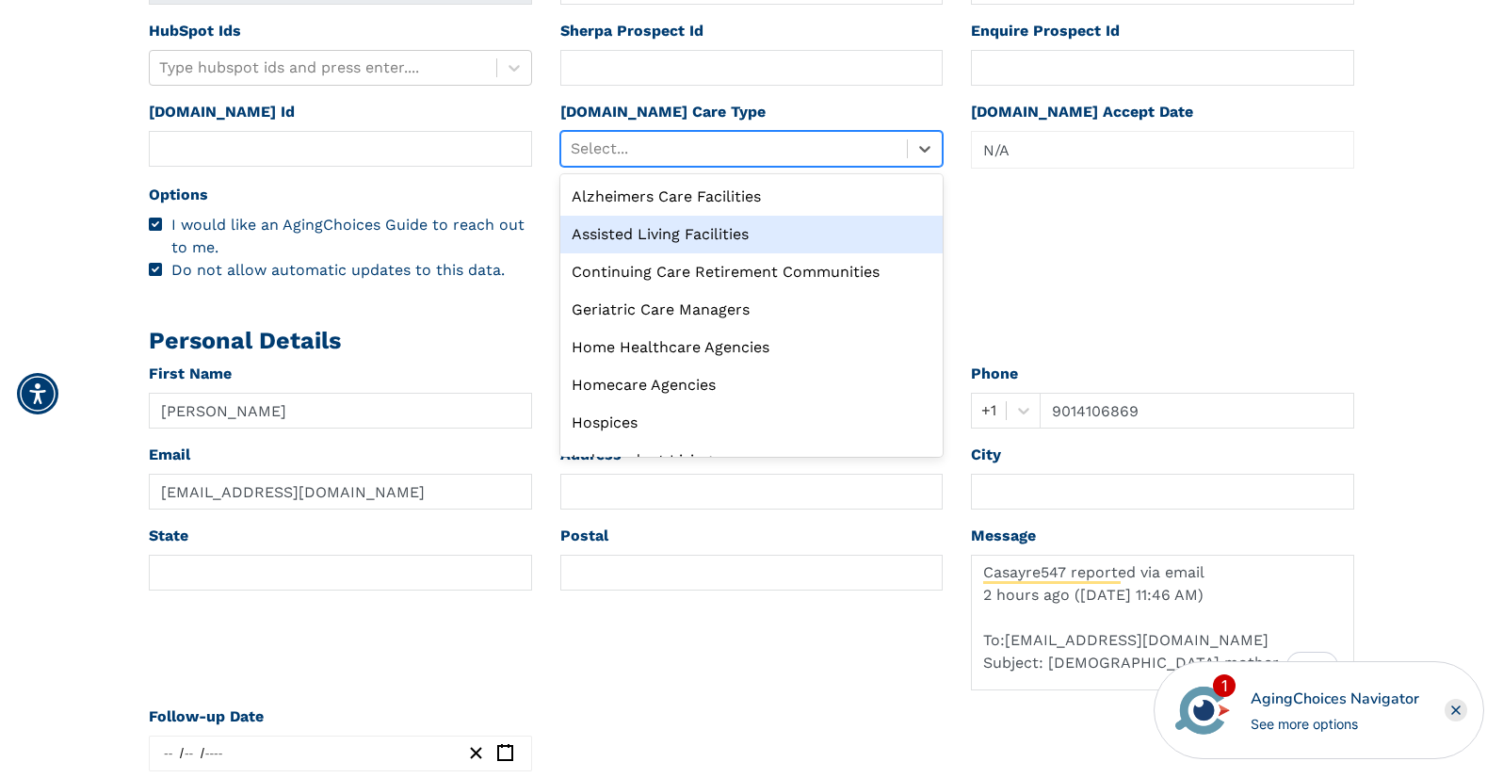
click at [635, 228] on div "Assisted Living Facilities" at bounding box center [751, 235] width 383 height 38
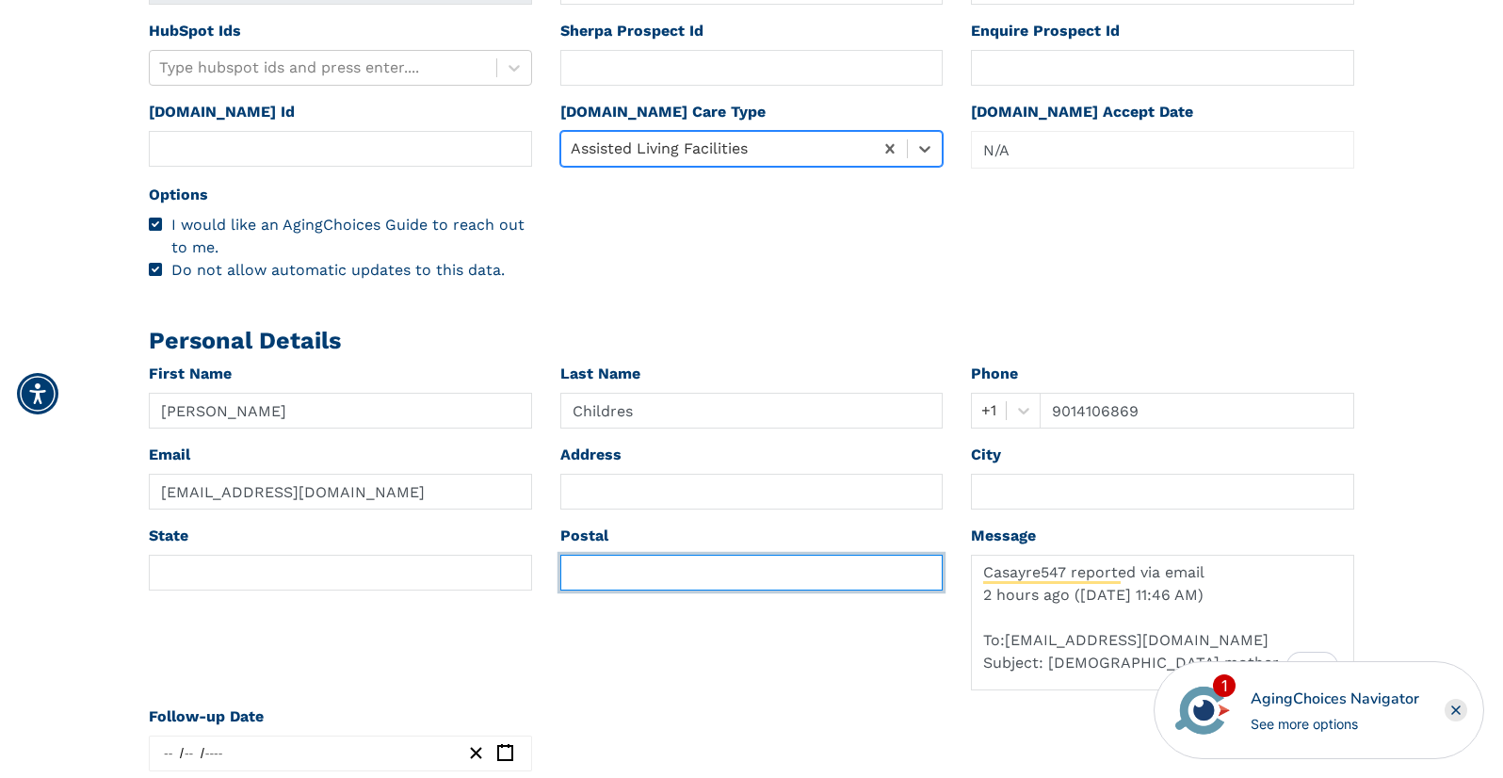
click at [584, 560] on input "text" at bounding box center [751, 573] width 383 height 36
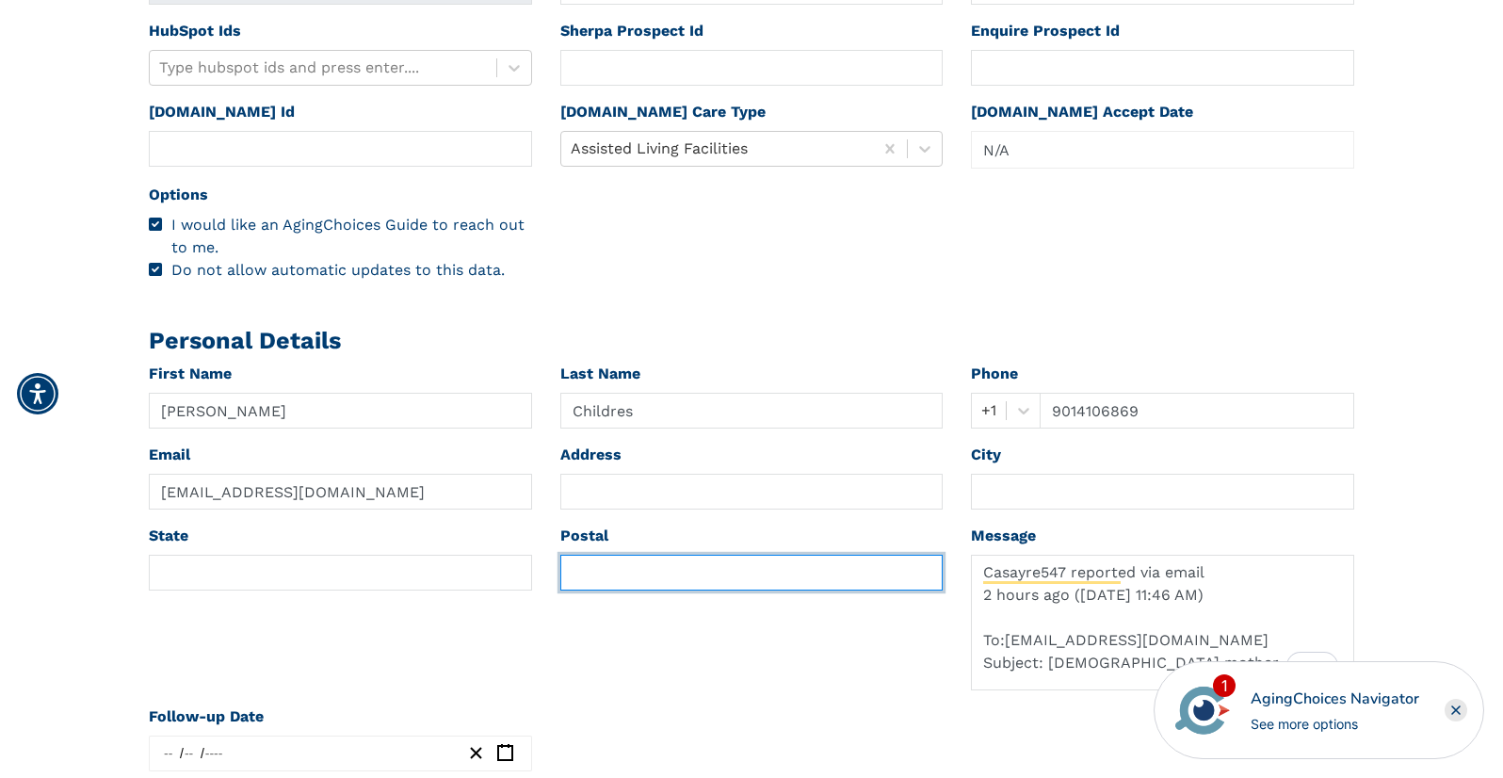
paste input "38011"
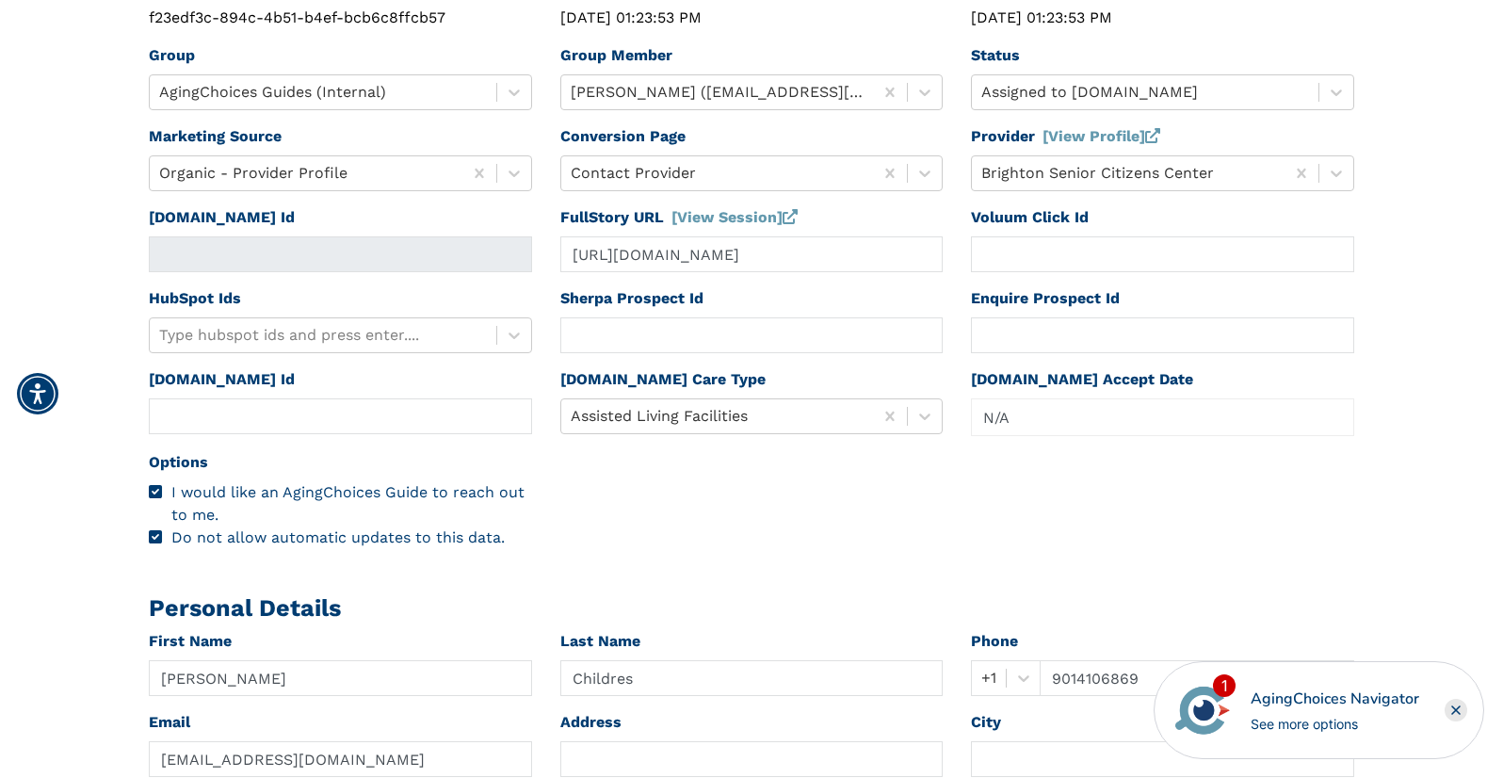
scroll to position [0, 0]
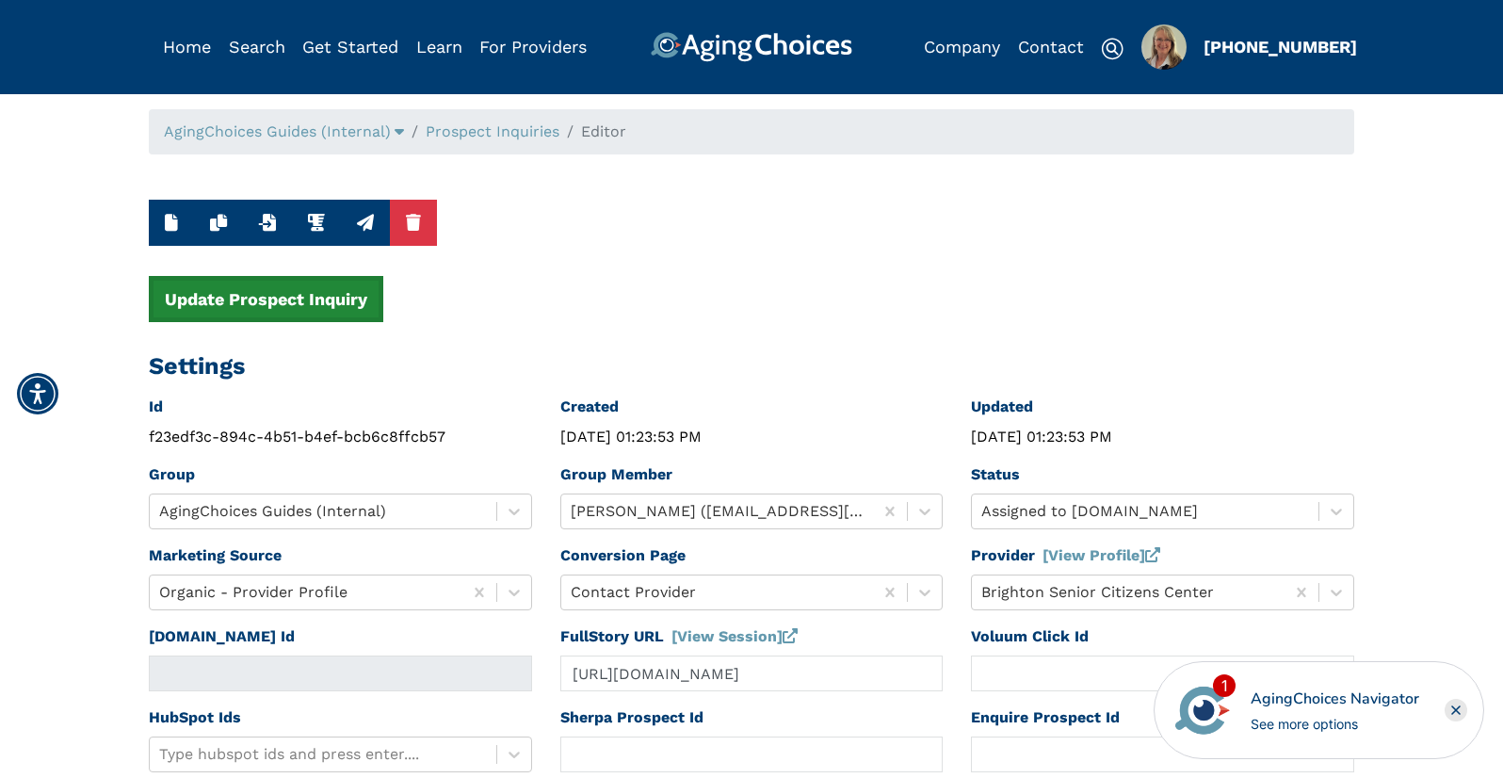
type input "38011"
click at [215, 299] on button "Update Prospect Inquiry" at bounding box center [266, 299] width 234 height 46
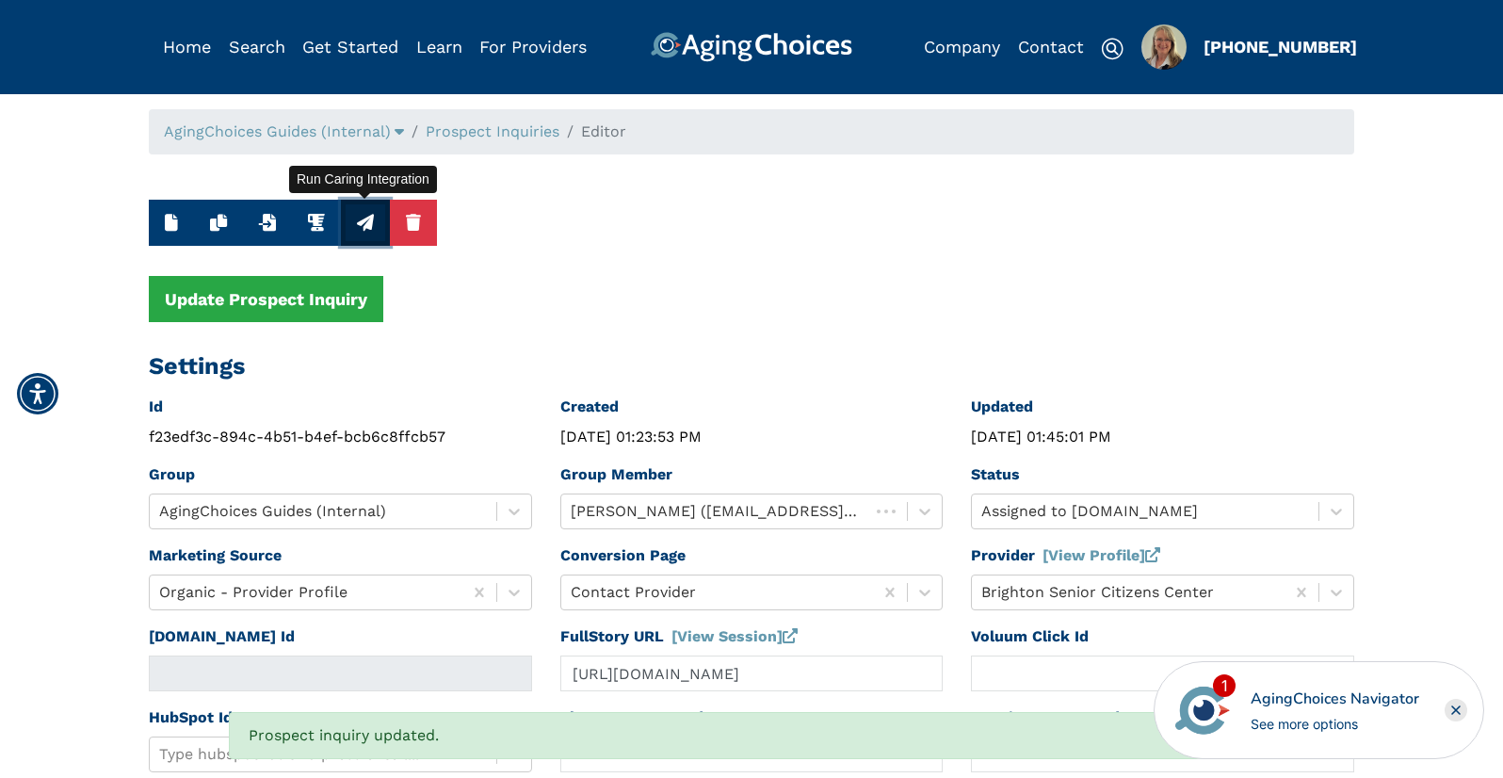
click at [362, 223] on icon "button" at bounding box center [365, 222] width 17 height 17
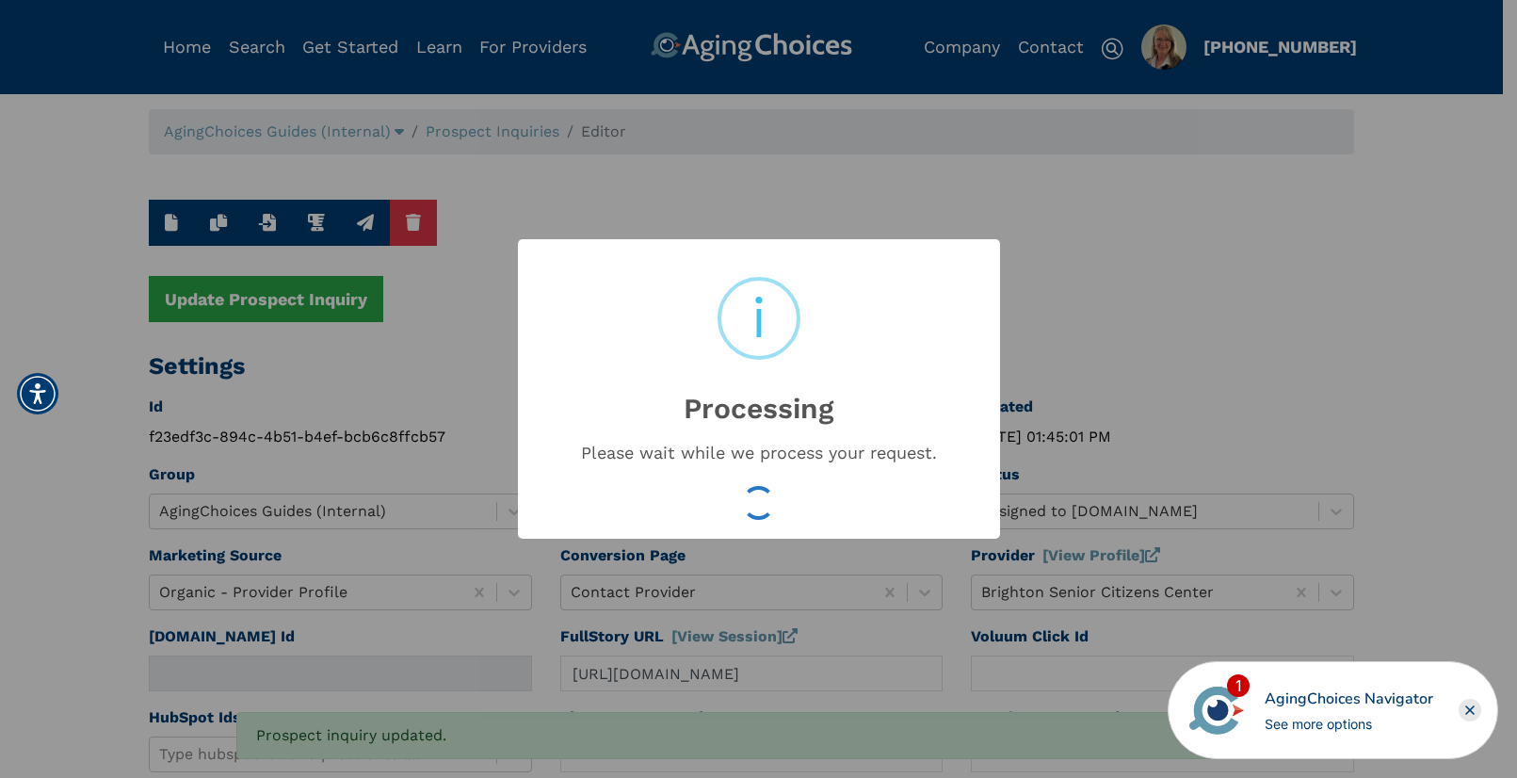
type input "16538544"
type input "[DATE] 01:45:04 PM"
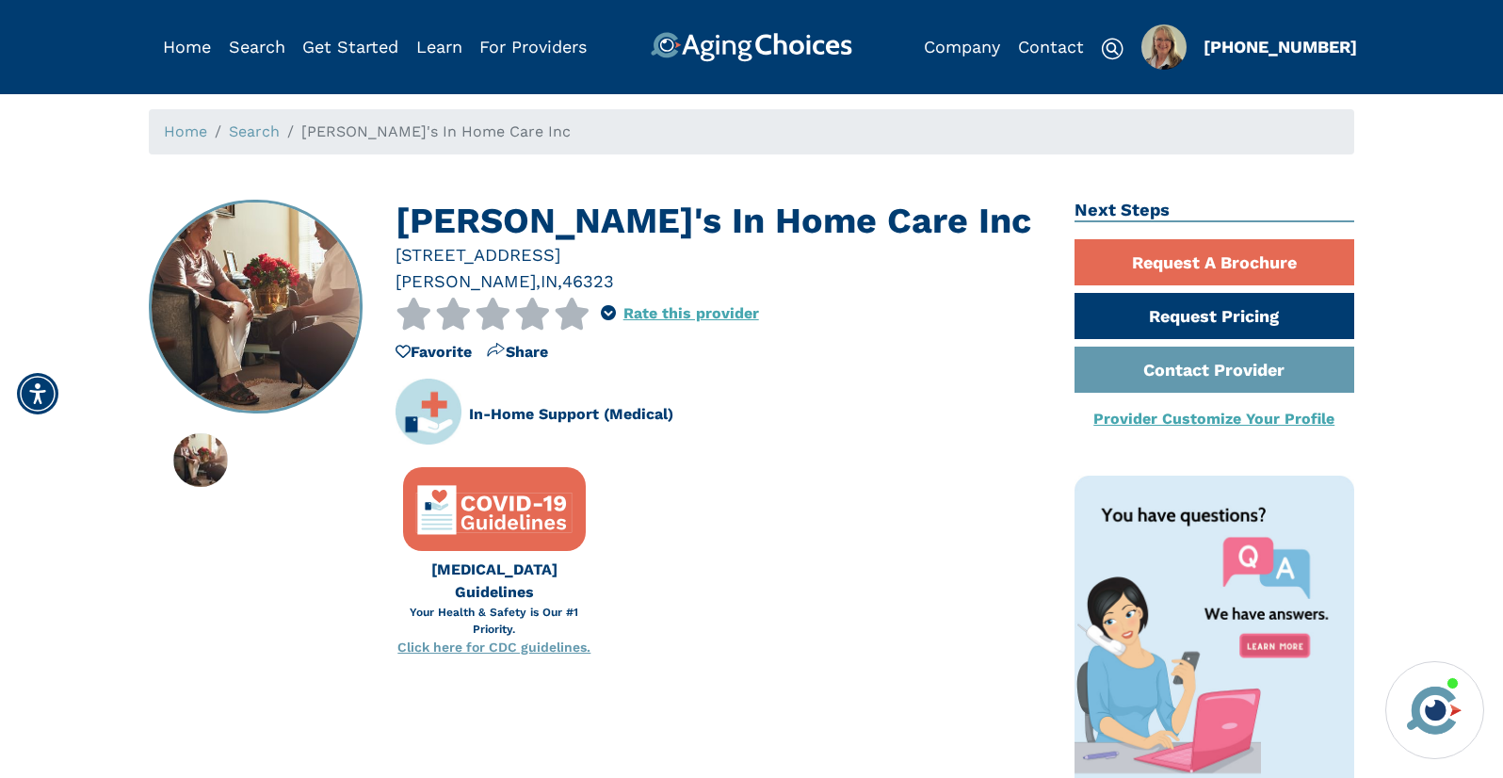
click at [562, 282] on div "46323" at bounding box center [588, 280] width 52 height 25
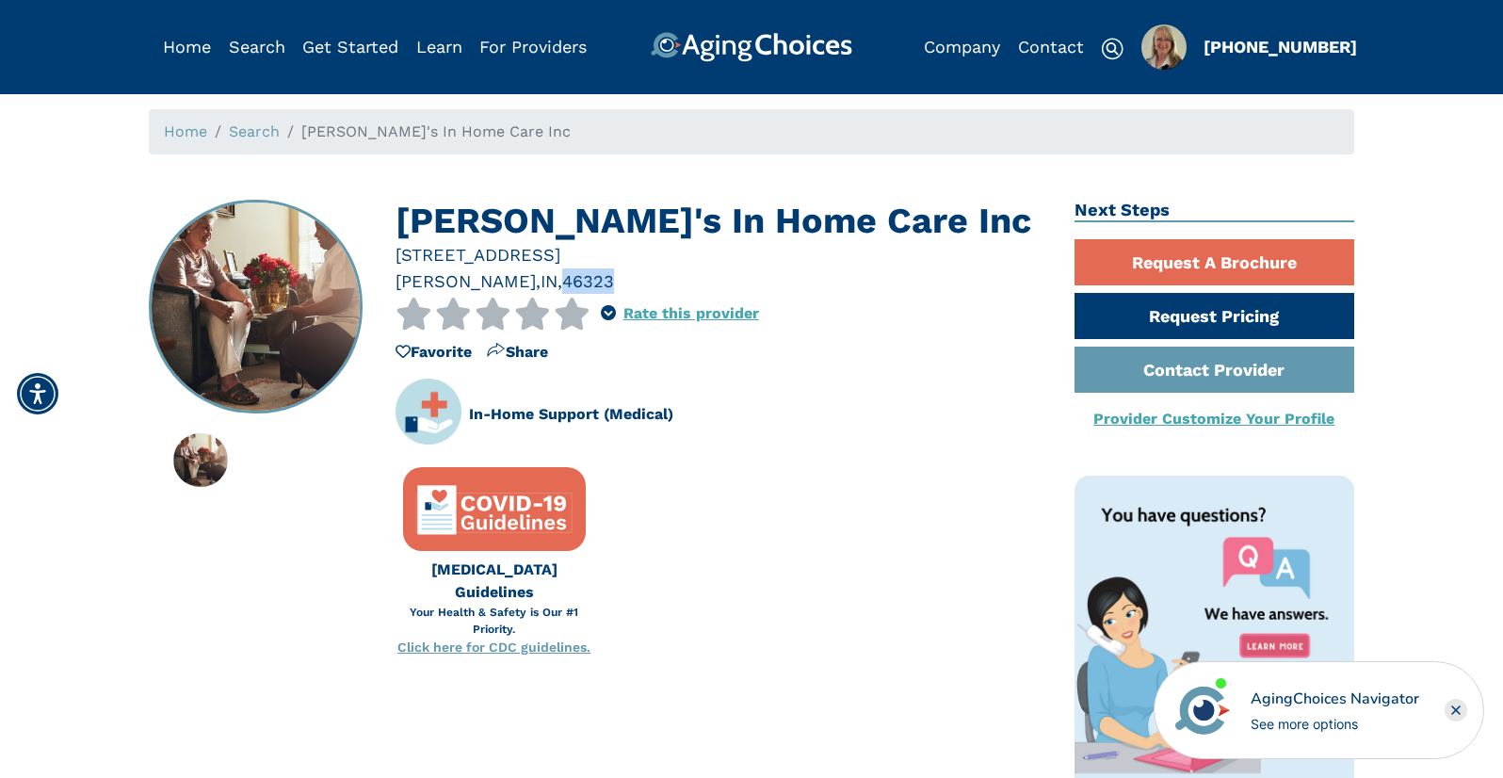
copy div "46323"
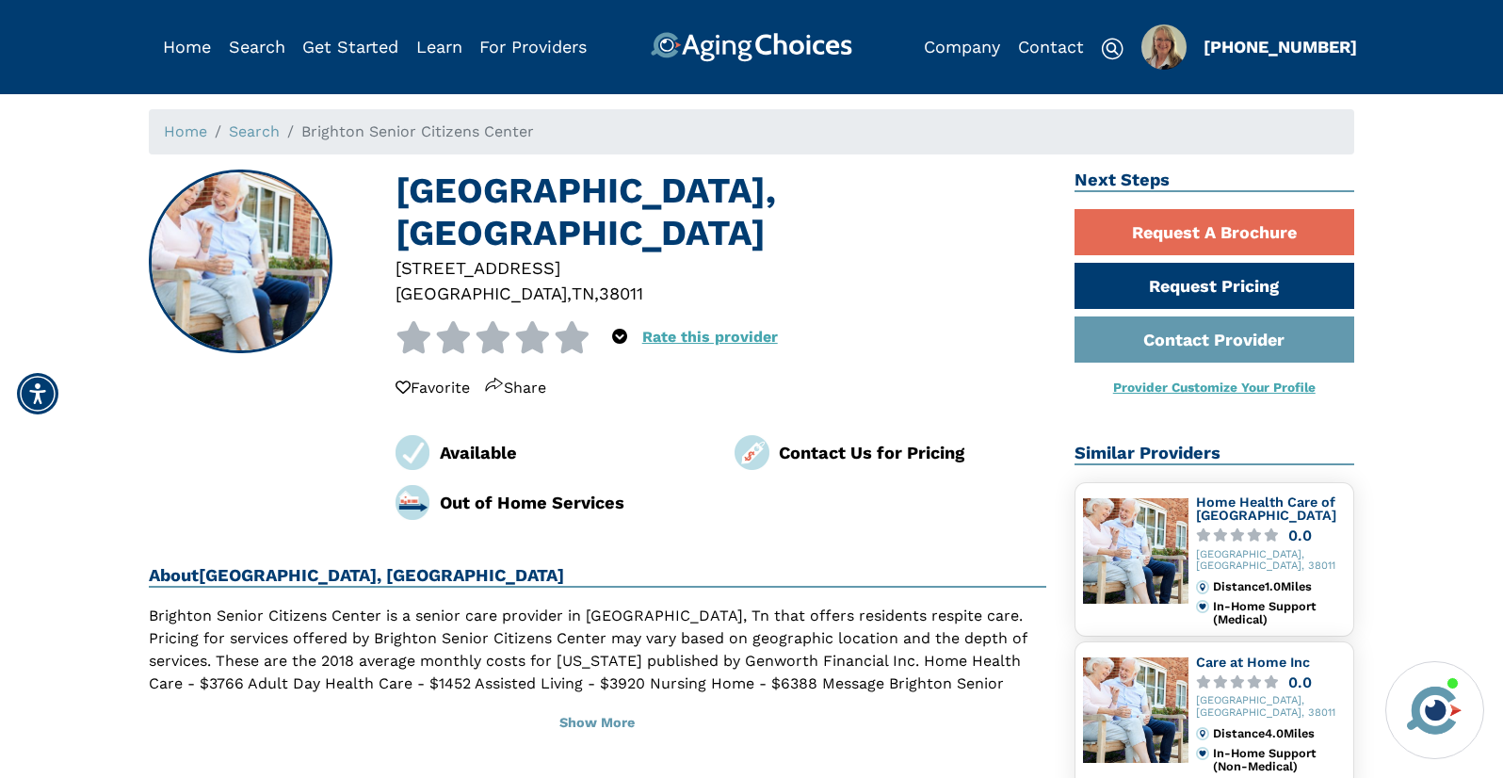
click at [599, 293] on div "38011" at bounding box center [621, 293] width 44 height 25
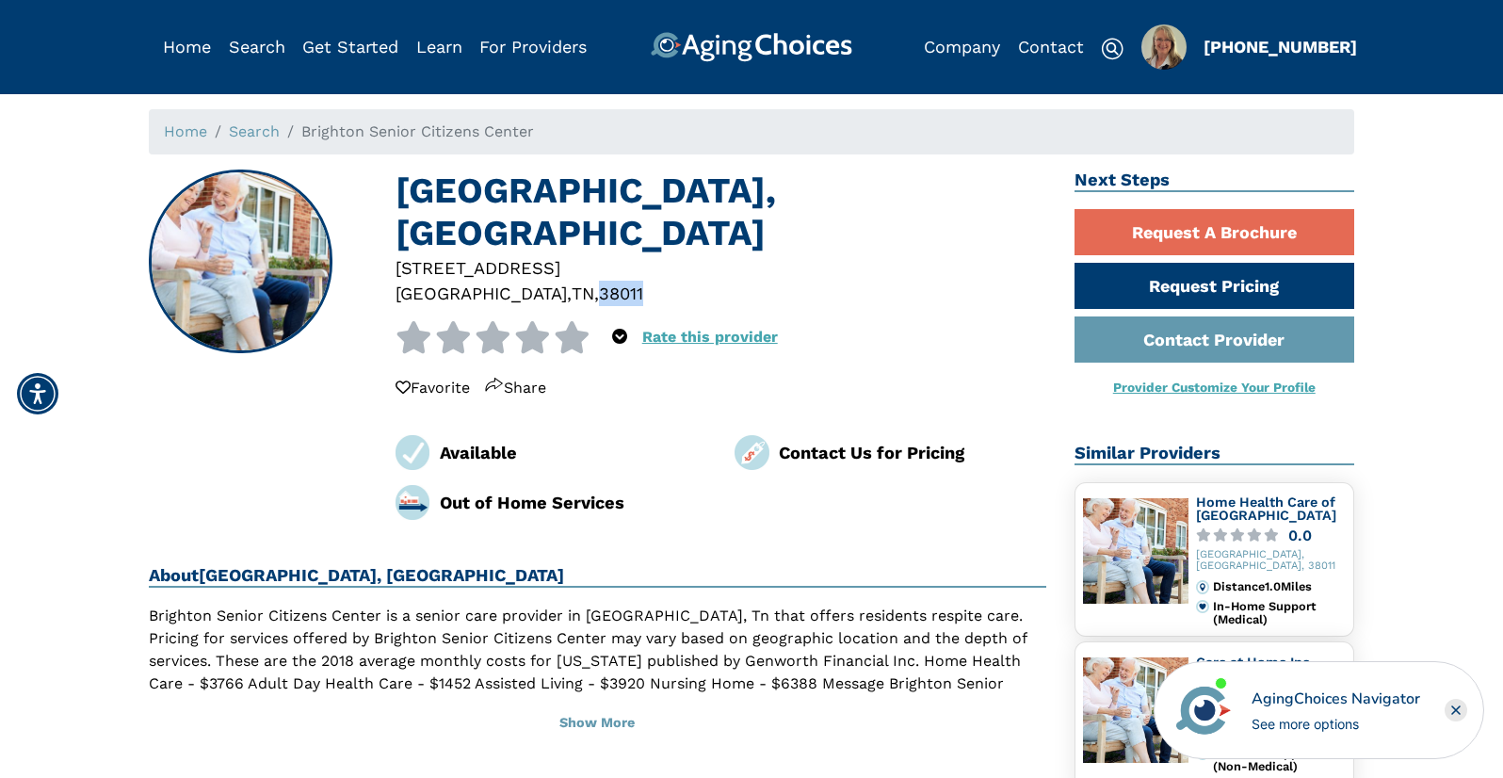
copy div "38011"
